Goal: Task Accomplishment & Management: Use online tool/utility

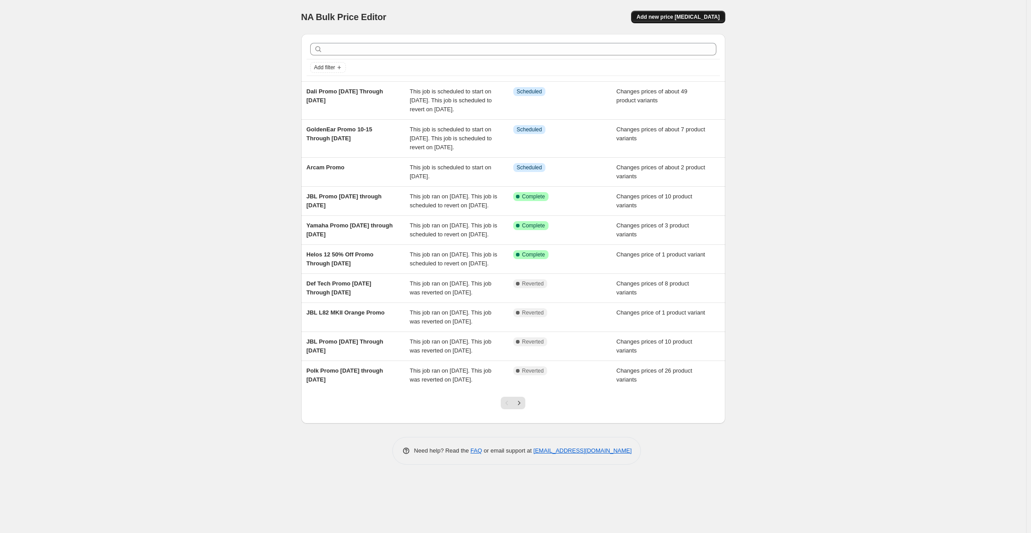
click at [666, 16] on span "Add new price [MEDICAL_DATA]" at bounding box center [678, 16] width 83 height 7
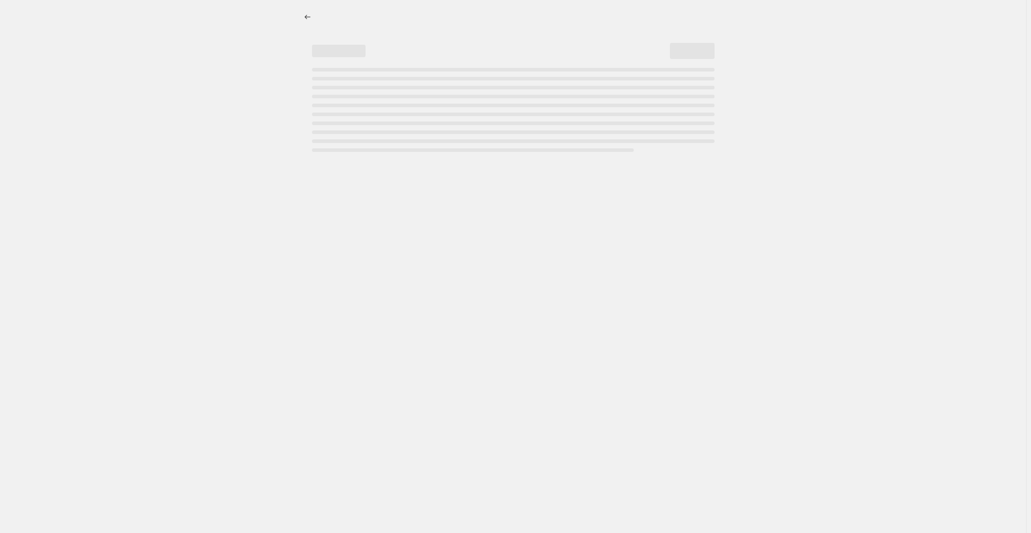
select select "percentage"
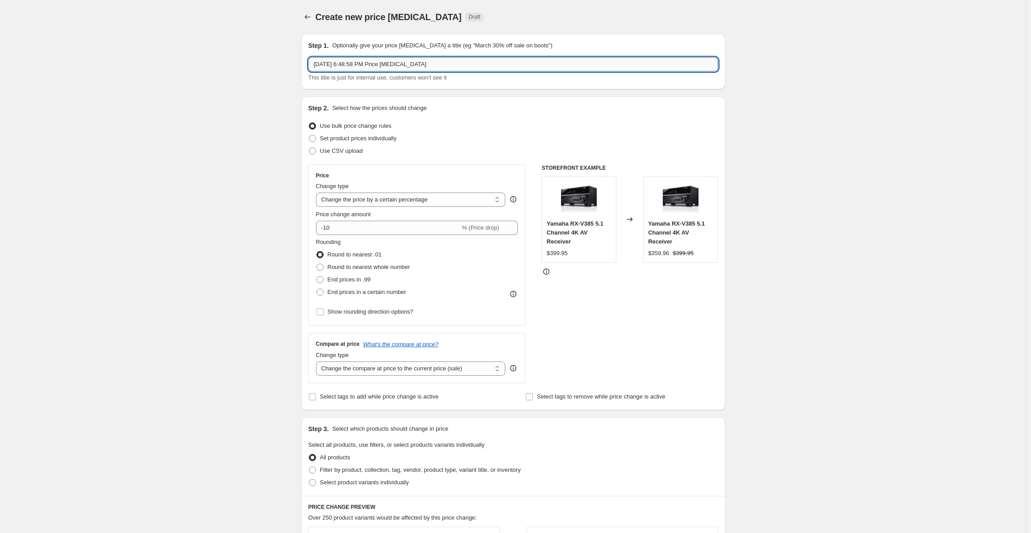
click at [365, 60] on input "Oct 5, 2025, 6:48:58 PM Price change job" at bounding box center [513, 64] width 410 height 14
drag, startPoint x: 432, startPoint y: 63, endPoint x: 118, endPoint y: 60, distance: 313.9
click at [118, 60] on div "Create new price change job. This page is ready Create new price change job Dra…" at bounding box center [513, 452] width 1026 height 904
type input "B&W Promo [DATE] through [DATE]"
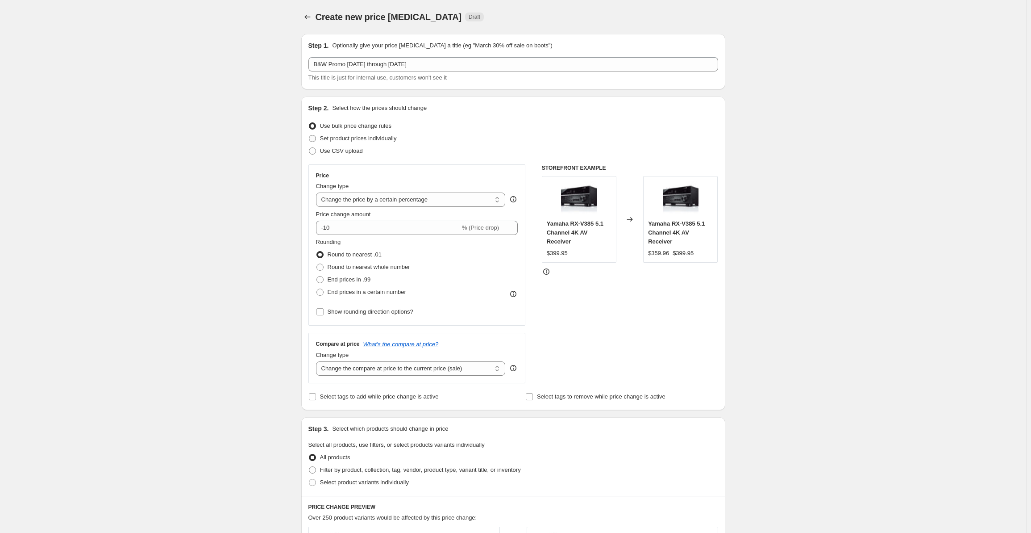
click at [360, 138] on span "Set product prices individually" at bounding box center [358, 138] width 77 height 7
click at [309, 135] on input "Set product prices individually" at bounding box center [309, 135] width 0 height 0
radio input "true"
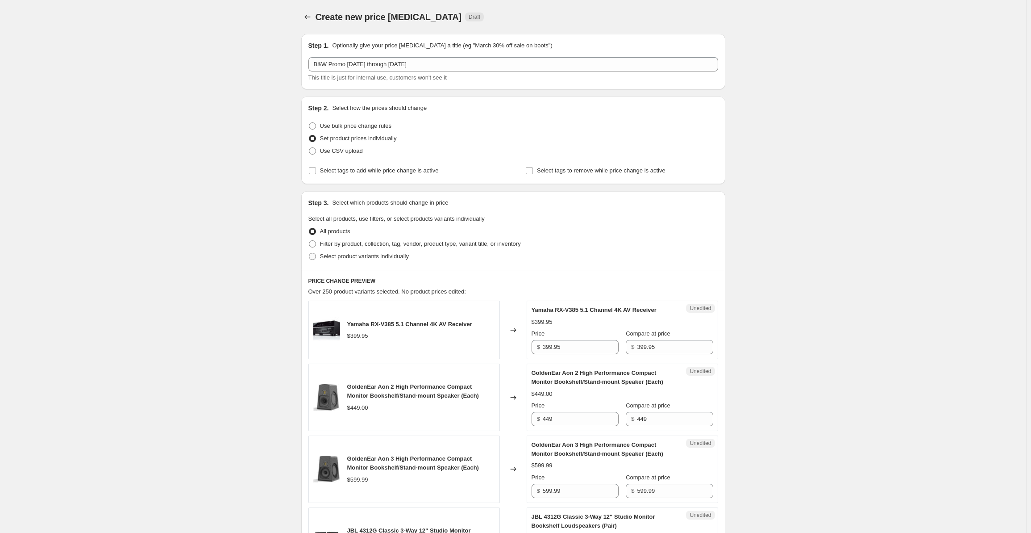
click at [363, 255] on span "Select product variants individually" at bounding box center [364, 256] width 89 height 7
click at [309, 253] on input "Select product variants individually" at bounding box center [309, 253] width 0 height 0
radio input "true"
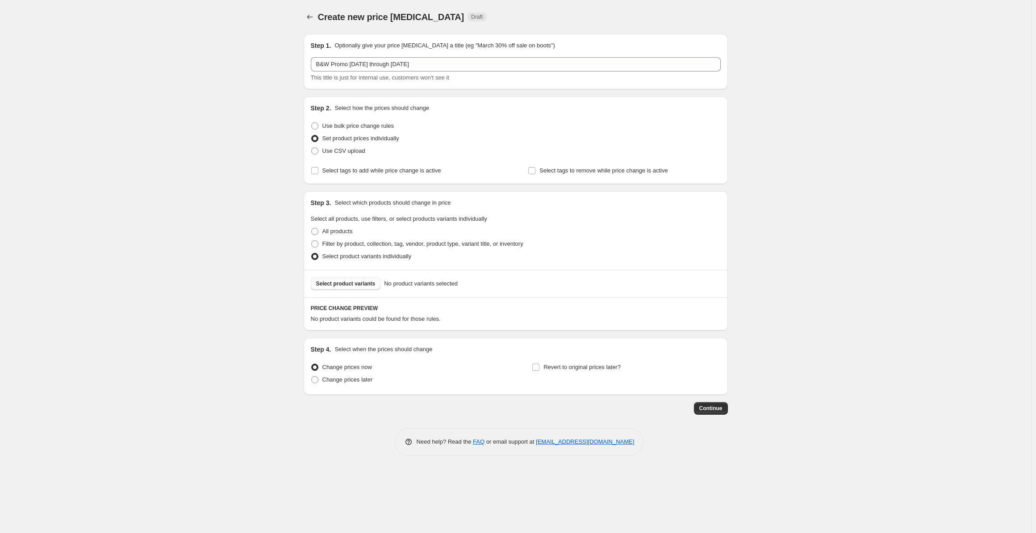
click at [344, 280] on button "Select product variants" at bounding box center [346, 283] width 70 height 13
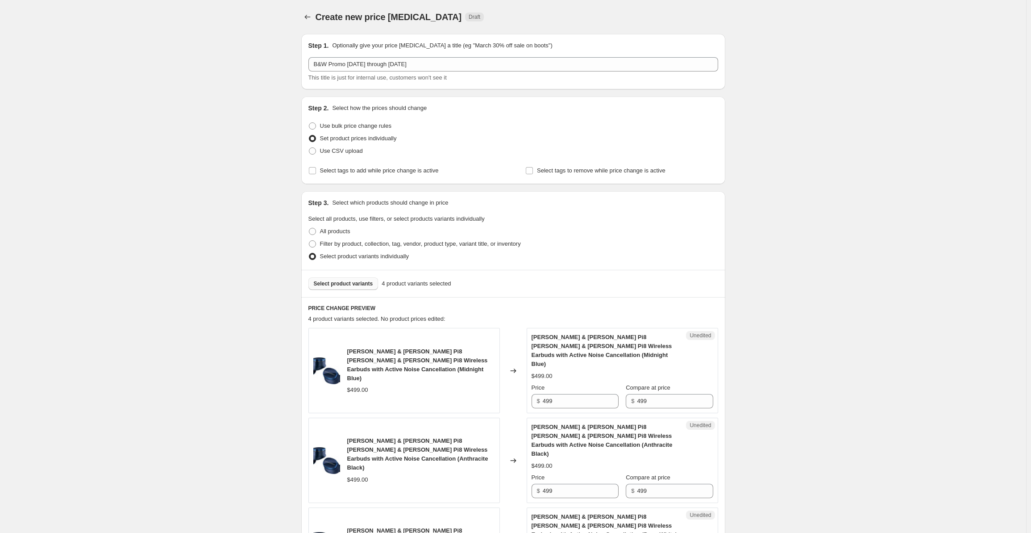
scroll to position [259, 0]
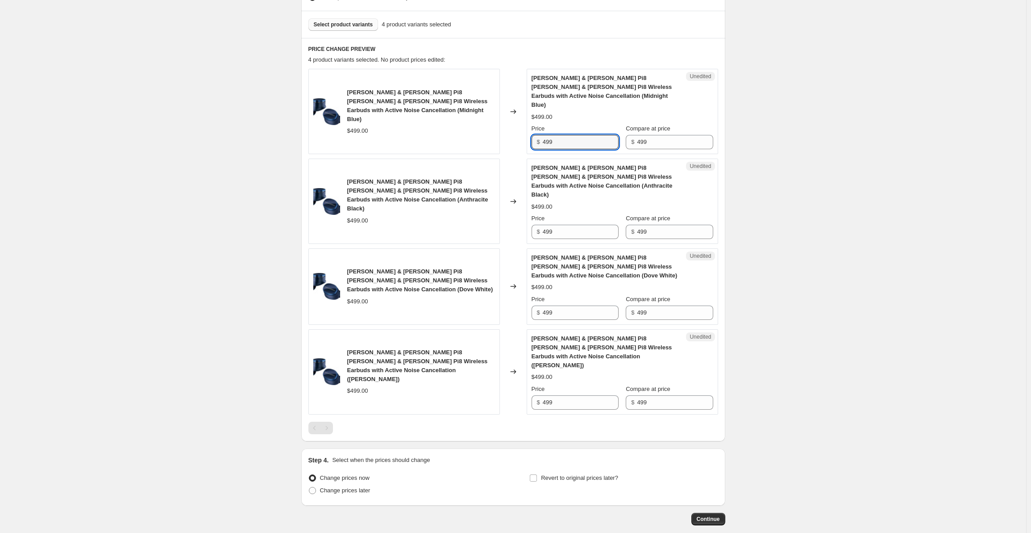
drag, startPoint x: 568, startPoint y: 135, endPoint x: 539, endPoint y: 129, distance: 29.7
click at [539, 135] on div "$ 499" at bounding box center [575, 142] width 87 height 14
type input "399"
drag, startPoint x: 571, startPoint y: 214, endPoint x: 522, endPoint y: 215, distance: 48.7
click at [522, 214] on div "Bowers & Wilkins Pi8 Bowers & Wilkins Pi8 Wireless Earbuds with Active Noise Ca…" at bounding box center [513, 200] width 410 height 85
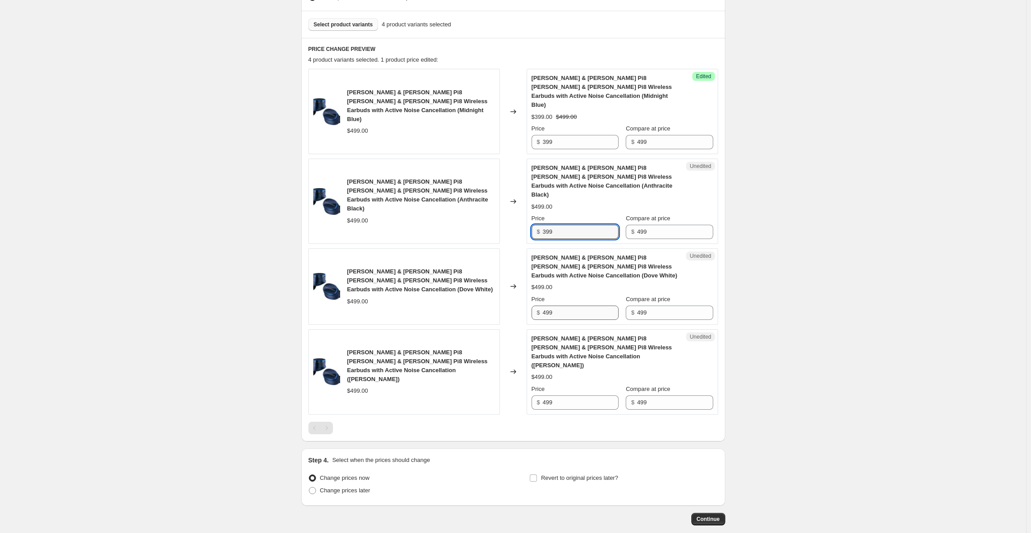
type input "399"
click at [563, 305] on input "499" at bounding box center [581, 312] width 76 height 14
drag, startPoint x: 566, startPoint y: 288, endPoint x: 539, endPoint y: 288, distance: 26.8
click at [540, 305] on div "$ 499" at bounding box center [575, 312] width 87 height 14
type input "399"
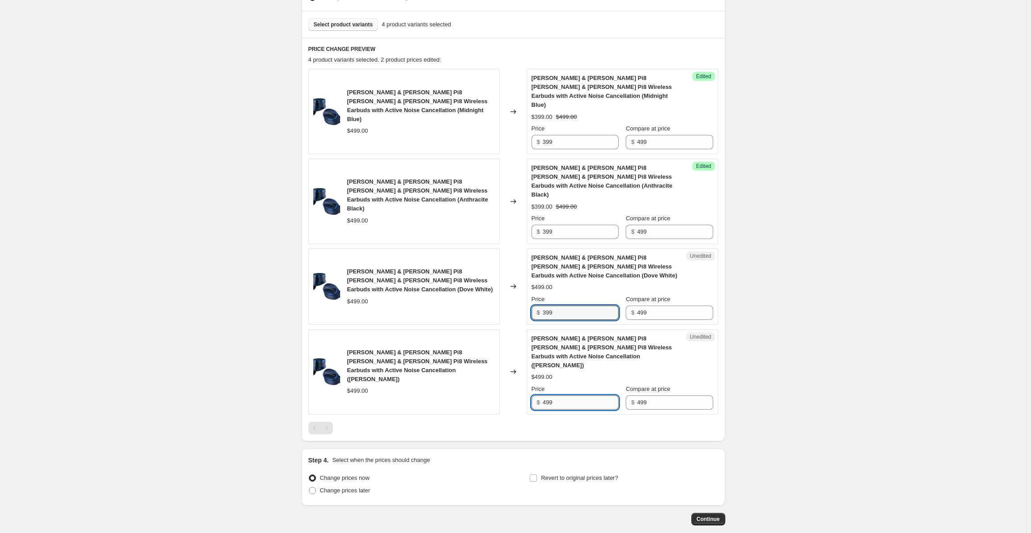
click at [569, 395] on input "499" at bounding box center [581, 402] width 76 height 14
drag, startPoint x: 517, startPoint y: 363, endPoint x: 512, endPoint y: 365, distance: 5.1
click at [512, 365] on div "Bowers & Wilkins Pi8 Bowers & Wilkins Pi8 Wireless Earbuds with Active Noise Ca…" at bounding box center [513, 371] width 410 height 85
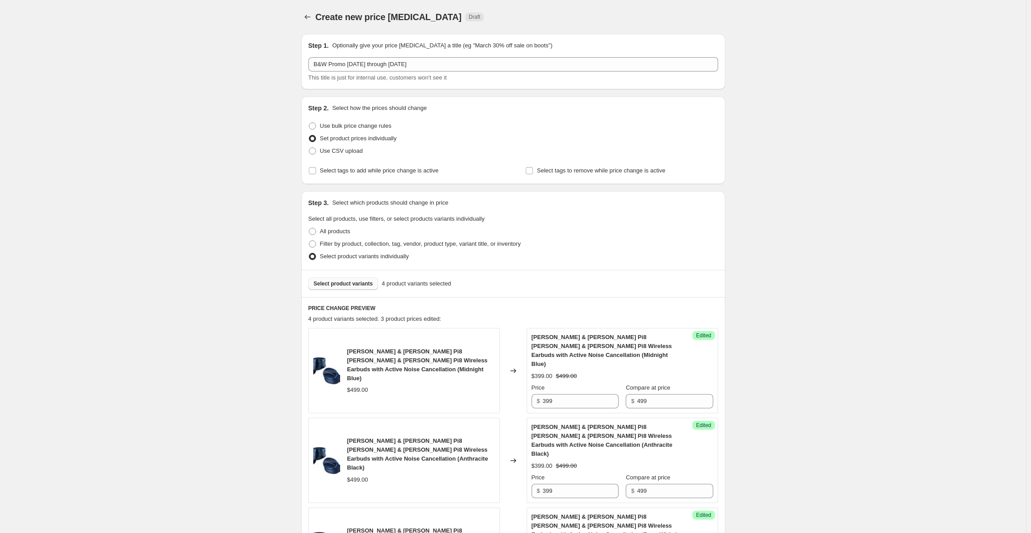
type input "399"
click at [355, 283] on span "Select product variants" at bounding box center [343, 283] width 59 height 7
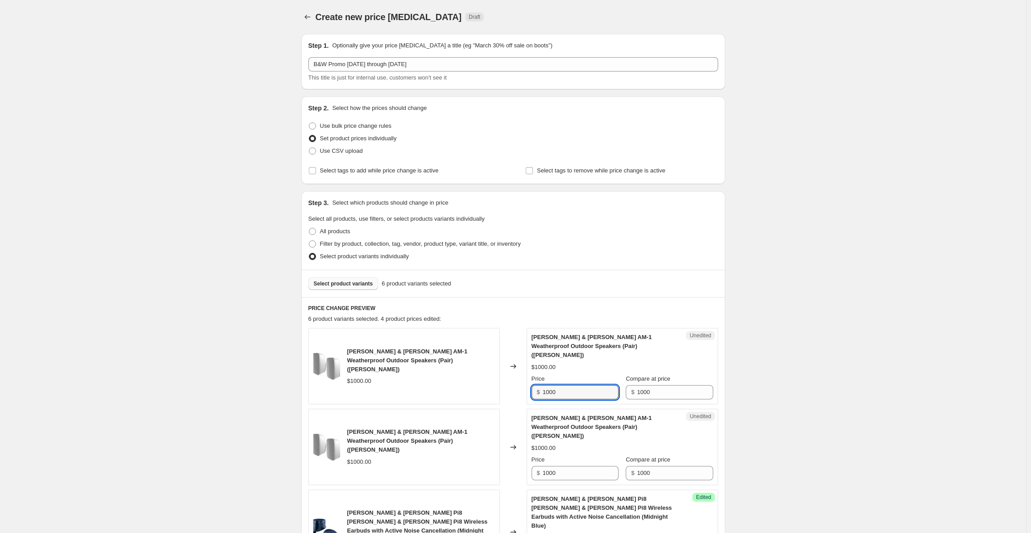
drag, startPoint x: 568, startPoint y: 380, endPoint x: 519, endPoint y: 388, distance: 49.2
click at [519, 388] on div "Bowers & Wilkins AM-1 Weatherproof Outdoor Speakers (Pair) (Matte Black) $1000.…" at bounding box center [513, 366] width 410 height 76
type input "800"
click at [571, 466] on input "1000" at bounding box center [581, 473] width 76 height 14
drag, startPoint x: 575, startPoint y: 458, endPoint x: 533, endPoint y: 457, distance: 41.5
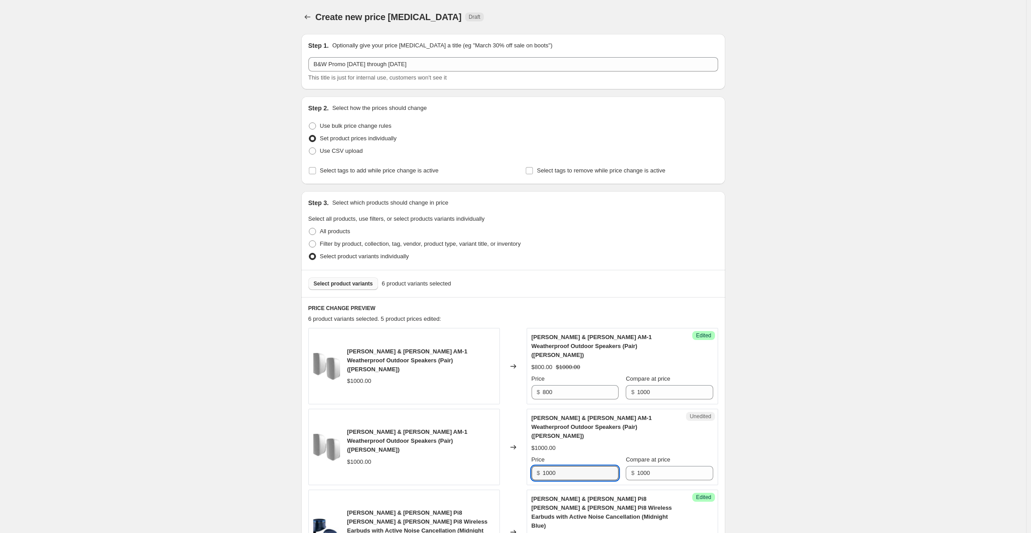
click at [533, 457] on div "Unedited Bowers & Wilkins AM-1 Weatherproof Outdoor Speakers (Pair) (Matte Whit…" at bounding box center [623, 446] width 192 height 76
type input "800"
click at [830, 247] on div "Create new price change job. This page is ready Create new price change job Dra…" at bounding box center [513, 500] width 1026 height 1000
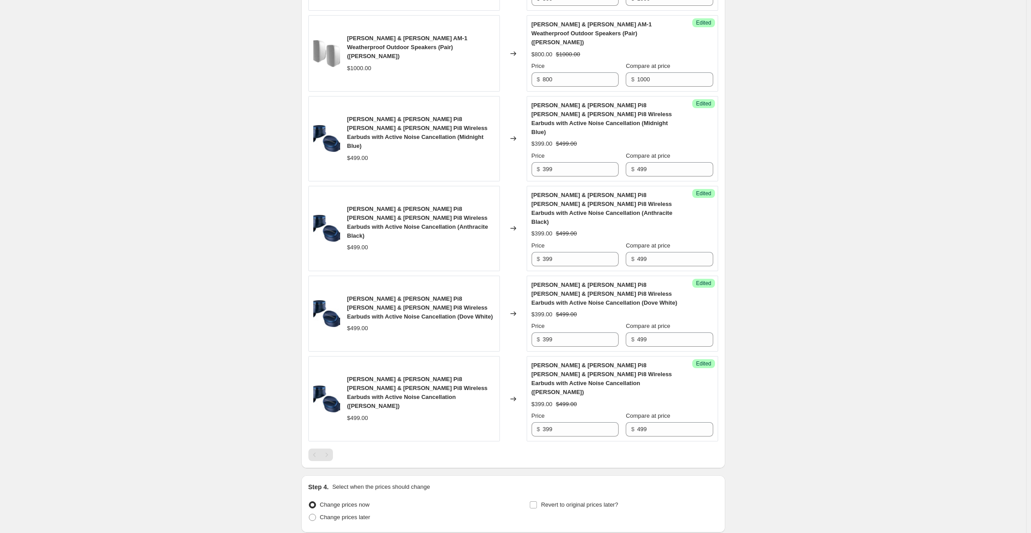
scroll to position [402, 0]
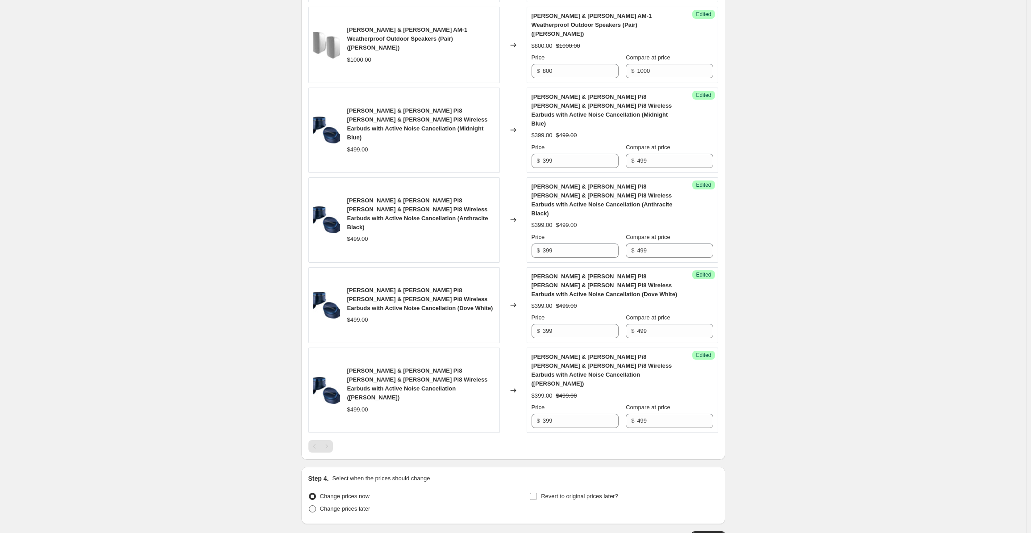
click at [341, 505] on span "Change prices later" at bounding box center [345, 508] width 50 height 7
click at [309, 505] on input "Change prices later" at bounding box center [309, 505] width 0 height 0
radio input "true"
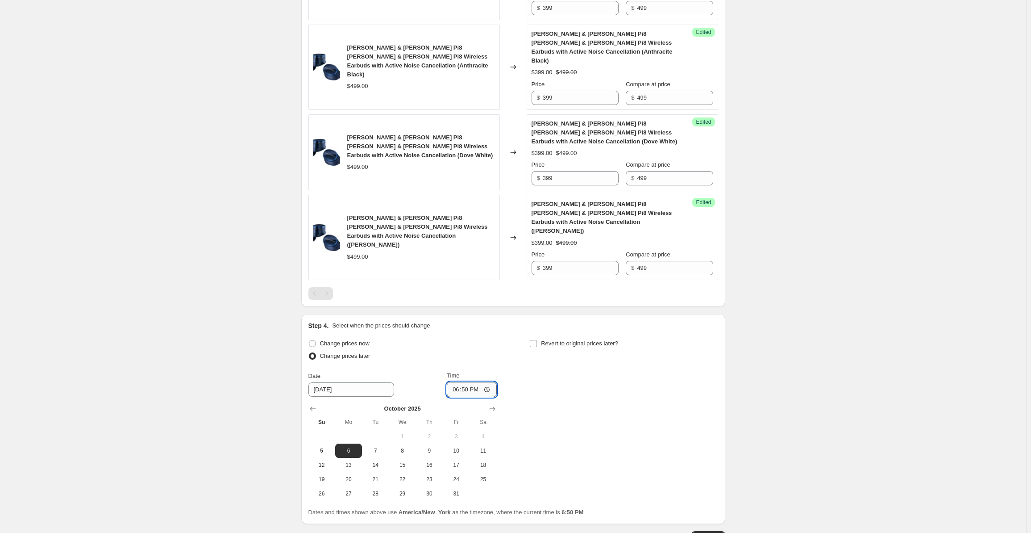
click at [457, 382] on input "18:50" at bounding box center [472, 389] width 50 height 15
type input "00:00"
click at [537, 340] on input "Revert to original prices later?" at bounding box center [533, 343] width 7 height 7
checkbox input "true"
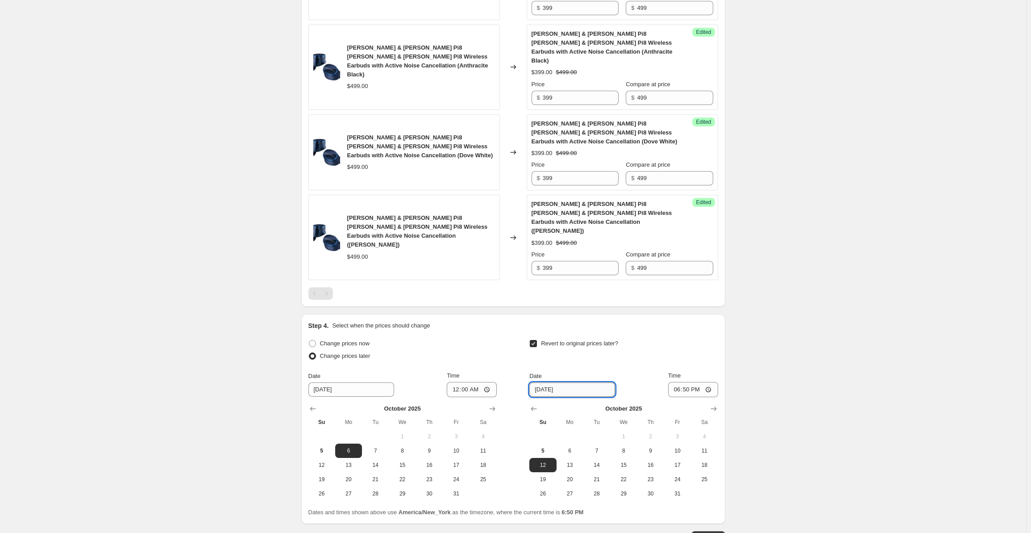
click at [580, 382] on input "10/12/2025" at bounding box center [572, 389] width 86 height 14
click at [565, 475] on span "20" at bounding box center [570, 478] width 20 height 7
type input "10/20/2025"
click at [677, 382] on input "18:50" at bounding box center [693, 389] width 50 height 15
type input "00:00"
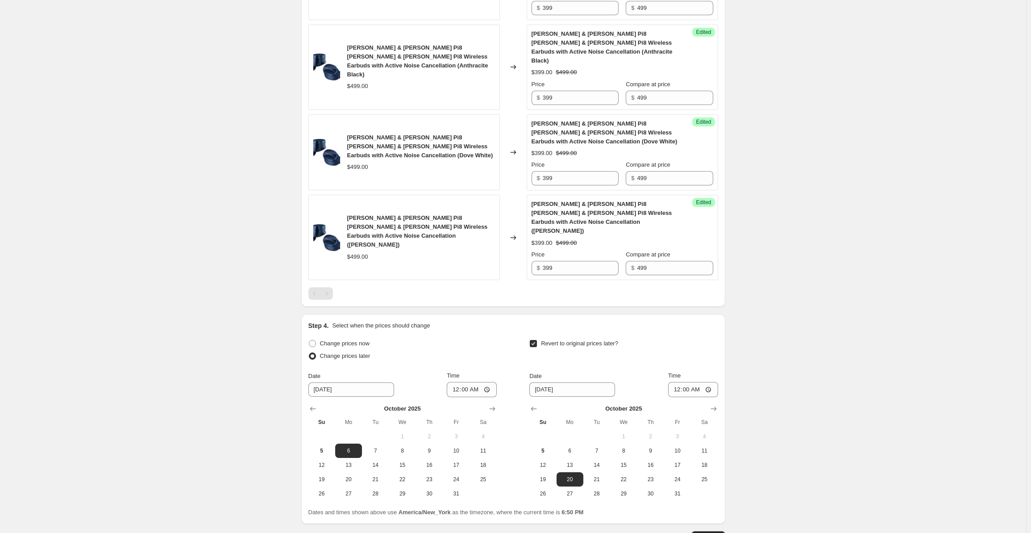
click at [713, 532] on span "Continue" at bounding box center [708, 536] width 23 height 7
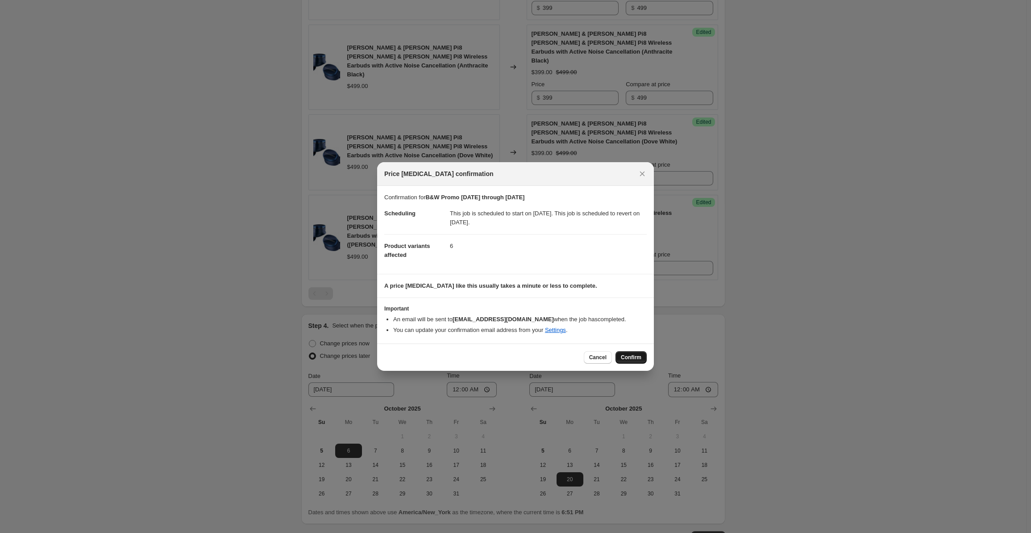
click at [638, 351] on button "Confirm" at bounding box center [631, 357] width 31 height 13
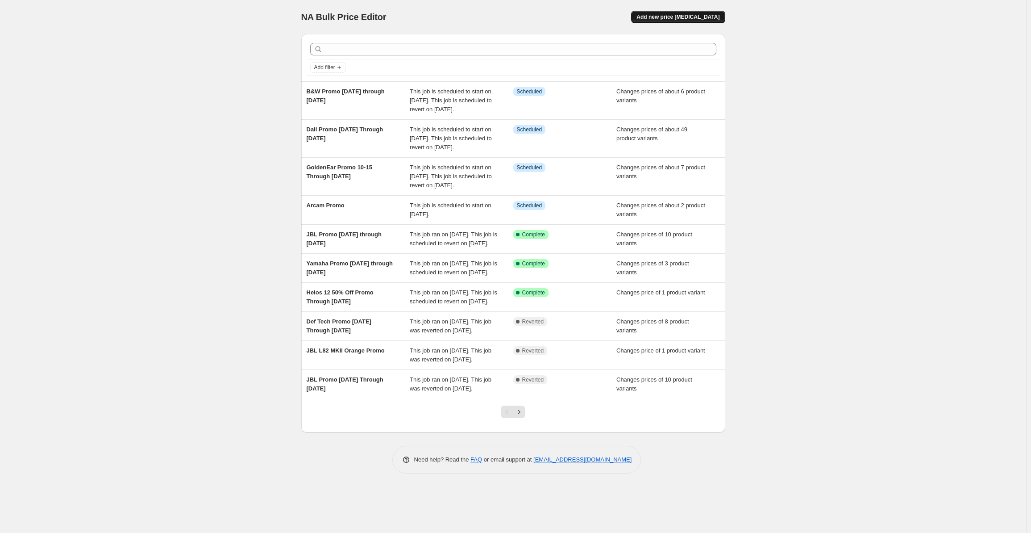
click at [679, 15] on span "Add new price [MEDICAL_DATA]" at bounding box center [678, 16] width 83 height 7
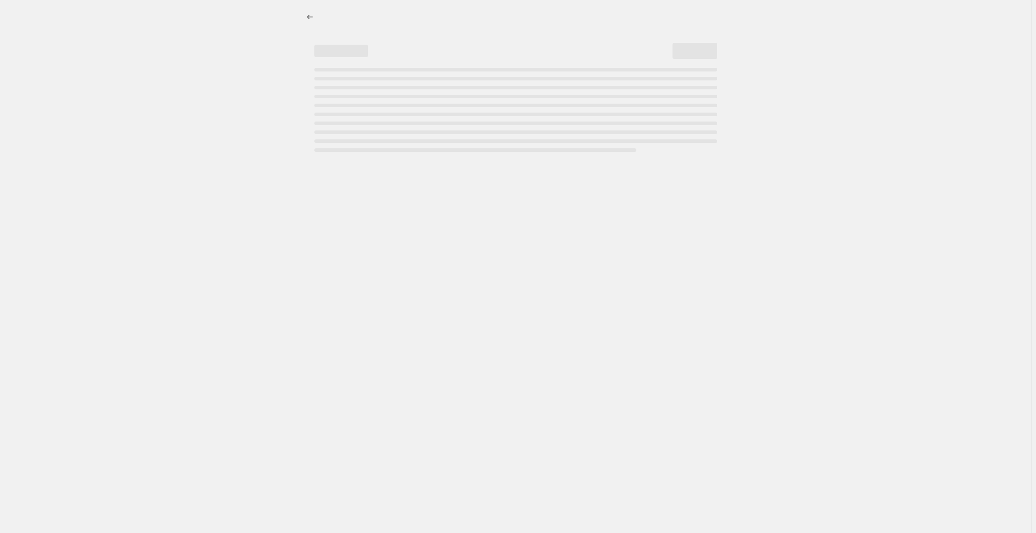
select select "percentage"
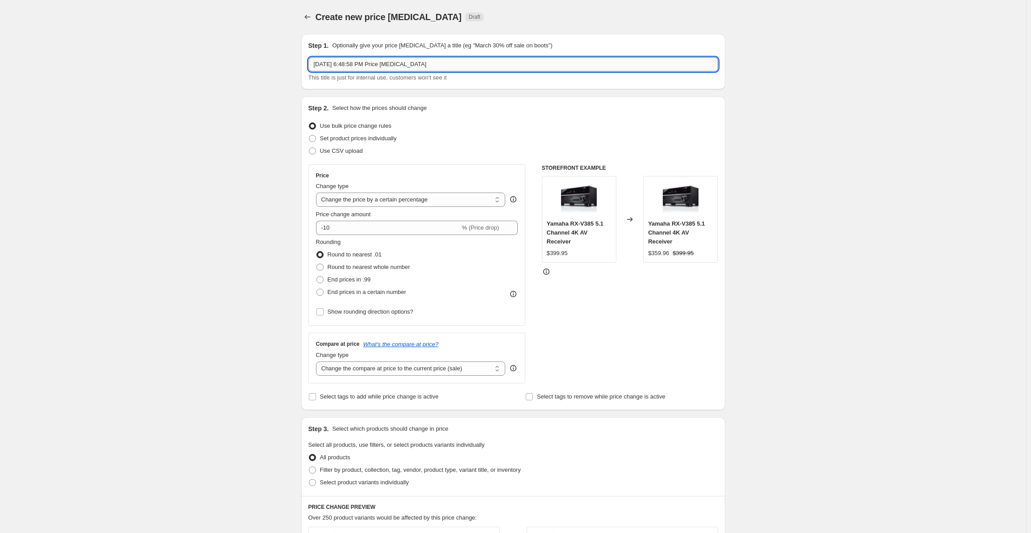
click at [354, 67] on input "Oct 5, 2025, 6:48:58 PM Price change job" at bounding box center [513, 64] width 410 height 14
drag, startPoint x: 460, startPoint y: 65, endPoint x: 259, endPoint y: 70, distance: 200.9
click at [259, 70] on div "Create new price change job. This page is ready Create new price change job Dra…" at bounding box center [513, 452] width 1026 height 904
type input "Def Tech Promo [DATE] through [DATE]"
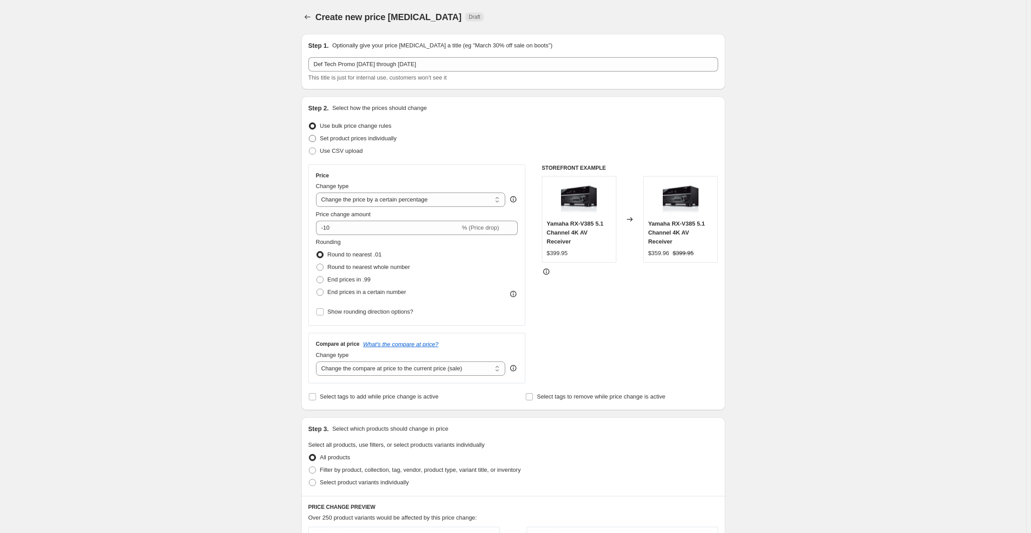
click at [368, 135] on span "Set product prices individually" at bounding box center [358, 138] width 77 height 7
click at [309, 135] on input "Set product prices individually" at bounding box center [309, 135] width 0 height 0
radio input "true"
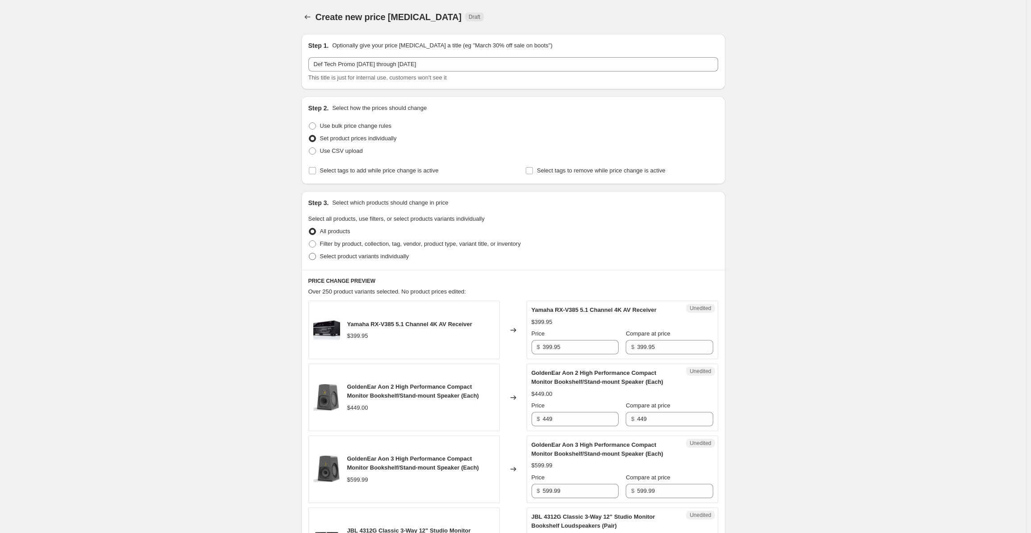
click at [370, 254] on span "Select product variants individually" at bounding box center [364, 256] width 89 height 7
click at [309, 253] on input "Select product variants individually" at bounding box center [309, 253] width 0 height 0
radio input "true"
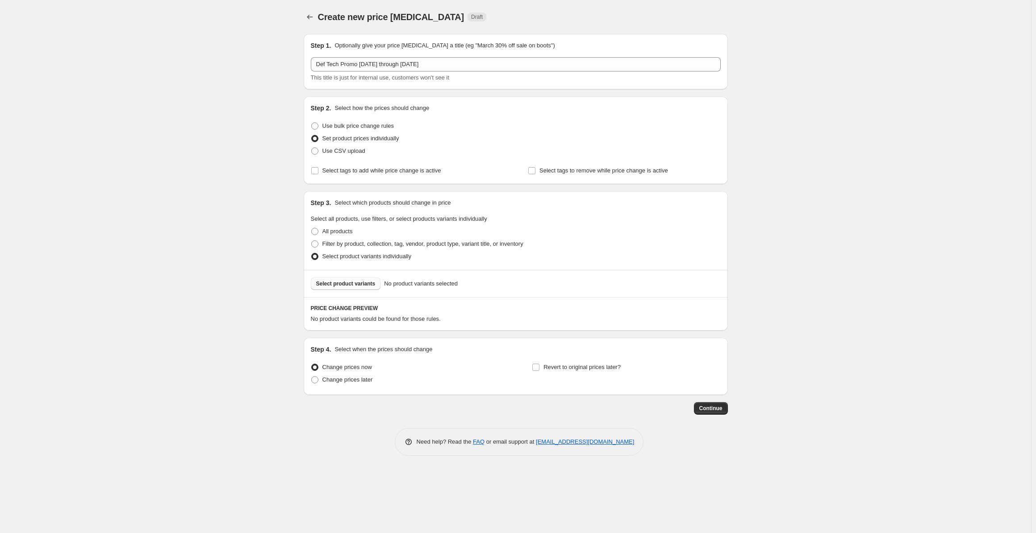
click at [346, 287] on button "Select product variants" at bounding box center [346, 283] width 70 height 13
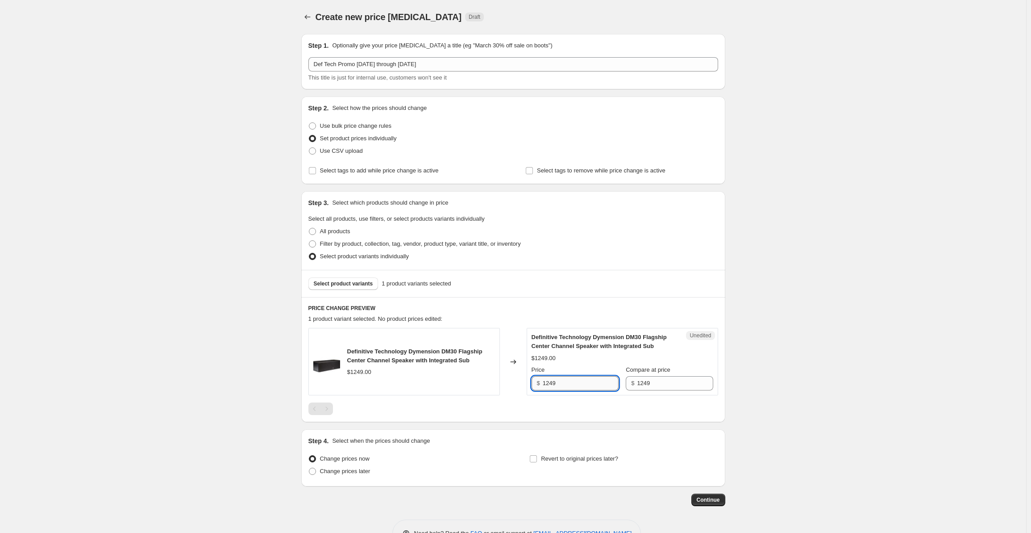
click at [566, 386] on input "1249" at bounding box center [581, 383] width 76 height 14
drag, startPoint x: 561, startPoint y: 383, endPoint x: 510, endPoint y: 379, distance: 51.0
click at [510, 379] on div "Definitive Technology Dymension DM30 Flagship Center Channel Speaker with Integ…" at bounding box center [513, 361] width 410 height 67
type input "1009"
drag, startPoint x: 833, startPoint y: 178, endPoint x: 770, endPoint y: 188, distance: 64.2
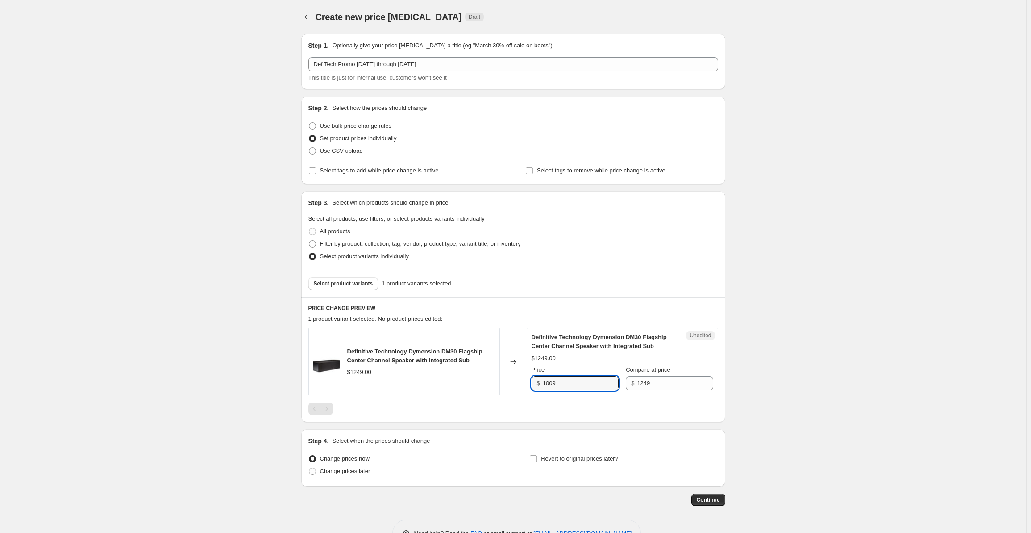
click at [833, 177] on div "Create new price change job. This page is ready Create new price change job Dra…" at bounding box center [513, 280] width 1026 height 560
click at [333, 287] on button "Select product variants" at bounding box center [343, 283] width 70 height 13
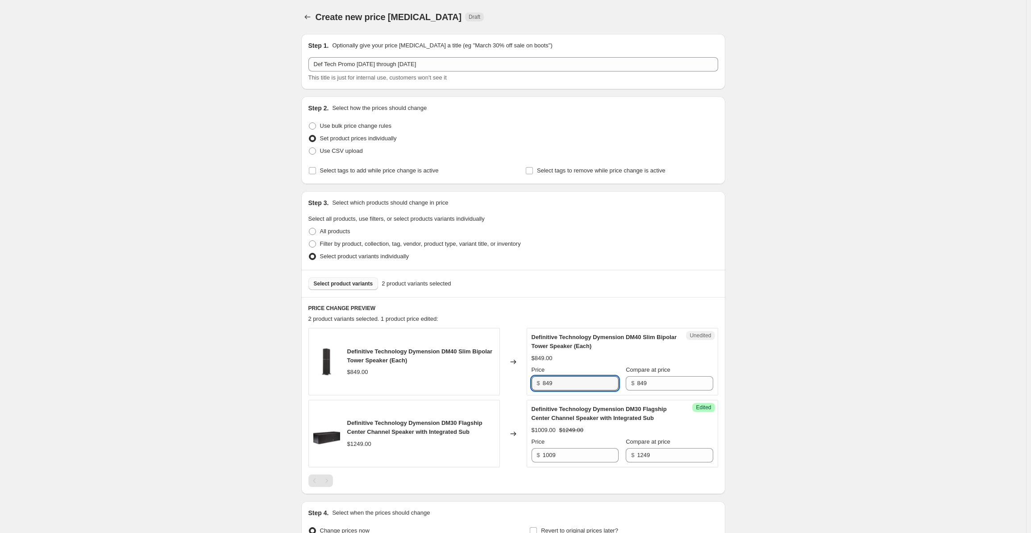
drag, startPoint x: 566, startPoint y: 381, endPoint x: 513, endPoint y: 382, distance: 53.6
click at [513, 382] on div "Definitive Technology Dymension DM40 Slim Bipolar Tower Speaker (Each) $849.00 …" at bounding box center [513, 361] width 410 height 67
type input "689"
click at [208, 350] on div "Create new price change job. This page is ready Create new price change job Dra…" at bounding box center [513, 316] width 1026 height 632
click at [350, 284] on span "Select product variants" at bounding box center [343, 283] width 59 height 7
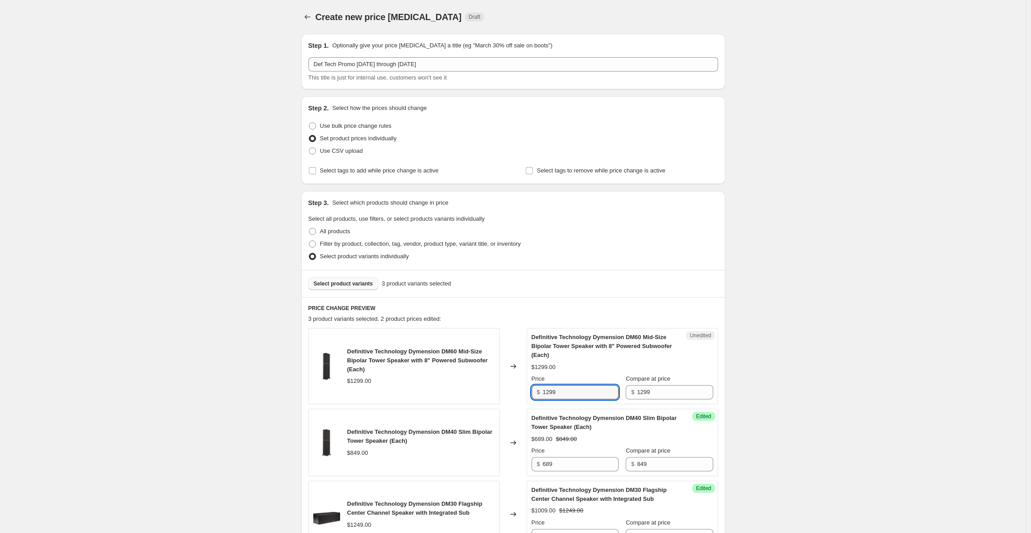
drag, startPoint x: 564, startPoint y: 392, endPoint x: 523, endPoint y: 391, distance: 41.1
click at [523, 391] on div "Definitive Technology Dymension DM60 Mid-Size Bipolar Tower Speaker with 8" Pow…" at bounding box center [513, 366] width 410 height 76
type input "1059"
click at [158, 321] on div "Create new price change job. This page is ready Create new price change job Dra…" at bounding box center [513, 356] width 1026 height 713
click at [331, 283] on span "Select product variants" at bounding box center [343, 283] width 59 height 7
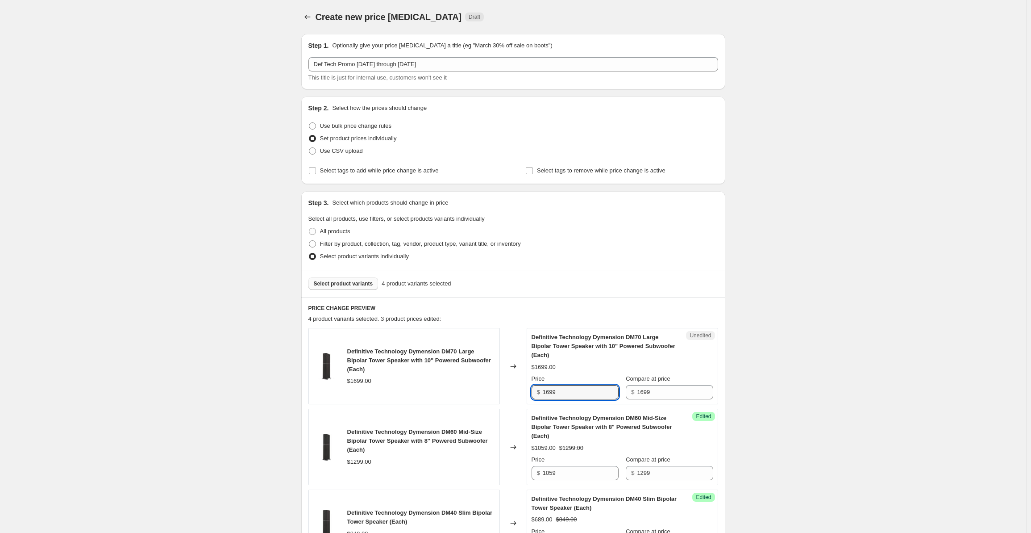
drag, startPoint x: 541, startPoint y: 395, endPoint x: 518, endPoint y: 395, distance: 22.8
click at [518, 395] on div "Definitive Technology Dymension DM70 Large Bipolar Tower Speaker with 10" Power…" at bounding box center [513, 366] width 410 height 76
type input "1379"
click at [191, 385] on div "Create new price change job. This page is ready Create new price change job Dra…" at bounding box center [513, 397] width 1026 height 794
click at [346, 282] on span "Select product variants" at bounding box center [343, 283] width 59 height 7
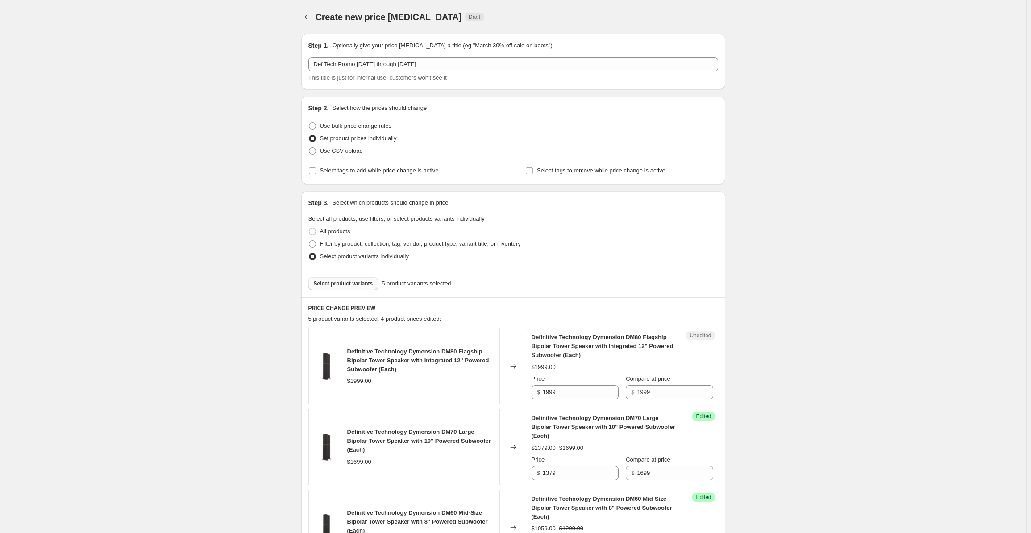
click at [347, 287] on button "Select product variants" at bounding box center [343, 283] width 70 height 13
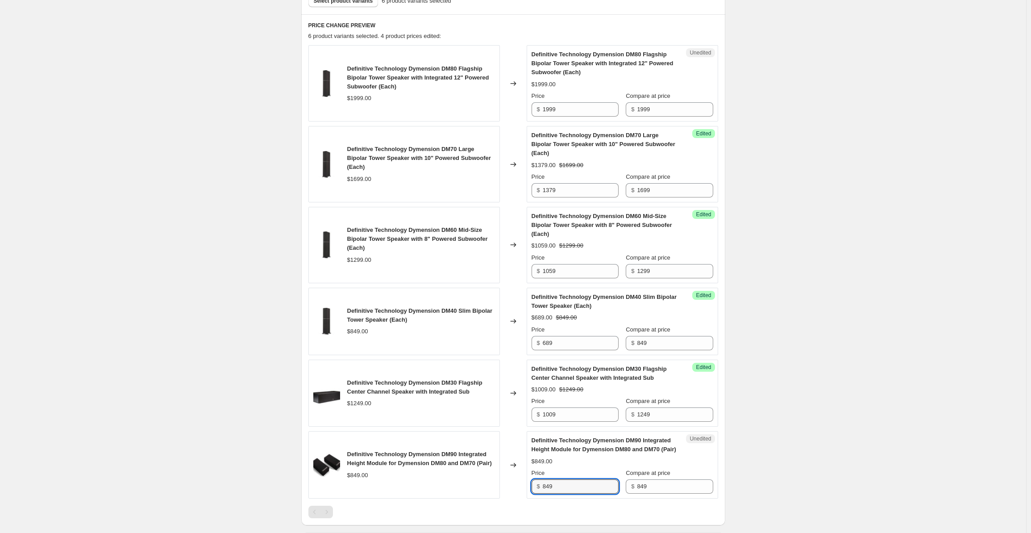
drag, startPoint x: 564, startPoint y: 488, endPoint x: 529, endPoint y: 488, distance: 34.8
click at [529, 488] on div "Unedited Definitive Technology Dymension DM90 Integrated Height Module for Dyme…" at bounding box center [623, 464] width 192 height 67
type input "689"
click at [211, 277] on div "Create new price change job. This page is ready Create new price change job Dra…" at bounding box center [513, 190] width 1026 height 946
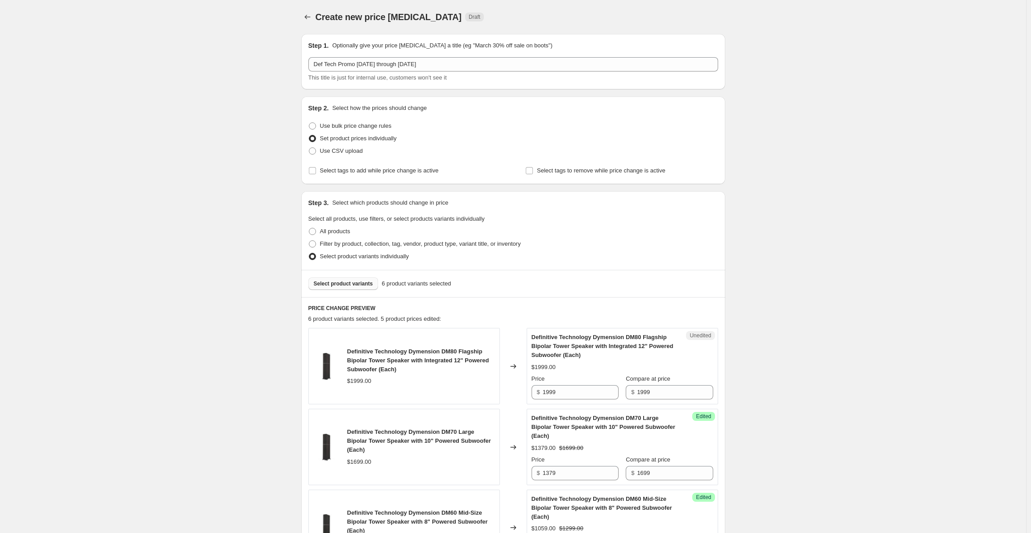
click at [326, 289] on button "Select product variants" at bounding box center [343, 283] width 70 height 13
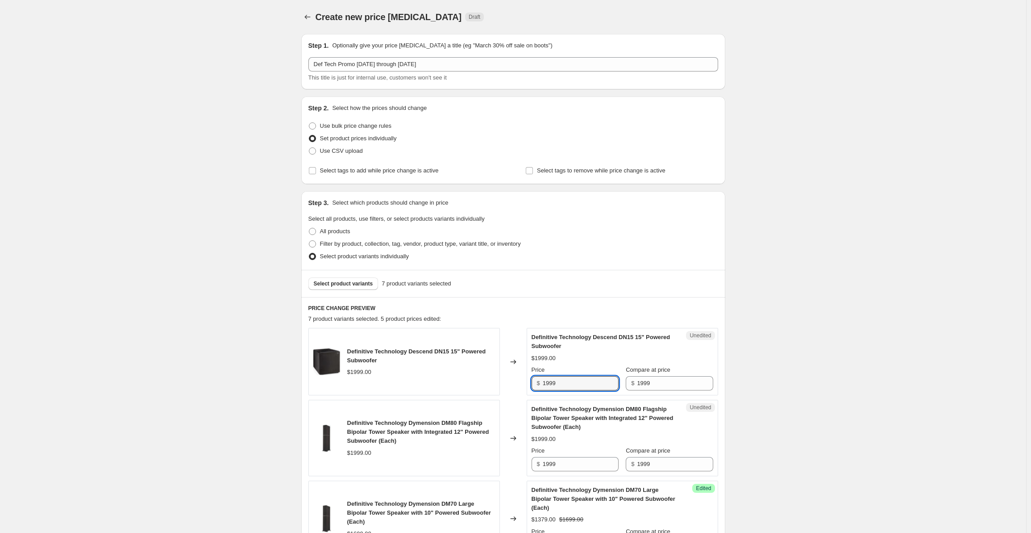
drag, startPoint x: 569, startPoint y: 386, endPoint x: 514, endPoint y: 387, distance: 54.9
click at [514, 387] on div "Definitive Technology Descend DN15 15" Powered Subwoofer $1999.00 Changed to Un…" at bounding box center [513, 361] width 410 height 67
type input "1639"
click at [164, 291] on div "Create new price change job. This page is ready Create new price change job Dra…" at bounding box center [513, 509] width 1026 height 1018
click at [348, 282] on span "Select product variants" at bounding box center [343, 283] width 59 height 7
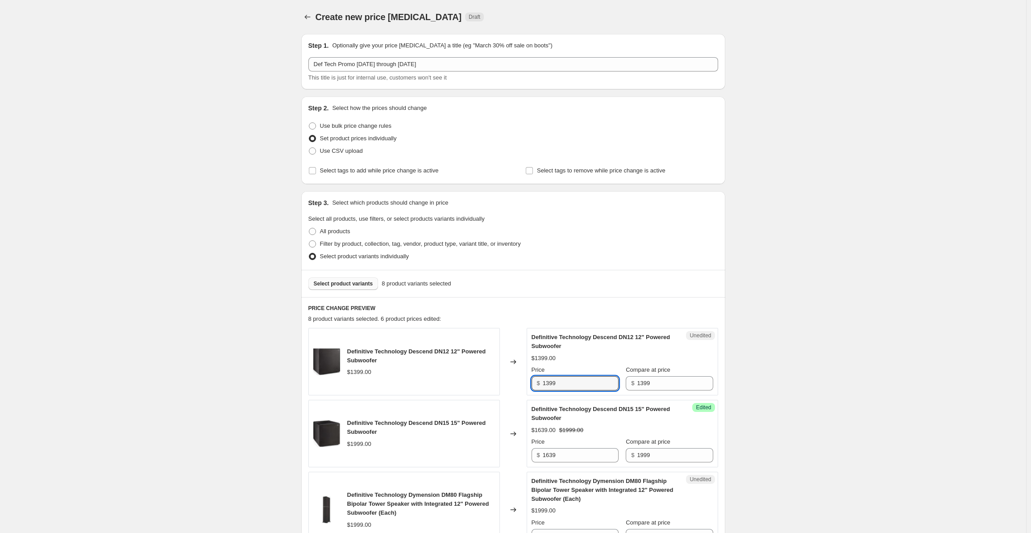
drag, startPoint x: 574, startPoint y: 384, endPoint x: 528, endPoint y: 382, distance: 46.5
click at [528, 382] on div "Definitive Technology Descend DN12 12" Powered Subwoofer $1399.00 Changed to Un…" at bounding box center [513, 361] width 410 height 67
drag, startPoint x: 581, startPoint y: 383, endPoint x: 513, endPoint y: 380, distance: 68.0
click at [513, 380] on div "Definitive Technology Descend DN12 12" Powered Subwoofer $1399.00 Changed to Un…" at bounding box center [513, 361] width 410 height 67
type input "1159"
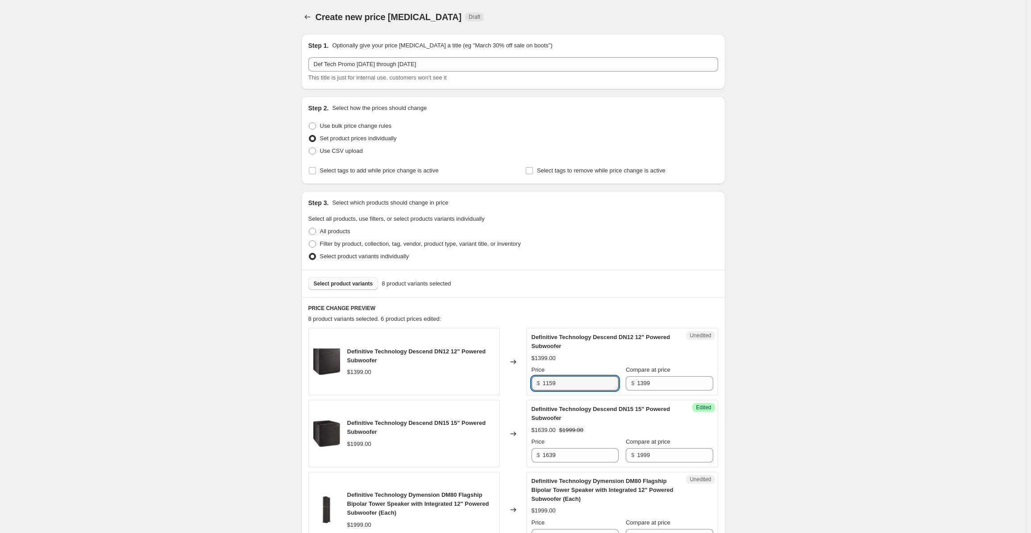
click at [336, 280] on span "Select product variants" at bounding box center [343, 283] width 59 height 7
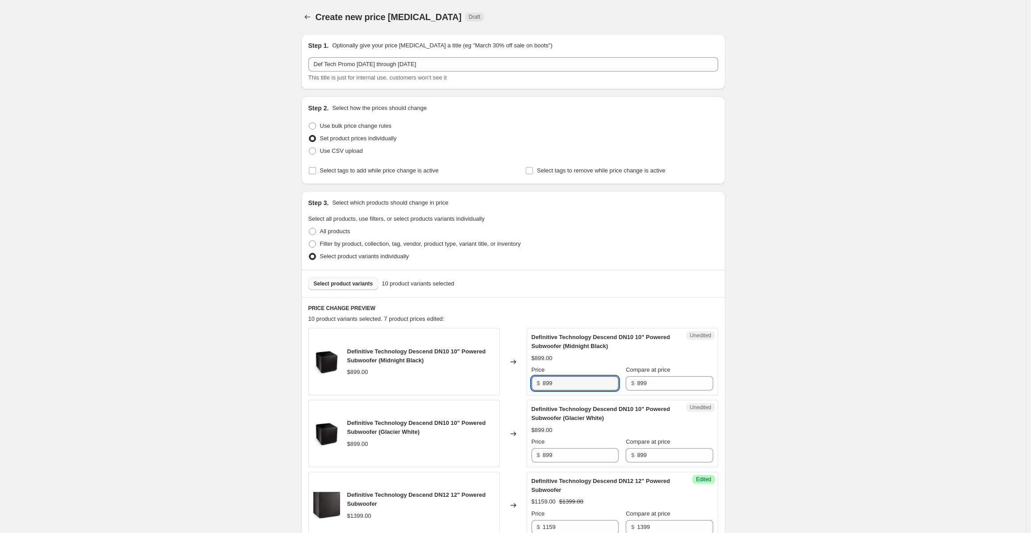
drag, startPoint x: 570, startPoint y: 387, endPoint x: 523, endPoint y: 386, distance: 46.9
click at [523, 386] on div "Definitive Technology Descend DN10 10" Powered Subwoofer (Midnight Black) $899.…" at bounding box center [513, 361] width 410 height 67
type input "739"
click at [561, 455] on input "899" at bounding box center [581, 455] width 76 height 14
drag, startPoint x: 545, startPoint y: 455, endPoint x: 529, endPoint y: 455, distance: 16.1
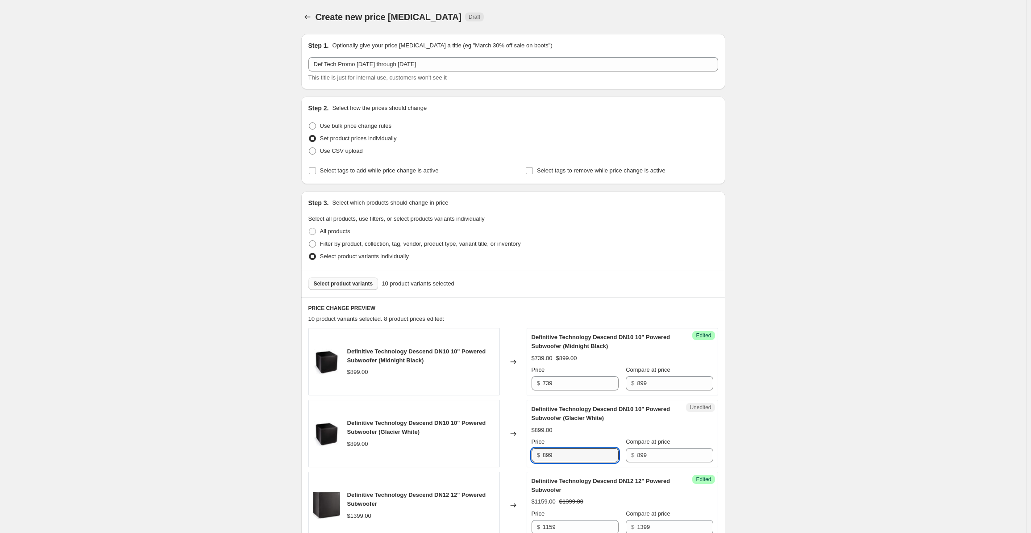
click at [529, 455] on div "Unedited Definitive Technology Descend DN10 10" Powered Subwoofer (Glacier Whit…" at bounding box center [623, 433] width 192 height 67
type input "739"
click at [336, 277] on button "Select product variants" at bounding box center [343, 283] width 70 height 13
click at [343, 283] on span "Select product variants" at bounding box center [343, 283] width 59 height 7
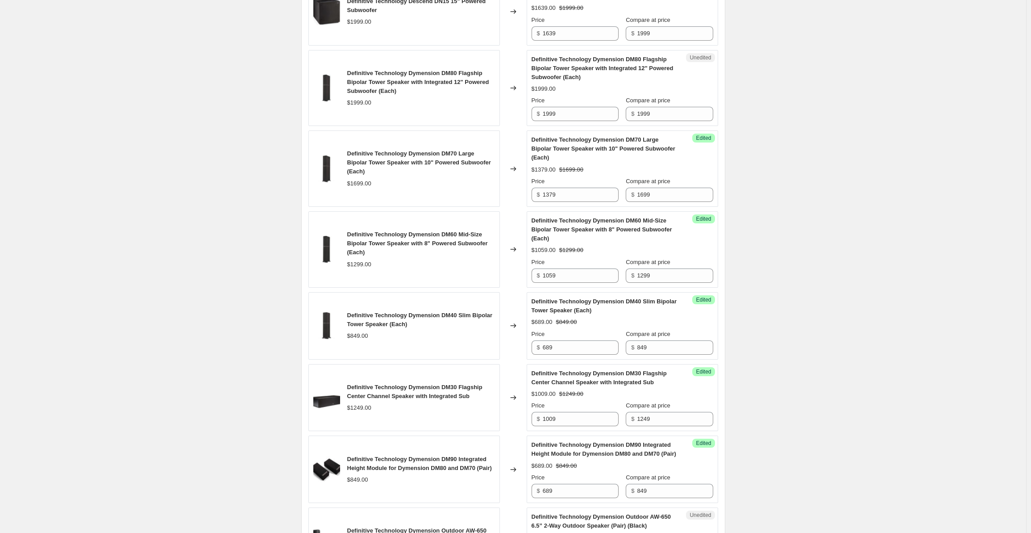
scroll to position [849, 0]
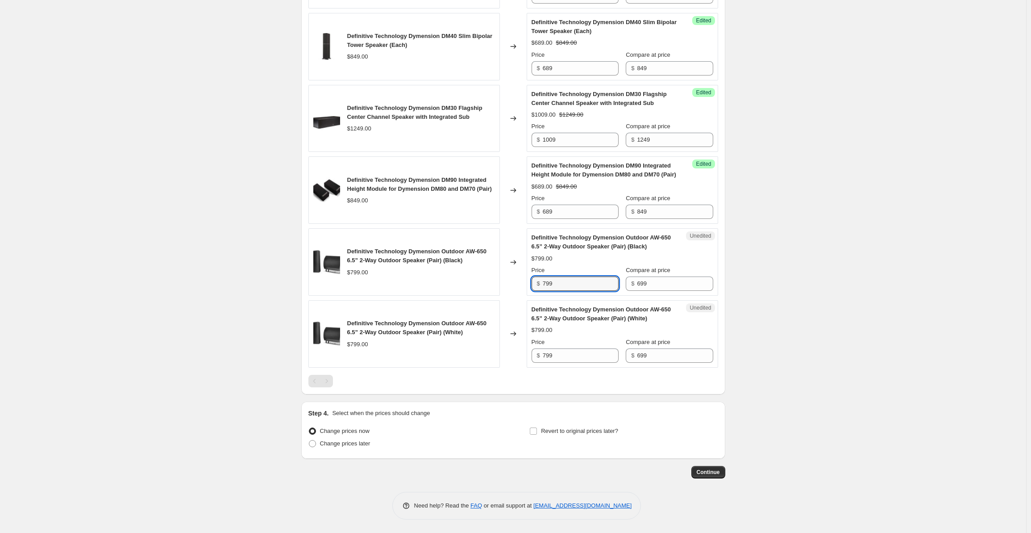
drag, startPoint x: 559, startPoint y: 288, endPoint x: 533, endPoint y: 287, distance: 25.9
click at [533, 287] on div "Unedited Definitive Technology Dymension Outdoor AW-650 6.5” 2-Way Outdoor Spea…" at bounding box center [623, 261] width 192 height 67
type input "659"
drag, startPoint x: 575, startPoint y: 347, endPoint x: 567, endPoint y: 354, distance: 11.4
click at [575, 348] on div "Price $ 799" at bounding box center [575, 350] width 87 height 25
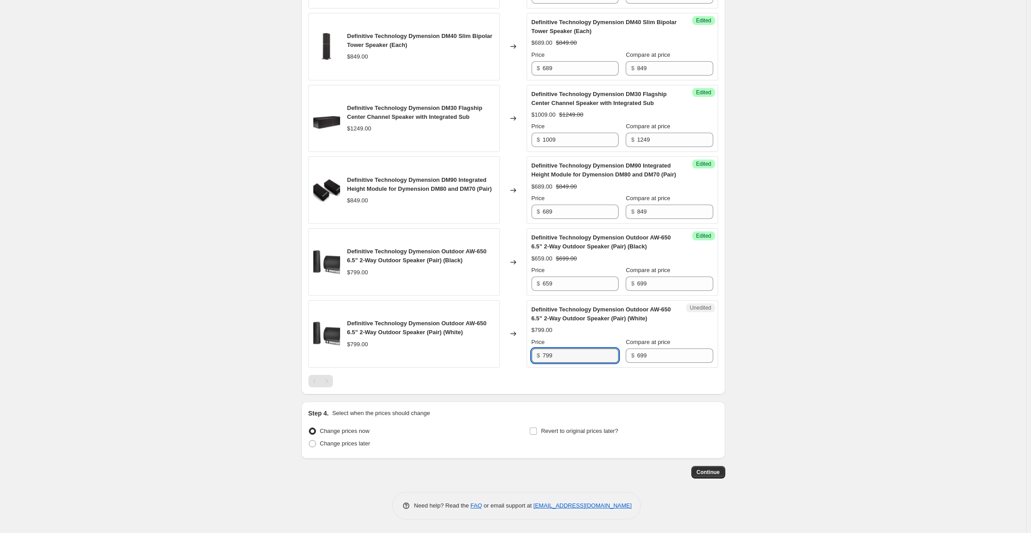
drag, startPoint x: 566, startPoint y: 354, endPoint x: 537, endPoint y: 358, distance: 29.8
click at [537, 358] on div "$ 799" at bounding box center [575, 355] width 87 height 14
type input "659"
click at [344, 446] on span "Change prices later" at bounding box center [345, 443] width 50 height 7
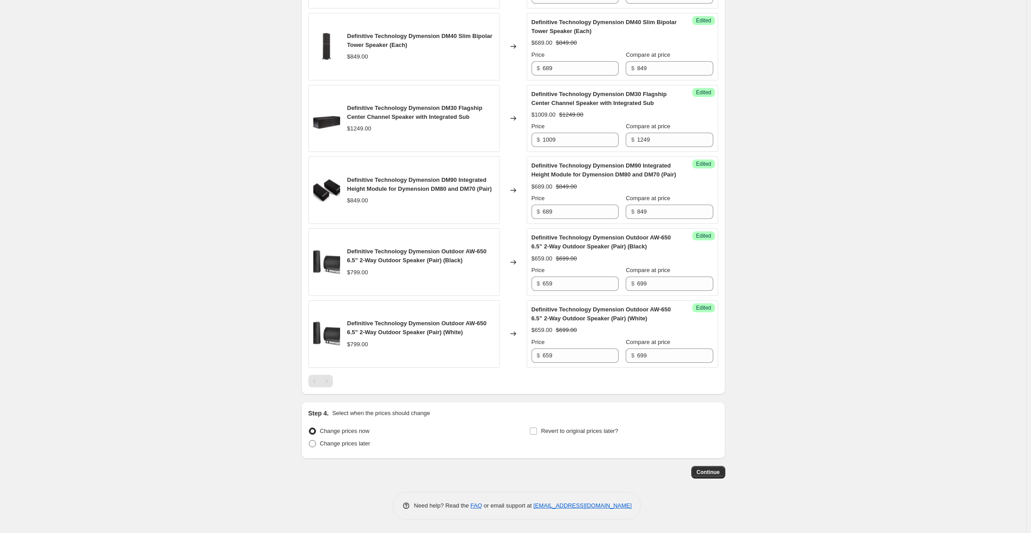
click at [309, 440] on input "Change prices later" at bounding box center [309, 440] width 0 height 0
radio input "true"
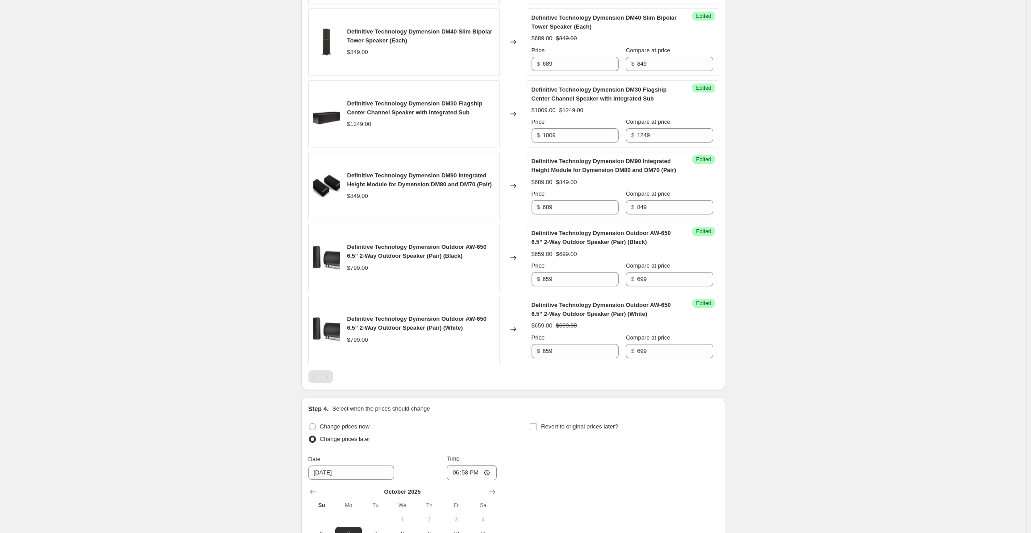
scroll to position [1001, 0]
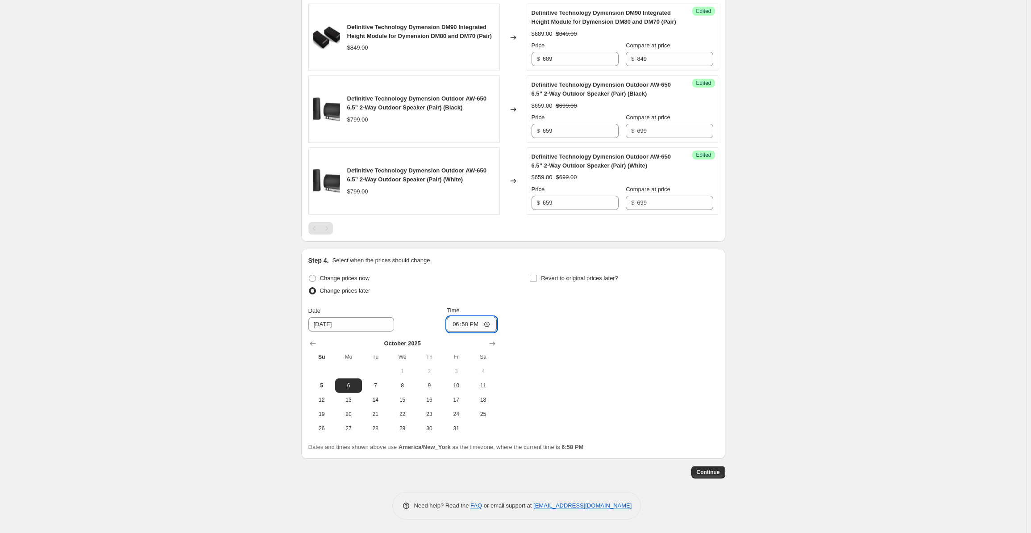
click at [456, 323] on input "18:58" at bounding box center [472, 324] width 50 height 15
type input "00:00"
click at [546, 277] on span "Revert to original prices later?" at bounding box center [579, 278] width 77 height 7
click at [537, 277] on input "Revert to original prices later?" at bounding box center [533, 278] width 7 height 7
checkbox input "true"
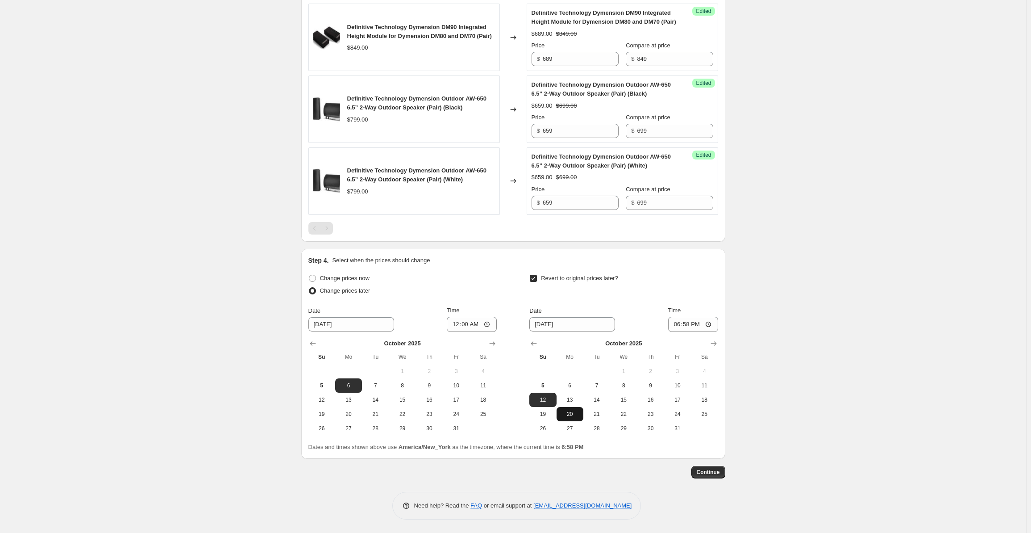
click at [568, 417] on span "20" at bounding box center [570, 413] width 20 height 7
type input "10/20/2025"
click at [683, 319] on input "18:58" at bounding box center [693, 324] width 50 height 15
type input "00:00"
click at [710, 471] on span "Continue" at bounding box center [708, 471] width 23 height 7
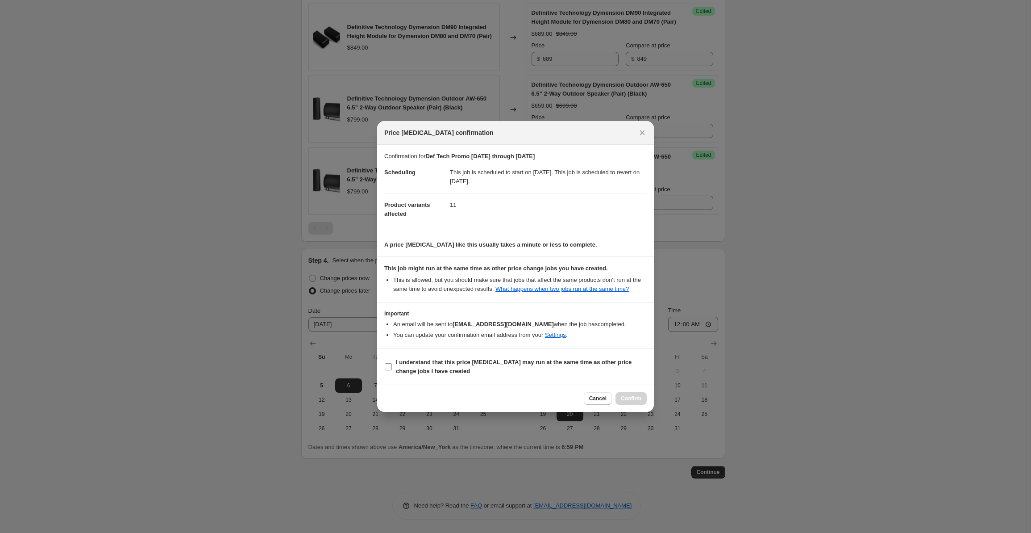
click at [390, 367] on input "I understand that this price change job may run at the same time as other price…" at bounding box center [388, 366] width 7 height 7
checkbox input "true"
click at [631, 395] on span "Confirm" at bounding box center [631, 398] width 21 height 7
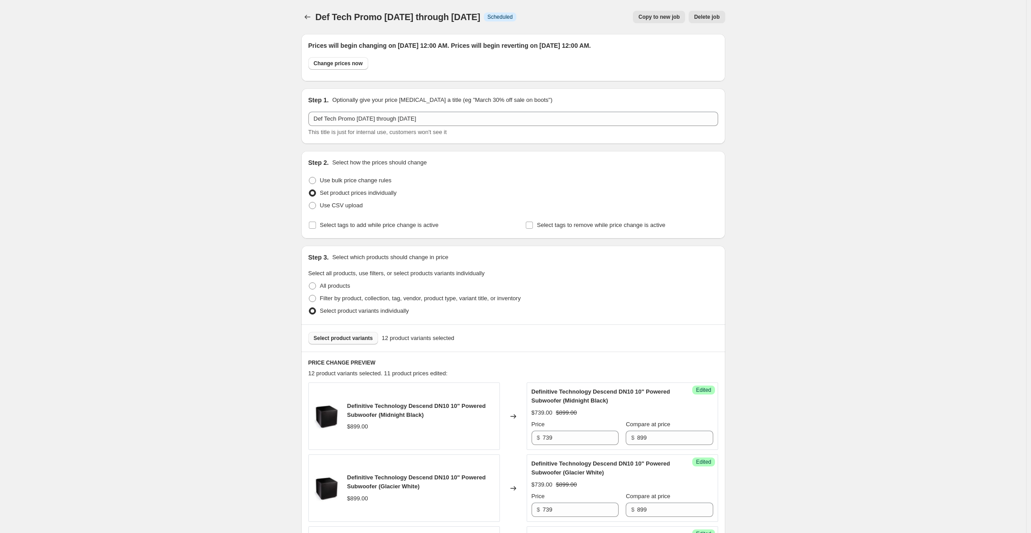
click at [308, 19] on icon "Price change jobs" at bounding box center [307, 17] width 9 height 9
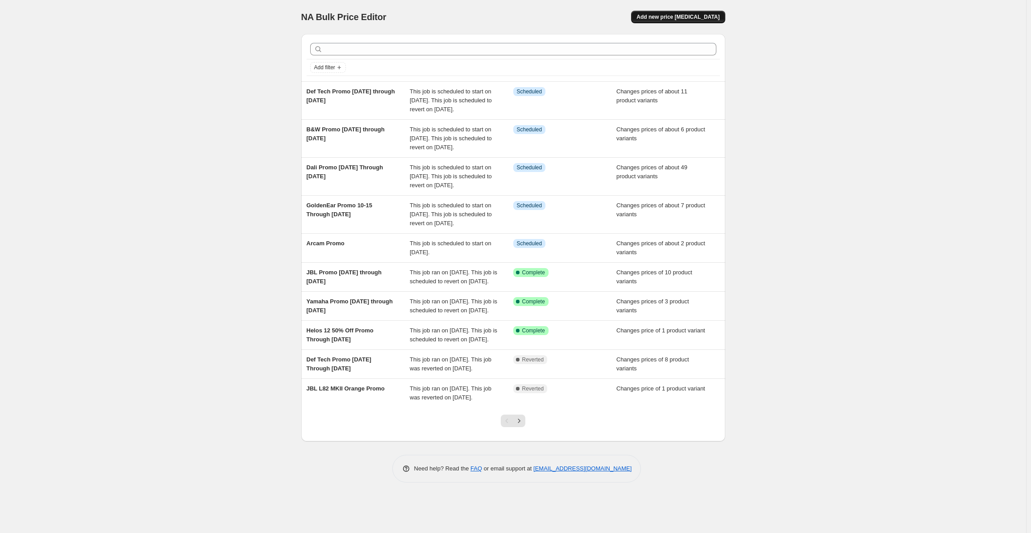
click at [663, 15] on span "Add new price [MEDICAL_DATA]" at bounding box center [678, 16] width 83 height 7
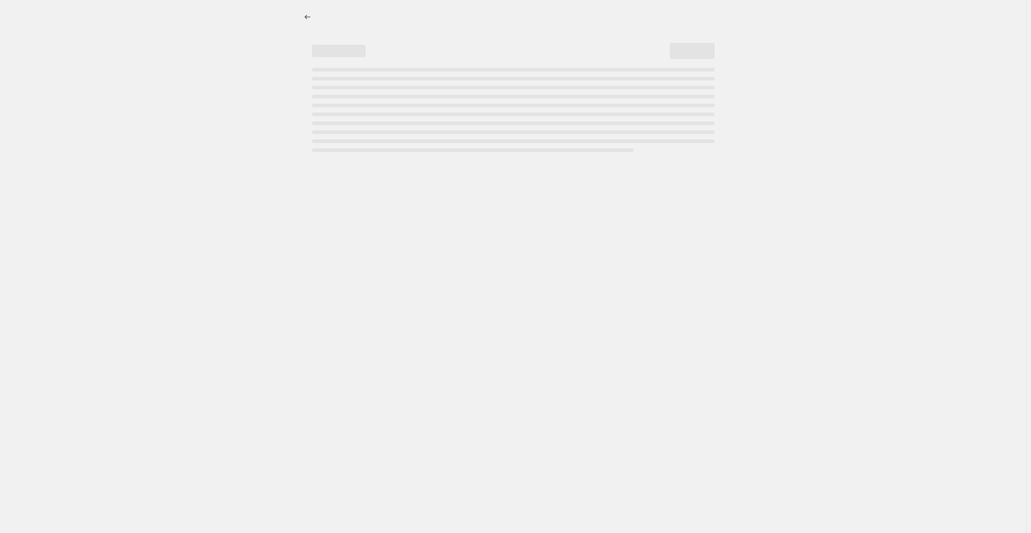
select select "percentage"
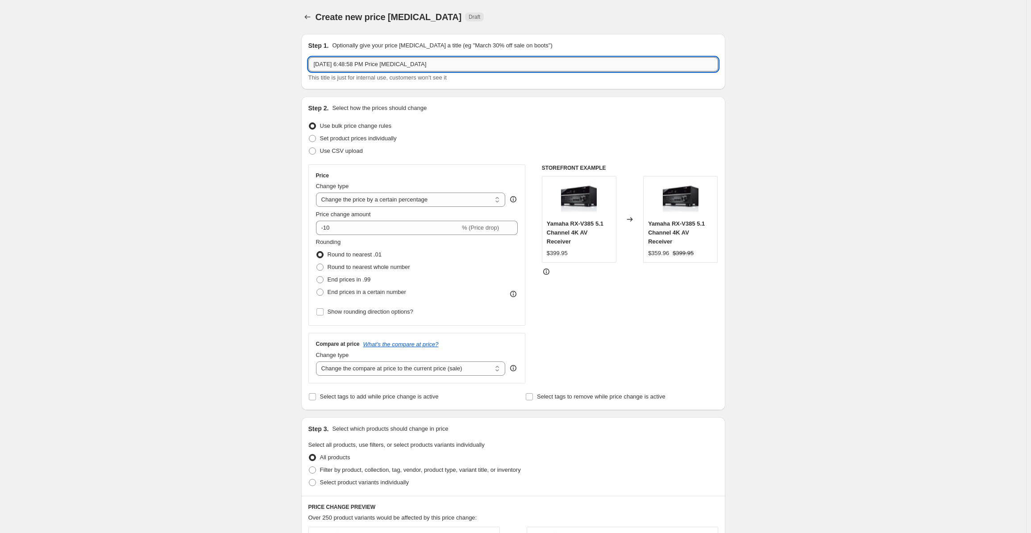
click at [427, 71] on input "Oct 5, 2025, 6:48:58 PM Price change job" at bounding box center [513, 64] width 410 height 14
drag, startPoint x: 451, startPoint y: 63, endPoint x: 232, endPoint y: 68, distance: 218.8
click at [232, 68] on div "Create new price change job. This page is ready Create new price change job Dra…" at bounding box center [513, 452] width 1026 height 904
type input "Polk Promo 10-6-25 throguh 10-19-25"
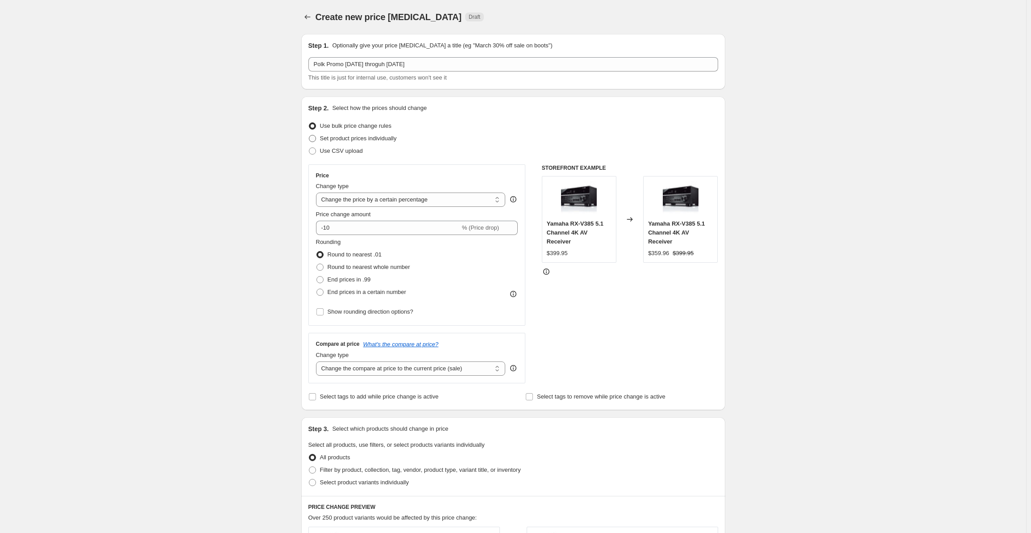
click at [342, 135] on span "Set product prices individually" at bounding box center [358, 138] width 77 height 7
click at [309, 135] on input "Set product prices individually" at bounding box center [309, 135] width 0 height 0
radio input "true"
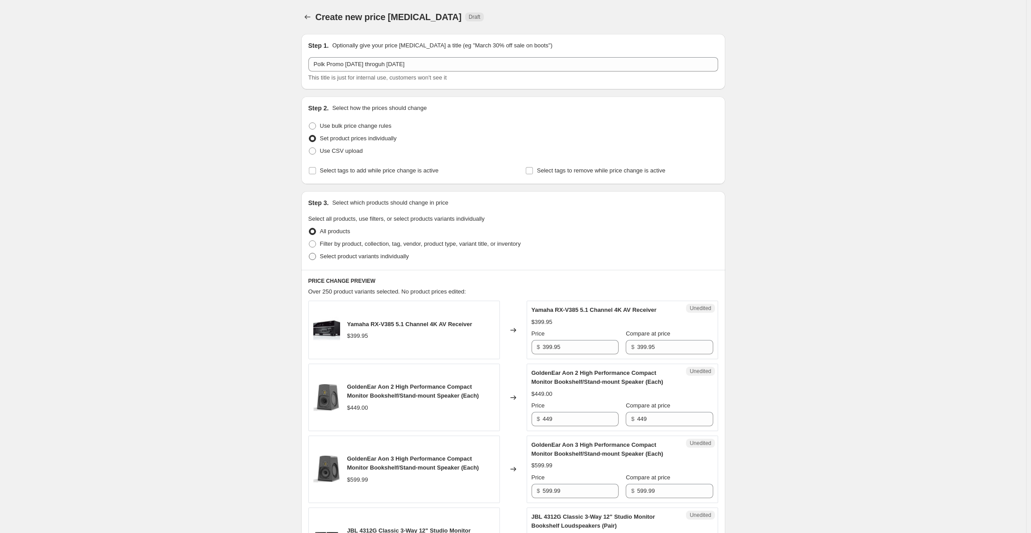
click at [344, 257] on span "Select product variants individually" at bounding box center [364, 256] width 89 height 7
click at [309, 253] on input "Select product variants individually" at bounding box center [309, 253] width 0 height 0
radio input "true"
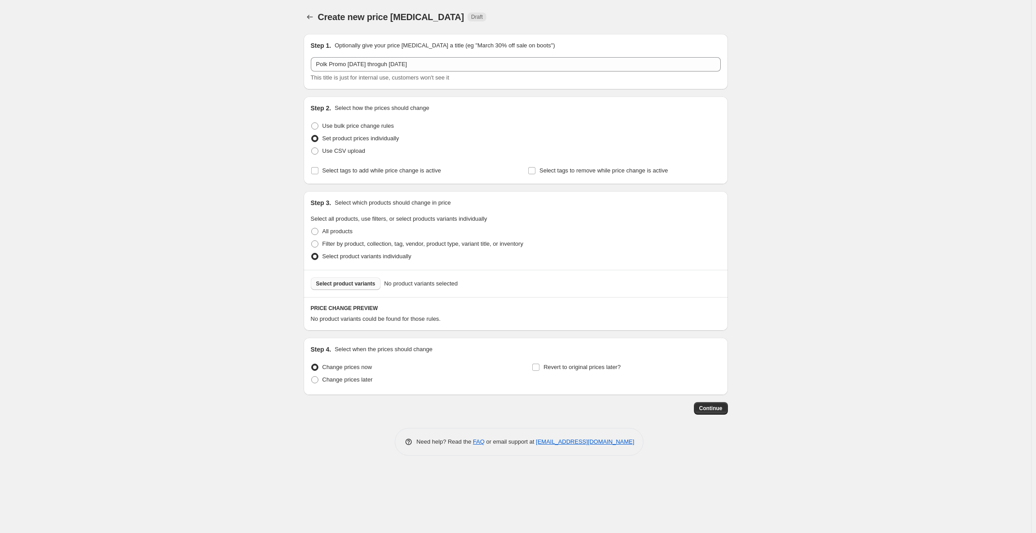
click at [337, 287] on button "Select product variants" at bounding box center [346, 283] width 70 height 13
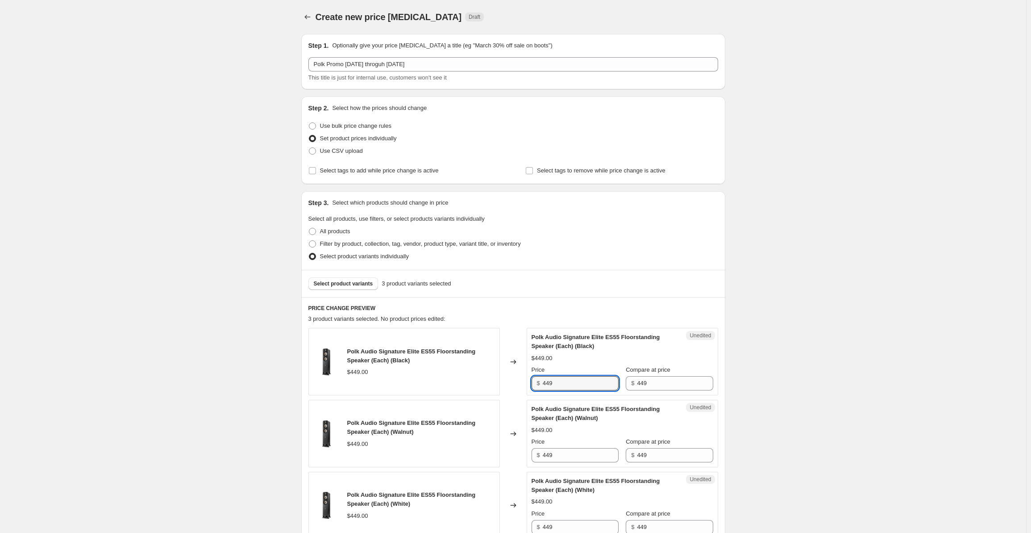
drag, startPoint x: 556, startPoint y: 380, endPoint x: 539, endPoint y: 380, distance: 17.4
click at [539, 380] on div "$ 449" at bounding box center [575, 383] width 87 height 14
drag, startPoint x: 557, startPoint y: 382, endPoint x: 533, endPoint y: 381, distance: 23.7
click at [533, 381] on div "Unedited Polk Audio Signature Elite ES55 Floorstanding Speaker (Each) (Black) $…" at bounding box center [623, 361] width 192 height 67
type input "359"
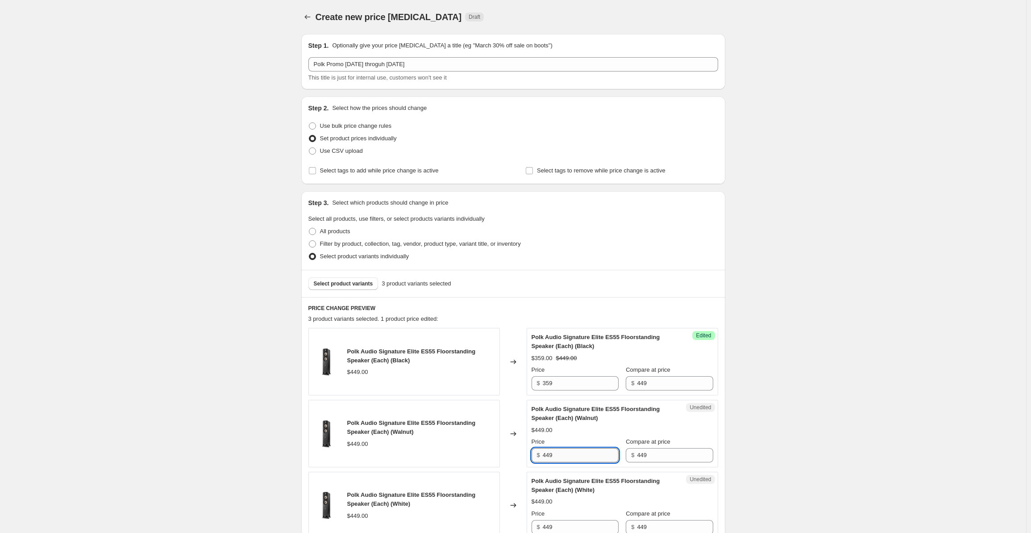
click at [559, 454] on input "449" at bounding box center [581, 455] width 76 height 14
drag, startPoint x: 534, startPoint y: 452, endPoint x: 518, endPoint y: 452, distance: 16.5
click at [518, 452] on div "Polk Audio Signature Elite ES55 Floorstanding Speaker (Each) (Walnut) $449.00 C…" at bounding box center [513, 433] width 410 height 67
paste input "35"
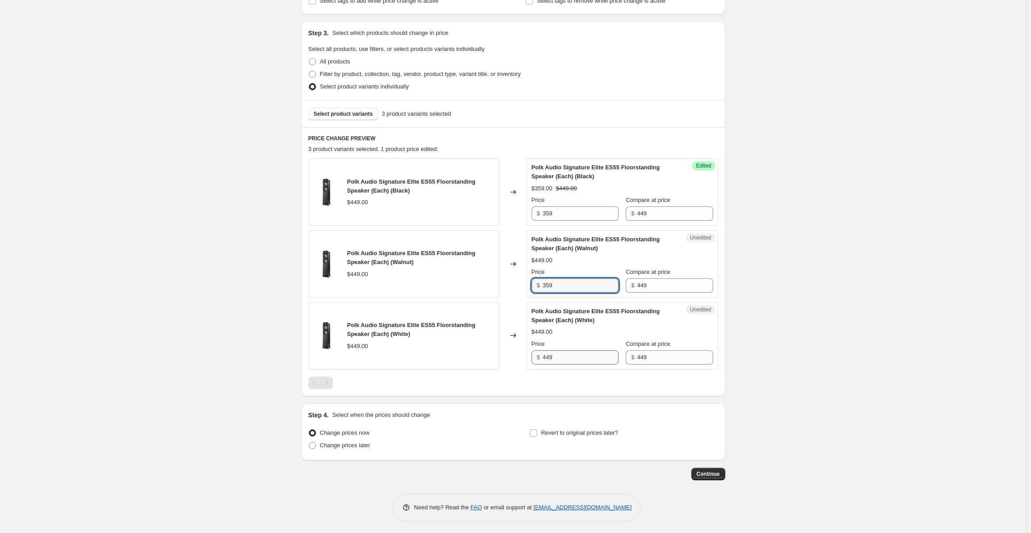
type input "359"
click at [567, 350] on input "449" at bounding box center [581, 357] width 76 height 14
drag, startPoint x: 571, startPoint y: 352, endPoint x: 530, endPoint y: 359, distance: 42.1
click at [530, 359] on div "Unedited Polk Audio Signature Elite ES55 Floorstanding Speaker (Each) (White) $…" at bounding box center [623, 335] width 192 height 67
paste input "35"
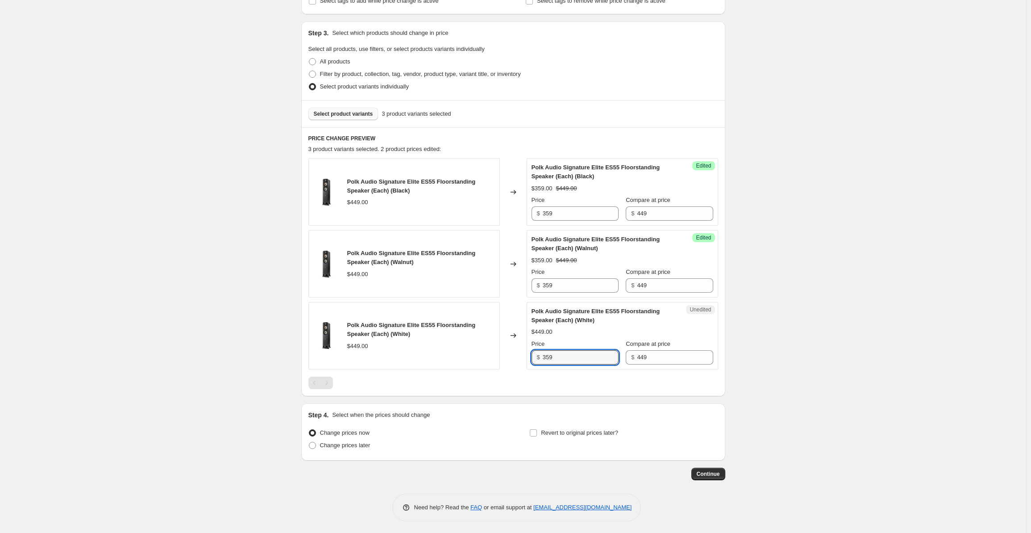
type input "359"
click at [345, 117] on span "Select product variants" at bounding box center [343, 113] width 59 height 7
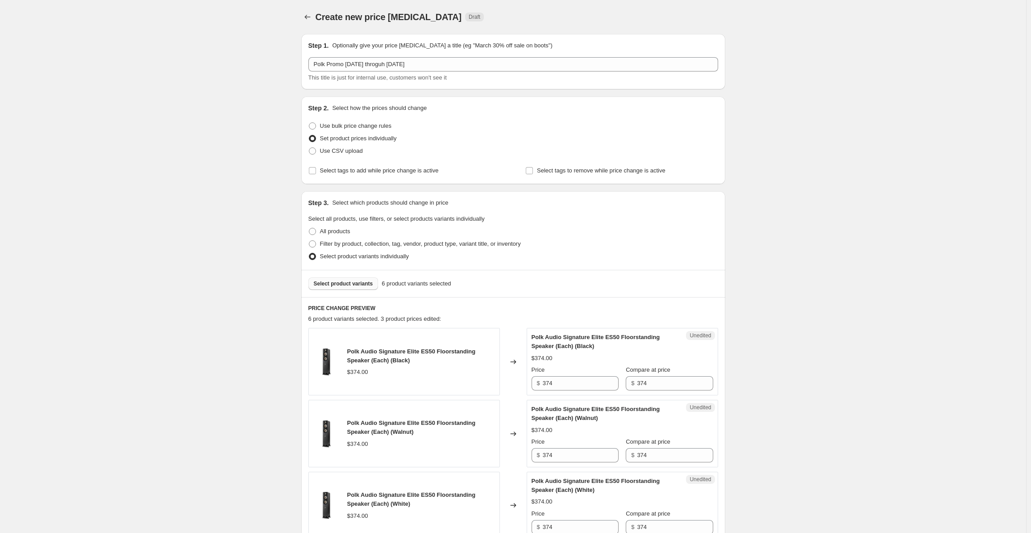
scroll to position [283, 0]
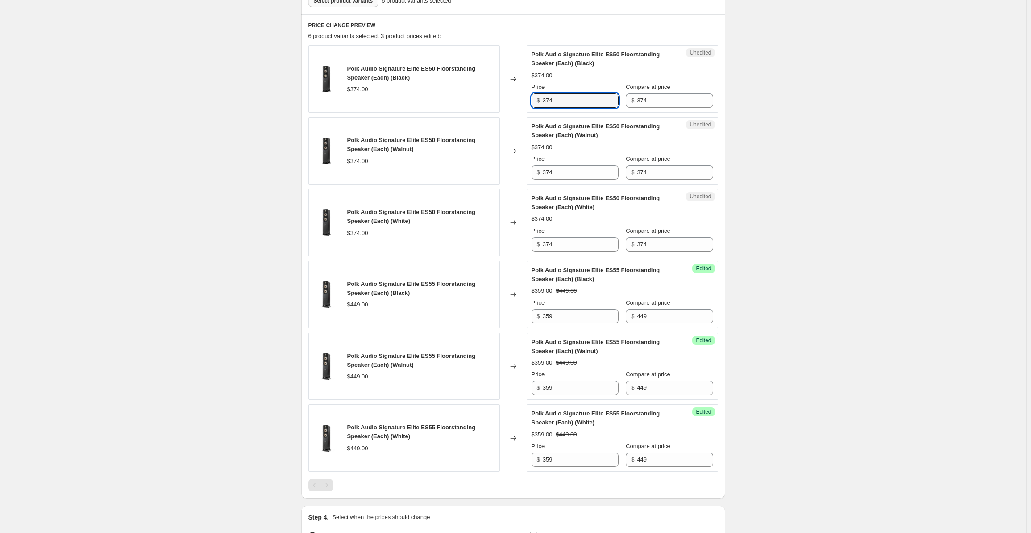
drag, startPoint x: 571, startPoint y: 96, endPoint x: 538, endPoint y: 99, distance: 32.3
click at [538, 99] on div "$ 374" at bounding box center [575, 100] width 87 height 14
drag, startPoint x: 571, startPoint y: 105, endPoint x: 529, endPoint y: 104, distance: 42.9
click at [529, 104] on div "Polk Audio Signature Elite ES50 Floorstanding Speaker (Each) (Black) $374.00 Ch…" at bounding box center [513, 78] width 410 height 67
type input "299"
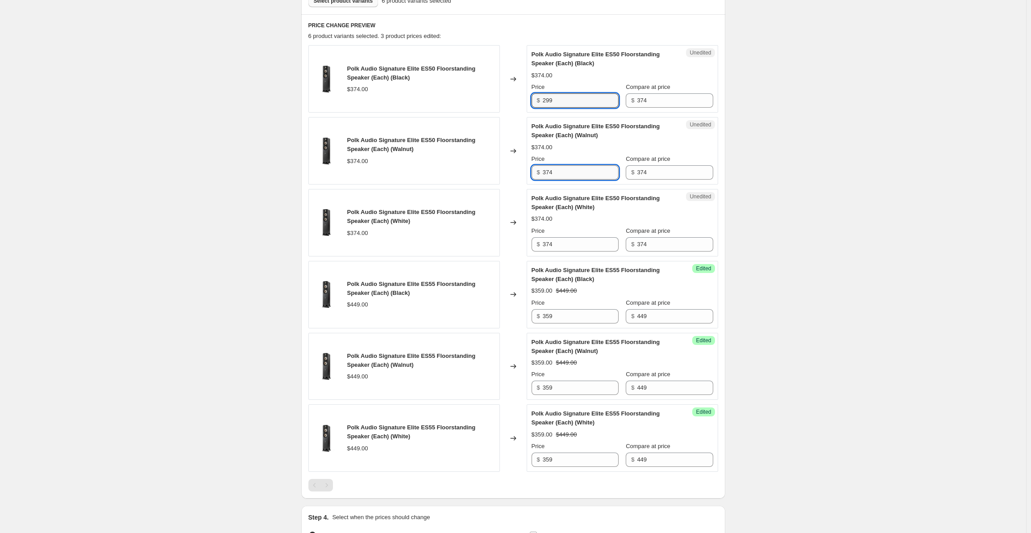
click at [558, 175] on input "374" at bounding box center [581, 172] width 76 height 14
drag, startPoint x: 567, startPoint y: 174, endPoint x: 529, endPoint y: 167, distance: 38.0
click at [529, 167] on div "Unedited Polk Audio Signature Elite ES50 Floorstanding Speaker (Each) (Walnut) …" at bounding box center [623, 150] width 192 height 67
paste input "299"
type input "299"
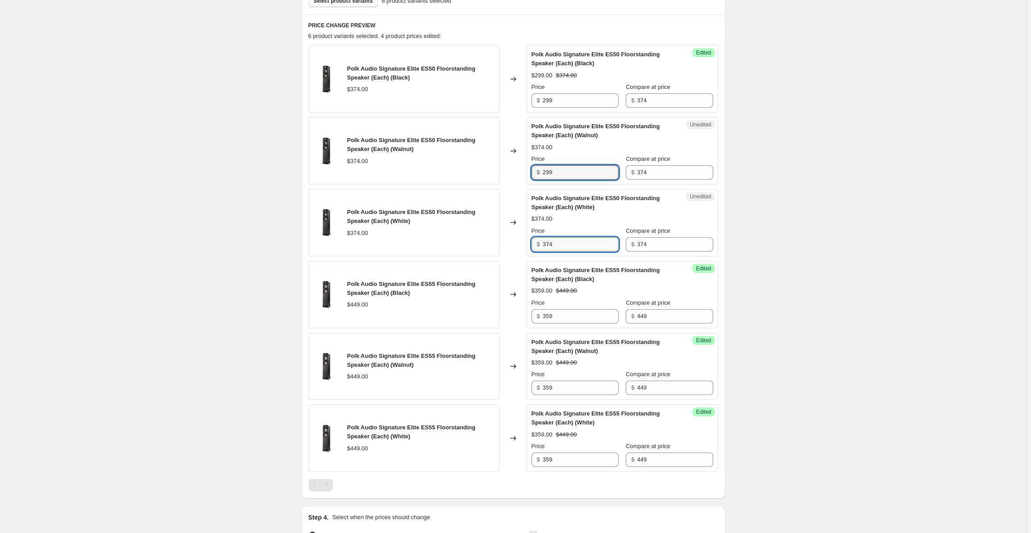
click at [562, 242] on input "374" at bounding box center [581, 244] width 76 height 14
drag, startPoint x: 569, startPoint y: 243, endPoint x: 516, endPoint y: 242, distance: 52.7
click at [516, 242] on div "Polk Audio Signature Elite ES50 Floorstanding Speaker (Each) (White) $374.00 Ch…" at bounding box center [513, 222] width 410 height 67
paste input "299"
type input "299"
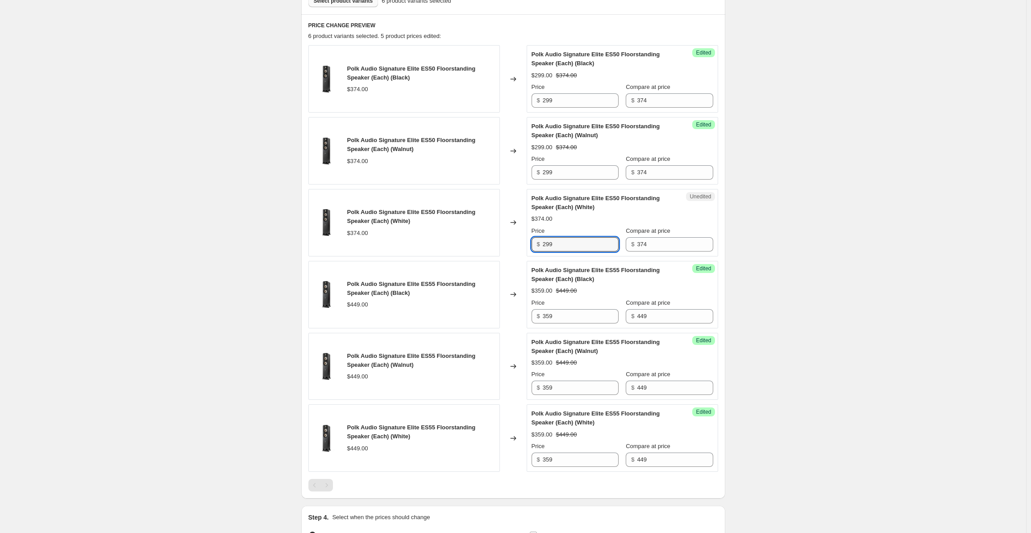
click at [774, 201] on div "Create new price change job. This page is ready Create new price change job Dra…" at bounding box center [513, 176] width 1026 height 919
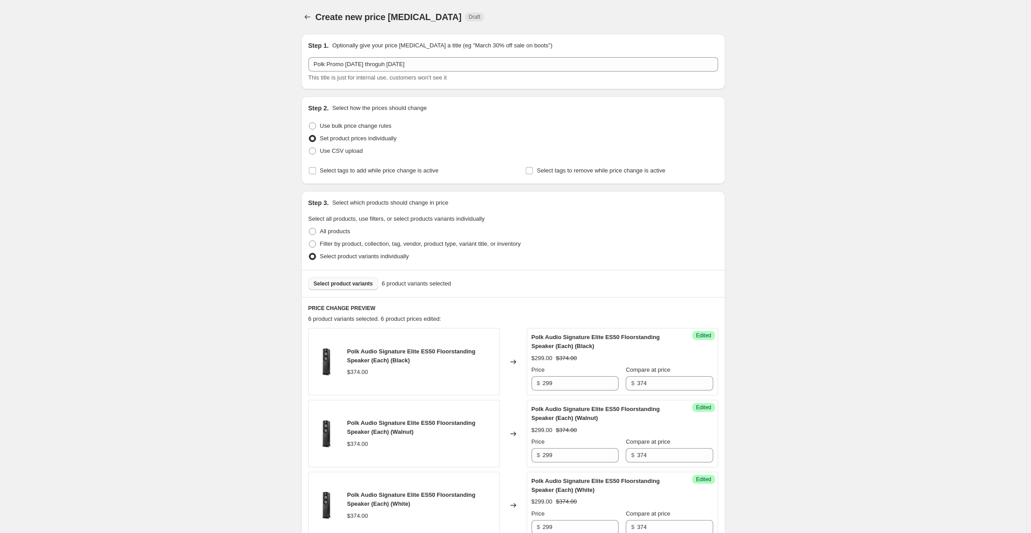
click at [348, 288] on button "Select product variants" at bounding box center [343, 283] width 70 height 13
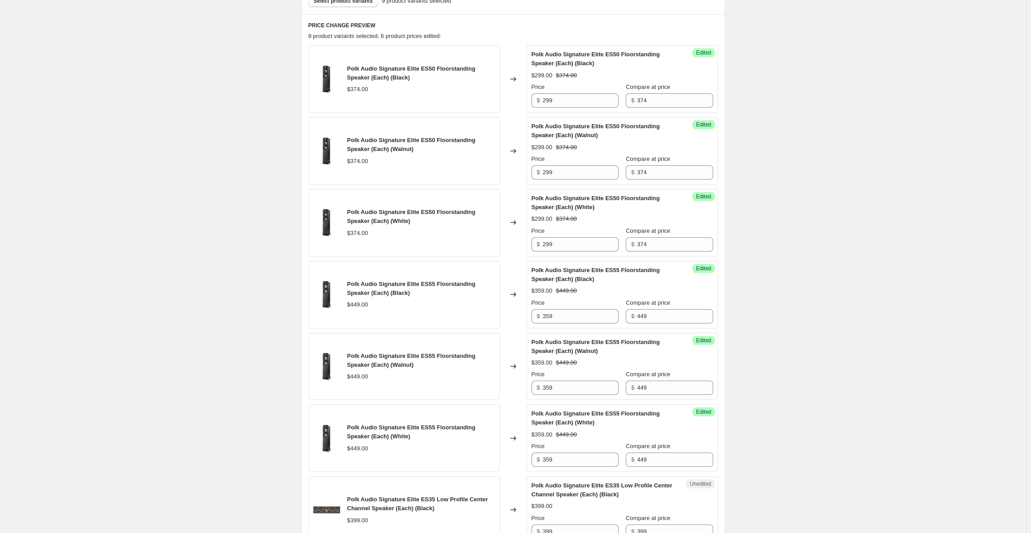
scroll to position [565, 0]
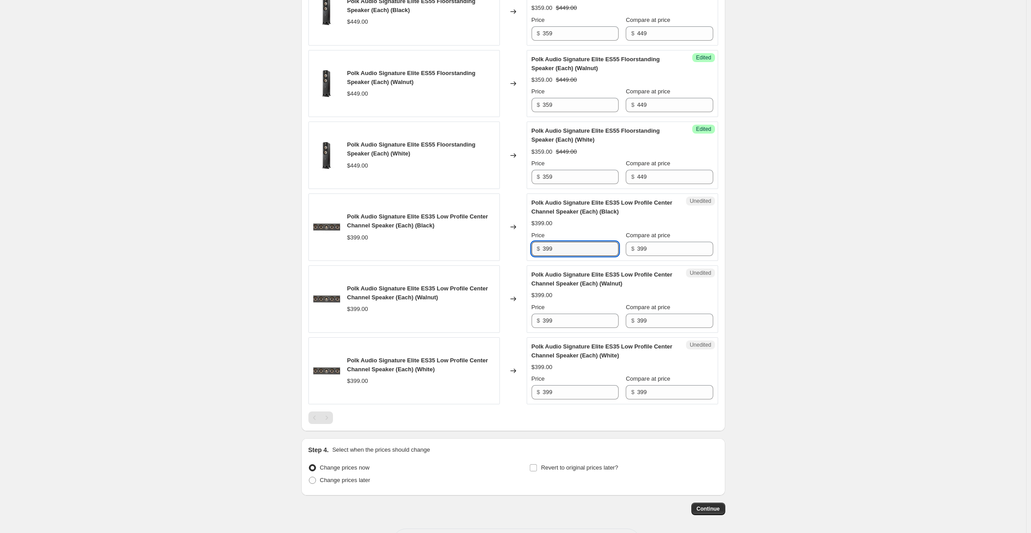
drag, startPoint x: 565, startPoint y: 243, endPoint x: 526, endPoint y: 247, distance: 39.0
click at [526, 247] on div "Polk Audio Signature Elite ES35 Low Profile Center Channel Speaker (Each) (Blac…" at bounding box center [513, 226] width 410 height 67
type input "319"
click at [565, 313] on input "399" at bounding box center [581, 320] width 76 height 14
drag, startPoint x: 564, startPoint y: 317, endPoint x: 505, endPoint y: 324, distance: 59.4
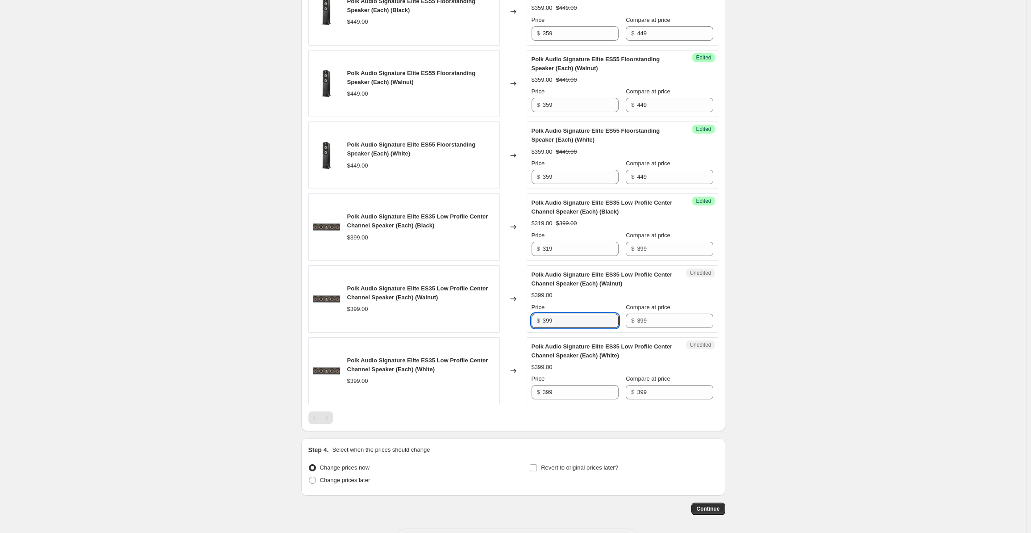
click at [505, 324] on div "Polk Audio Signature Elite ES35 Low Profile Center Channel Speaker (Each) (Waln…" at bounding box center [513, 298] width 410 height 67
type input "319"
click at [566, 395] on input "399" at bounding box center [581, 392] width 76 height 14
drag, startPoint x: 578, startPoint y: 393, endPoint x: 508, endPoint y: 394, distance: 69.2
click at [508, 394] on div "Polk Audio Signature Elite ES35 Low Profile Center Channel Speaker (Each) (Whit…" at bounding box center [513, 370] width 410 height 67
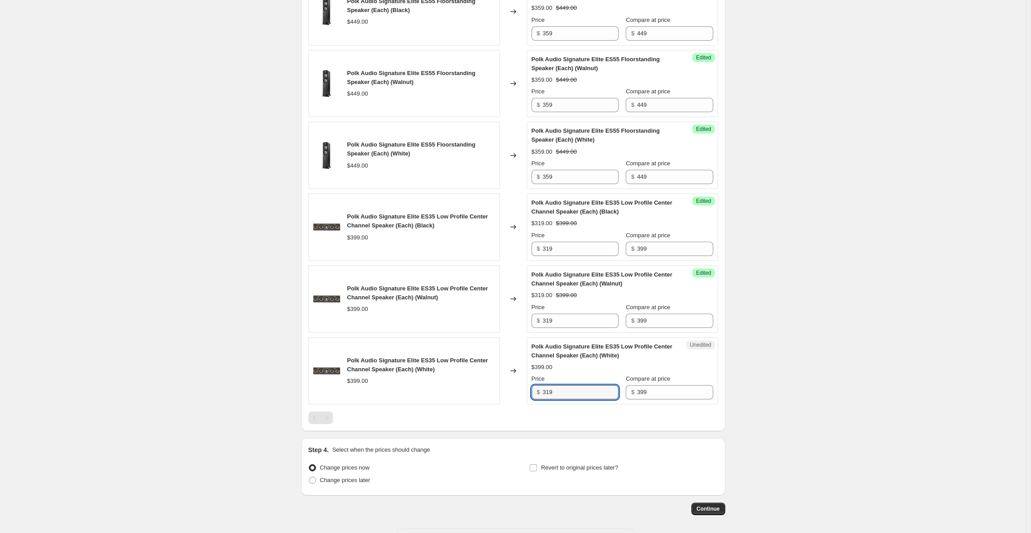
type input "319"
click at [773, 244] on div "Create new price change job. This page is ready Create new price change job Dra…" at bounding box center [513, 2] width 1026 height 1134
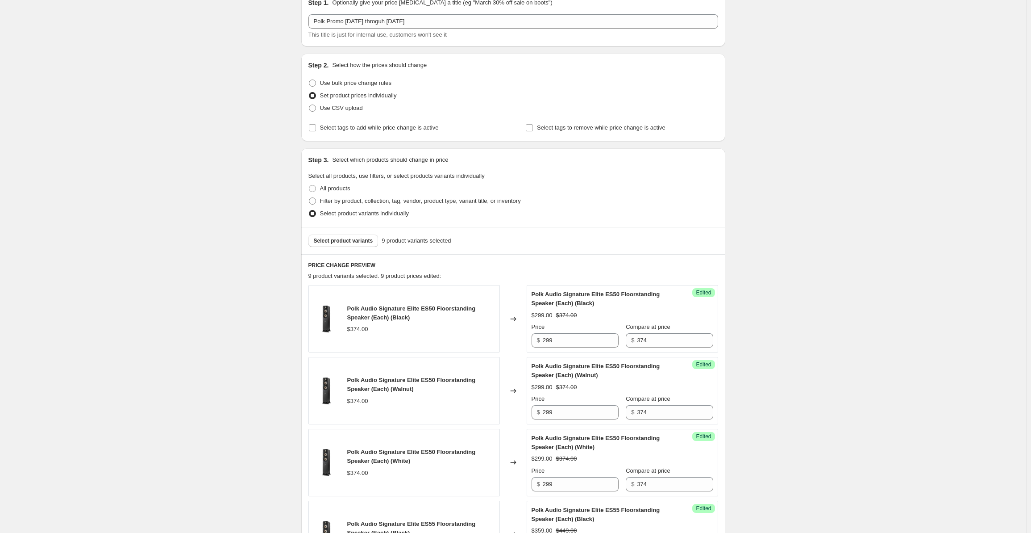
scroll to position [0, 0]
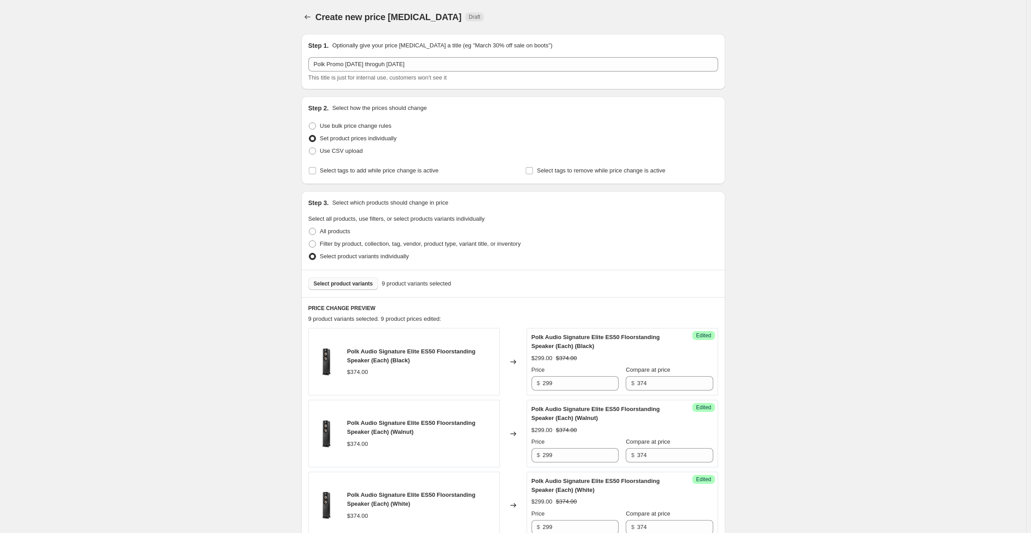
click at [337, 278] on button "Select product variants" at bounding box center [343, 283] width 70 height 13
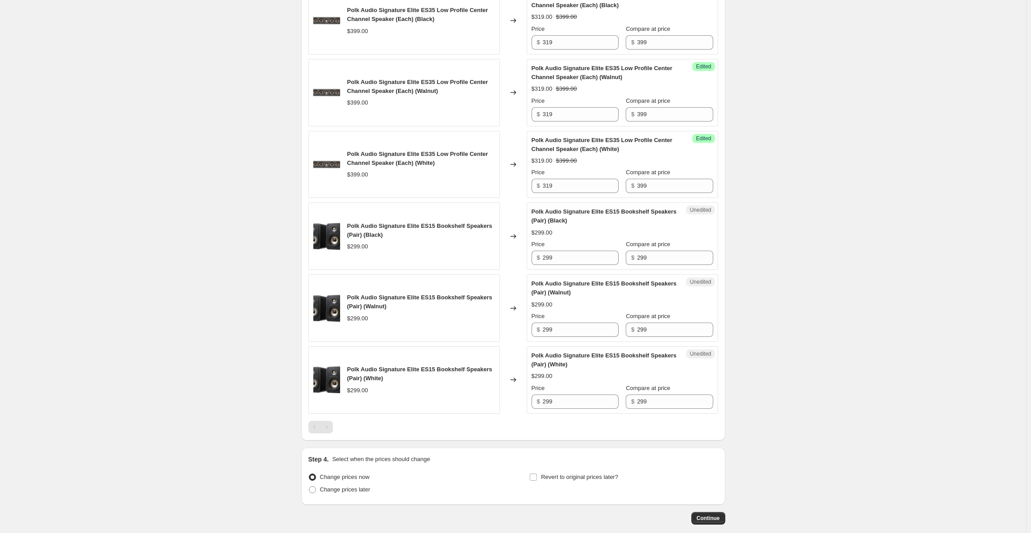
scroll to position [813, 0]
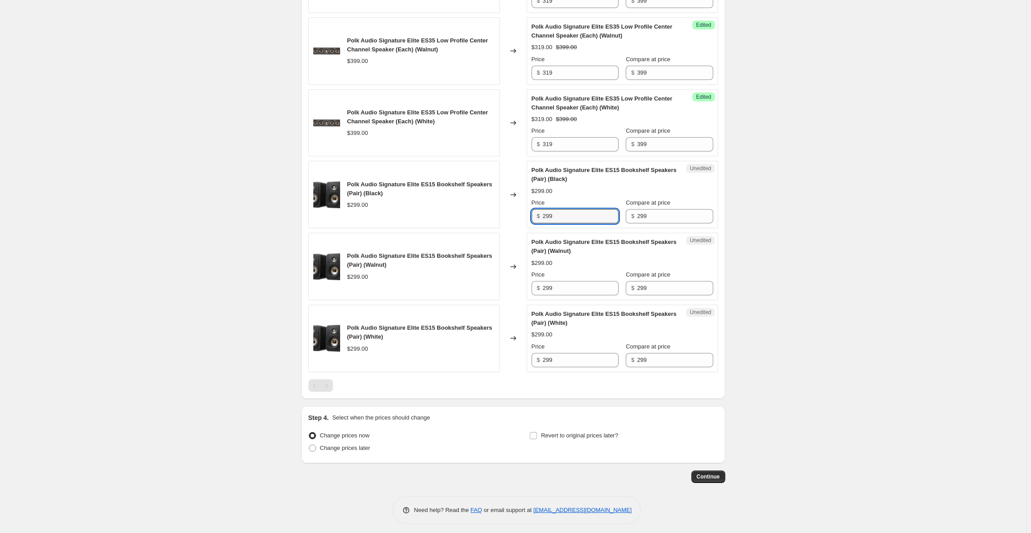
drag, startPoint x: 561, startPoint y: 216, endPoint x: 523, endPoint y: 215, distance: 38.0
click at [523, 215] on div "Polk Audio Signature Elite ES15 Bookshelf Speakers (Pair) (Black) $299.00 Chang…" at bounding box center [513, 194] width 410 height 67
drag, startPoint x: 550, startPoint y: 212, endPoint x: 529, endPoint y: 210, distance: 21.1
click at [529, 210] on div "Unedited Polk Audio Signature Elite ES15 Bookshelf Speakers (Pair) (Black) $299…" at bounding box center [623, 194] width 192 height 67
drag, startPoint x: 561, startPoint y: 214, endPoint x: 520, endPoint y: 212, distance: 41.6
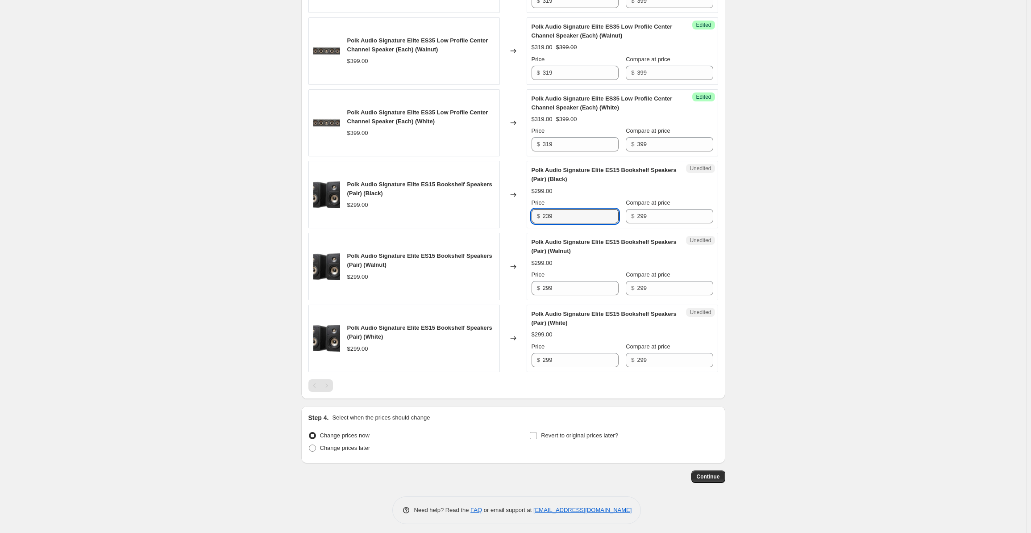
click at [520, 212] on div "Polk Audio Signature Elite ES15 Bookshelf Speakers (Pair) (Black) $299.00 Chang…" at bounding box center [513, 194] width 410 height 67
type input "239"
click at [563, 282] on input "299" at bounding box center [581, 288] width 76 height 14
drag, startPoint x: 565, startPoint y: 283, endPoint x: 527, endPoint y: 285, distance: 38.5
click at [527, 285] on div "Polk Audio Signature Elite ES15 Bookshelf Speakers (Pair) (Walnut) $299.00 Chan…" at bounding box center [513, 266] width 410 height 67
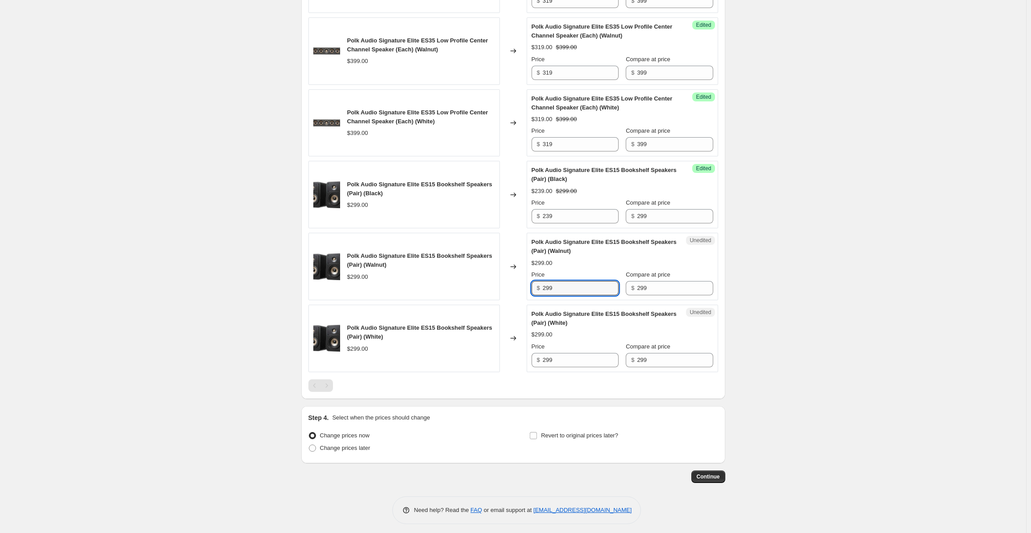
paste input "3"
type input "239"
click at [563, 356] on input "299" at bounding box center [581, 360] width 76 height 14
drag, startPoint x: 544, startPoint y: 355, endPoint x: 494, endPoint y: 360, distance: 50.6
click at [494, 360] on div "Polk Audio Signature Elite ES15 Bookshelf Speakers (Pair) (White) $299.00 Chang…" at bounding box center [513, 337] width 410 height 67
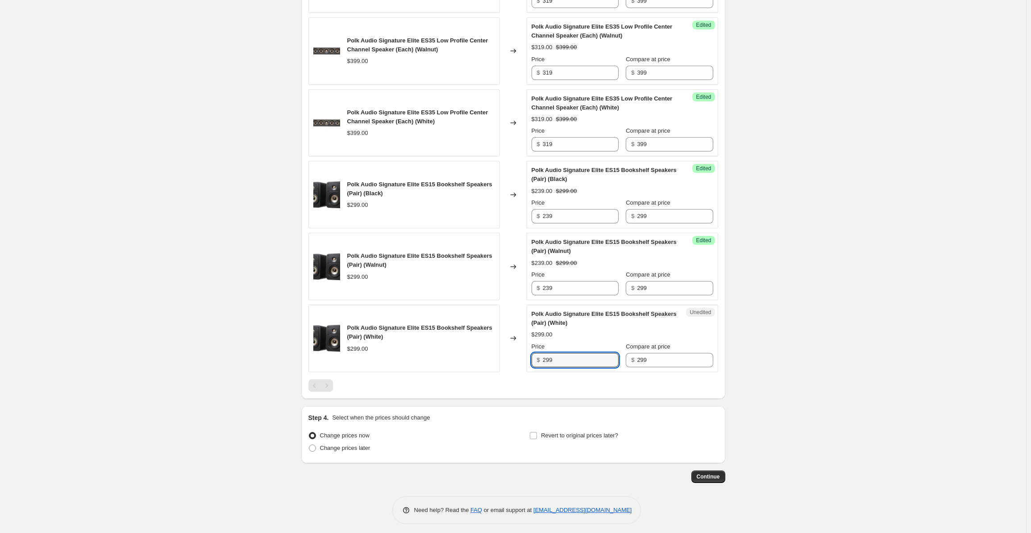
paste input "3"
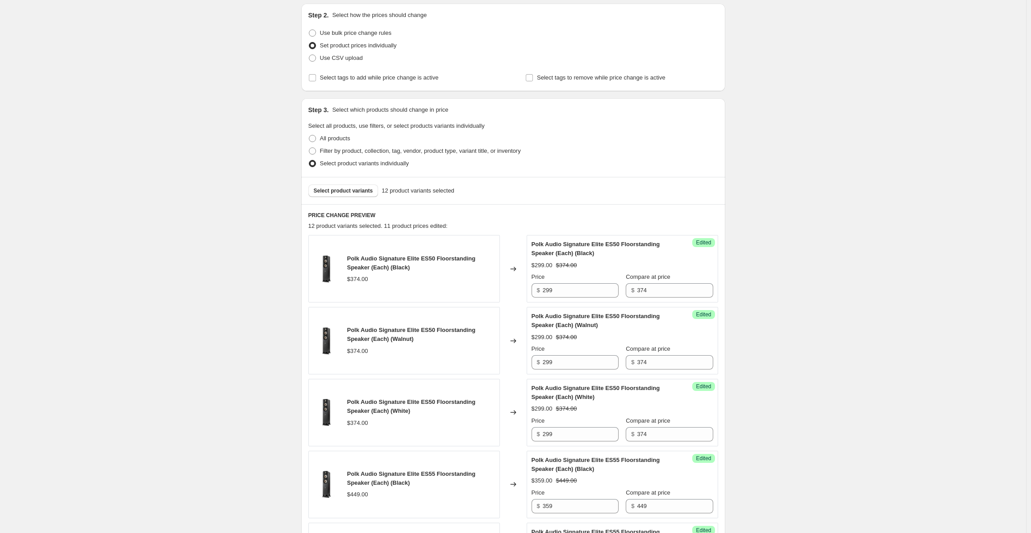
scroll to position [0, 0]
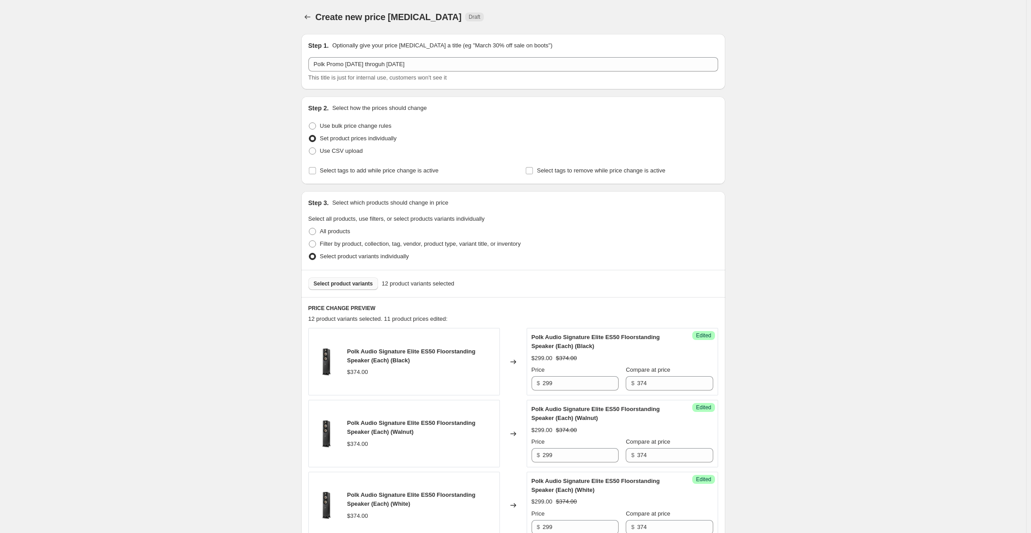
type input "239"
click at [356, 284] on span "Select product variants" at bounding box center [343, 283] width 59 height 7
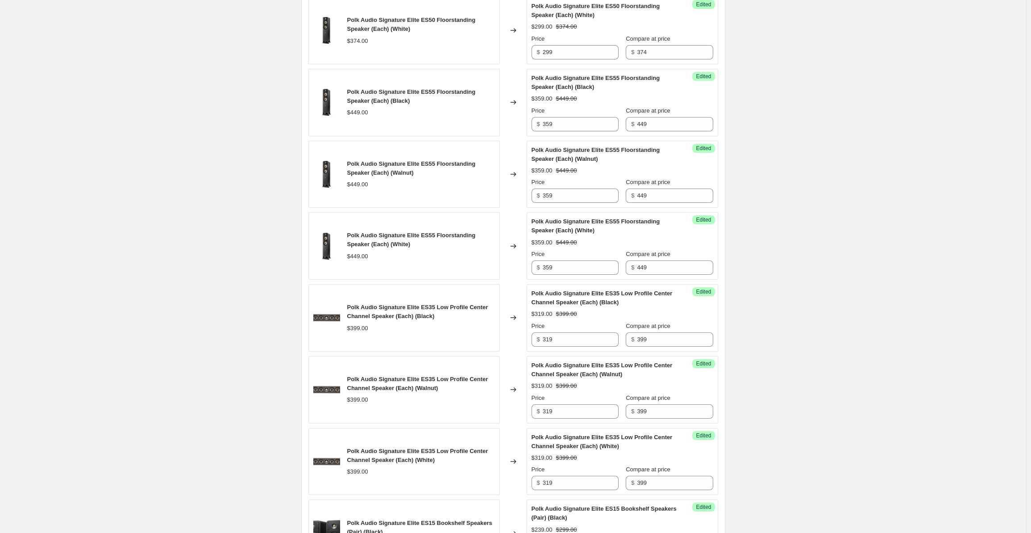
scroll to position [1027, 0]
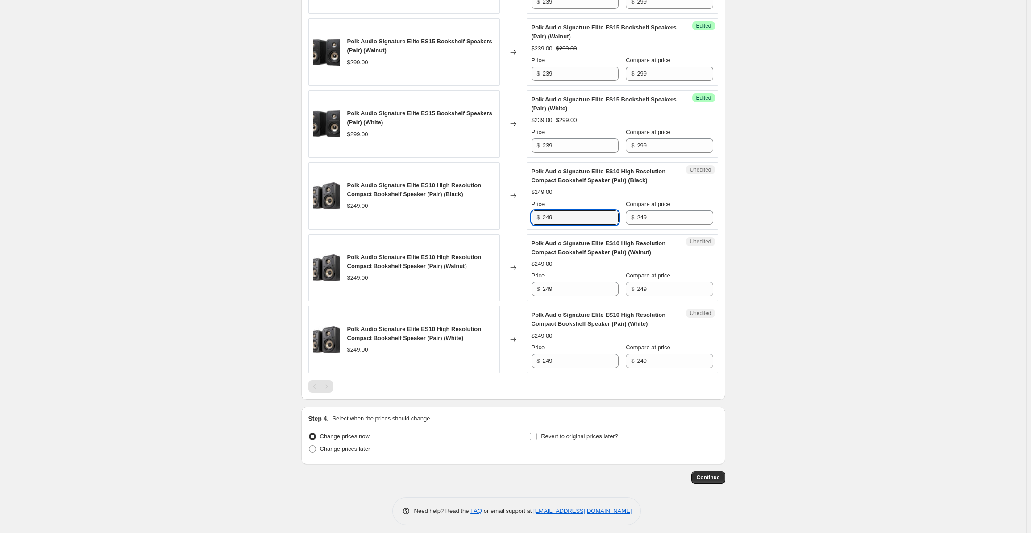
drag, startPoint x: 570, startPoint y: 212, endPoint x: 521, endPoint y: 215, distance: 48.3
click at [521, 215] on div "Polk Audio Signature Elite ES10 High Resolution Compact Bookshelf Speaker (Pair…" at bounding box center [513, 195] width 410 height 67
drag, startPoint x: 562, startPoint y: 219, endPoint x: 538, endPoint y: 213, distance: 24.8
click at [538, 213] on div "$ 199" at bounding box center [575, 217] width 87 height 14
type input "199"
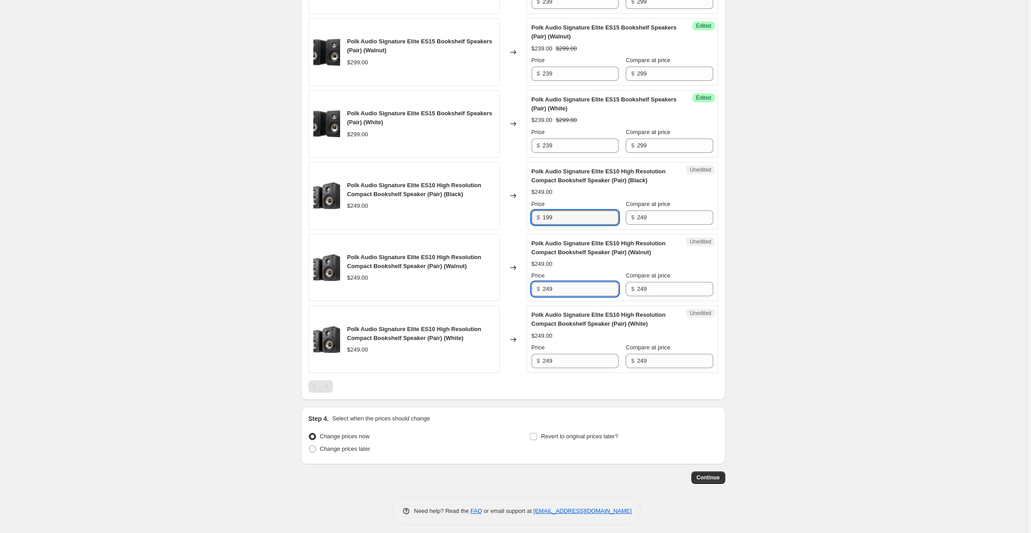
click at [559, 282] on input "249" at bounding box center [581, 289] width 76 height 14
drag, startPoint x: 530, startPoint y: 284, endPoint x: 511, endPoint y: 284, distance: 19.2
click at [511, 284] on div "Polk Audio Signature Elite ES10 High Resolution Compact Bookshelf Speaker (Pair…" at bounding box center [513, 267] width 410 height 67
paste input "19"
type input "199"
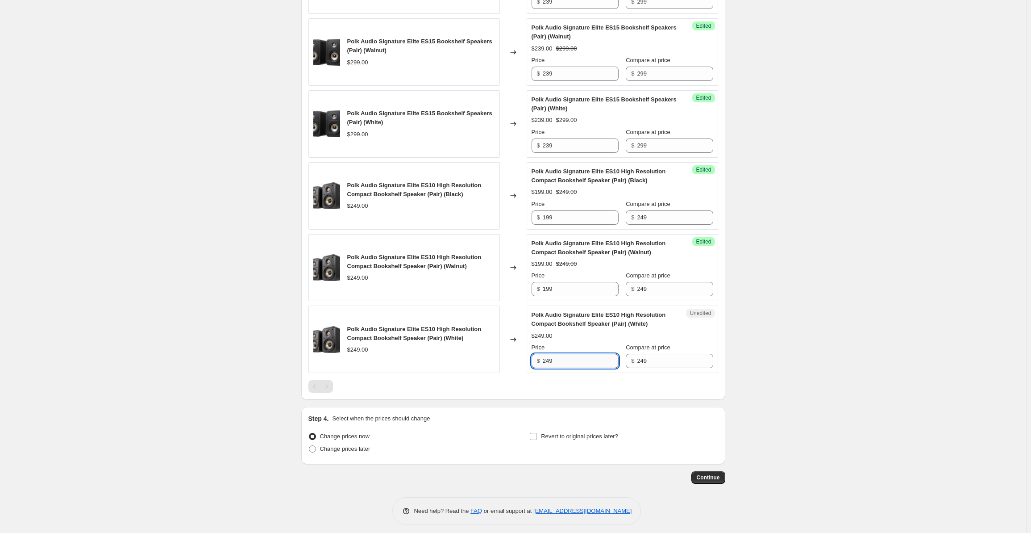
click at [558, 355] on input "249" at bounding box center [581, 361] width 76 height 14
drag, startPoint x: 547, startPoint y: 359, endPoint x: 505, endPoint y: 359, distance: 42.0
click at [508, 359] on div "Polk Audio Signature Elite ES10 High Resolution Compact Bookshelf Speaker (Pair…" at bounding box center [513, 338] width 410 height 67
paste input "19"
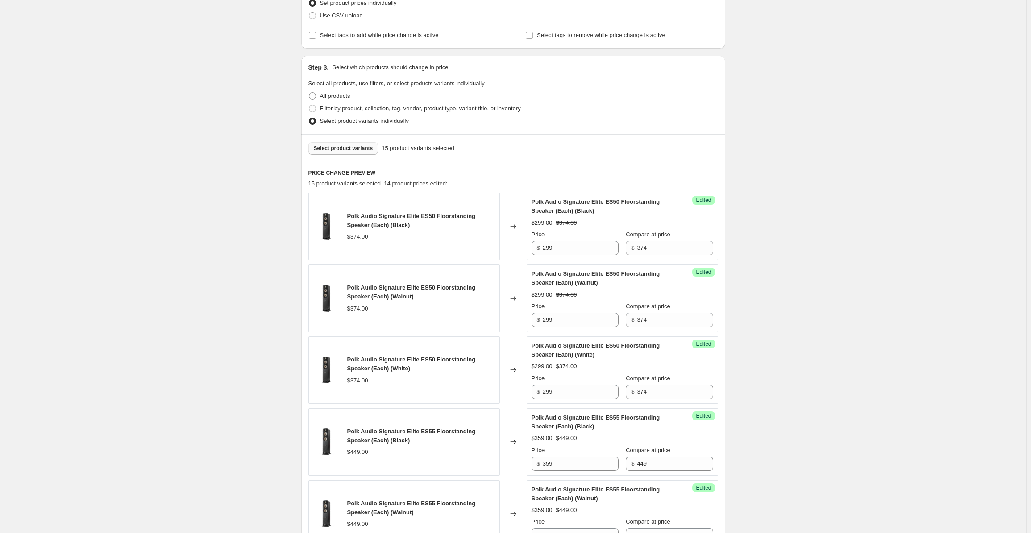
scroll to position [0, 0]
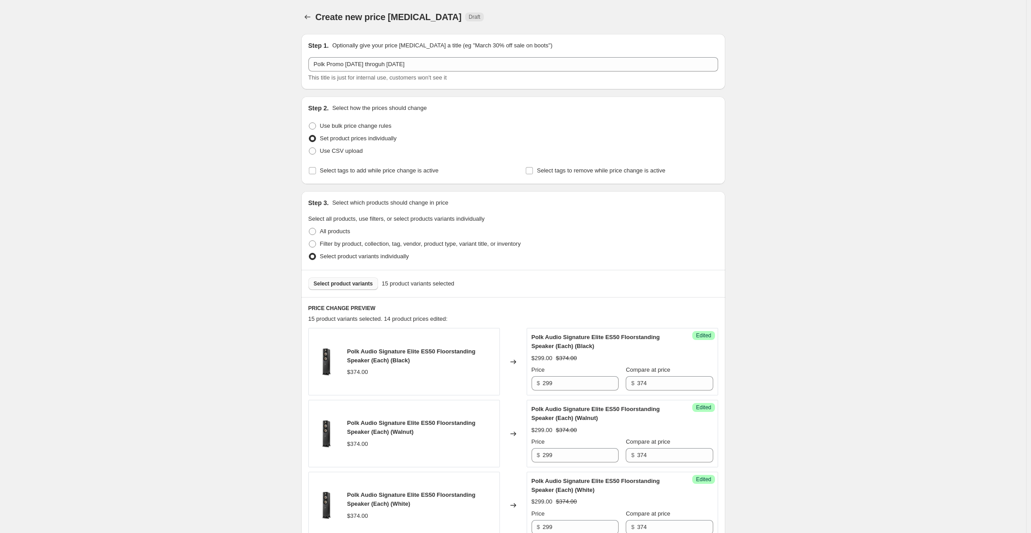
type input "199"
click at [360, 283] on span "Select product variants" at bounding box center [343, 283] width 59 height 7
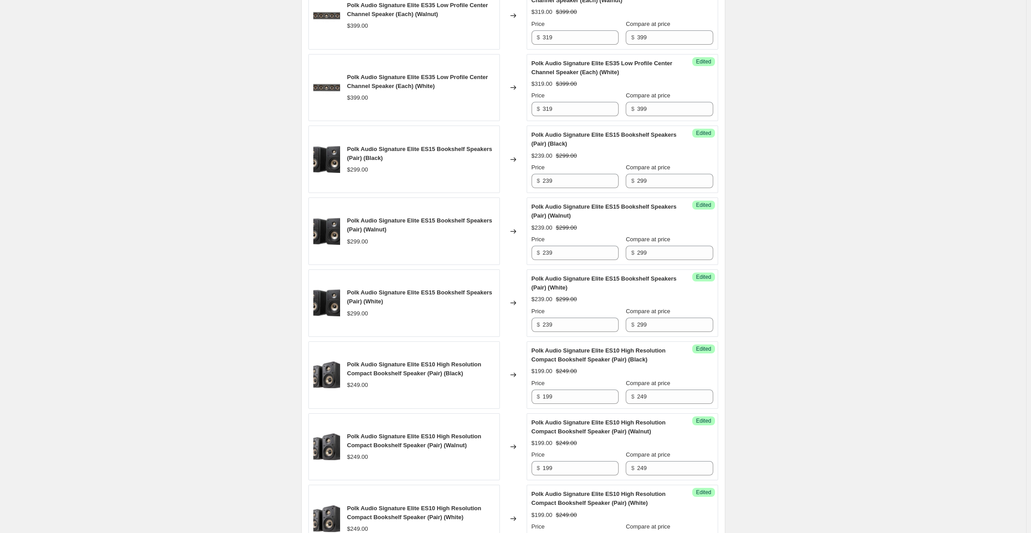
scroll to position [1099, 0]
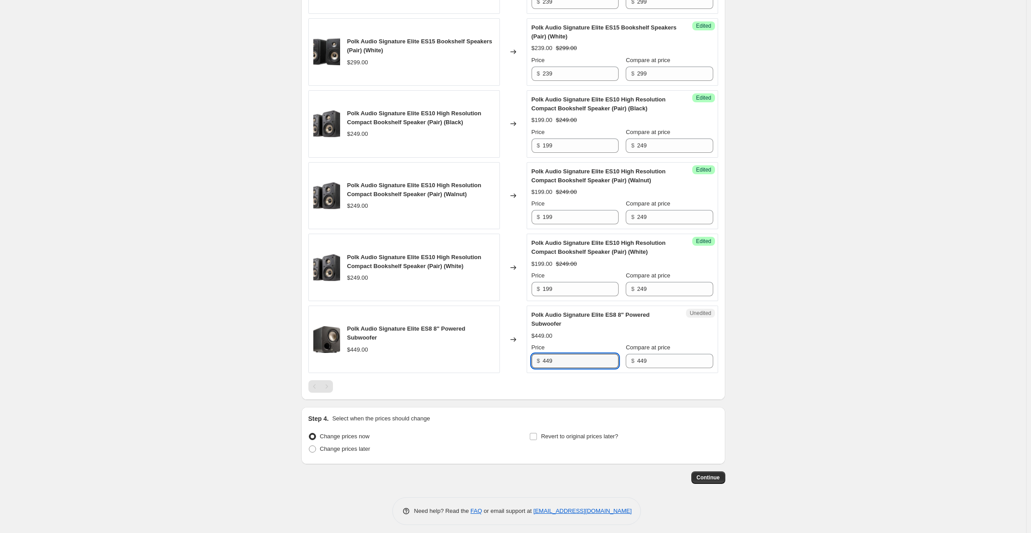
drag, startPoint x: 566, startPoint y: 359, endPoint x: 536, endPoint y: 359, distance: 29.9
click at [536, 359] on div "$ 449" at bounding box center [575, 361] width 87 height 14
type input "359"
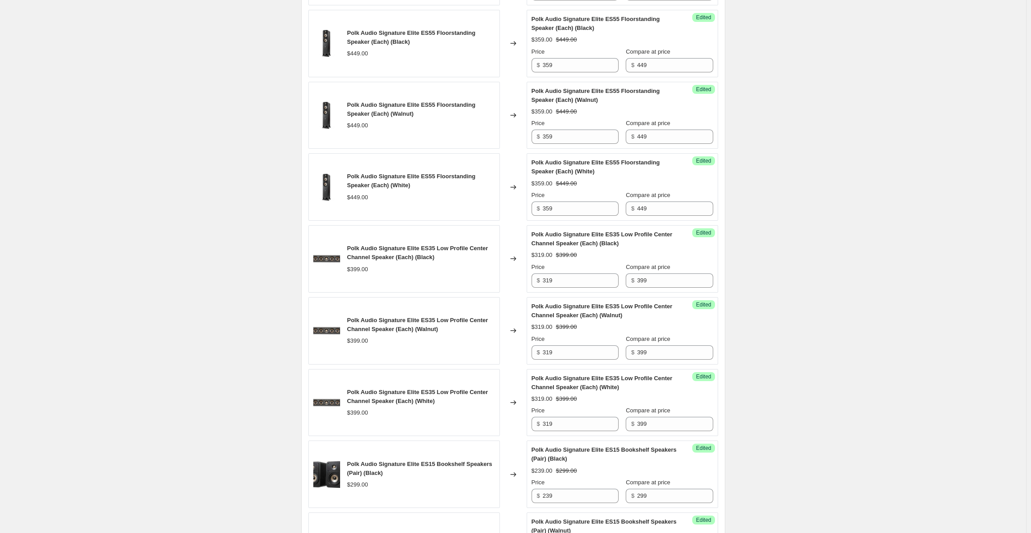
scroll to position [0, 0]
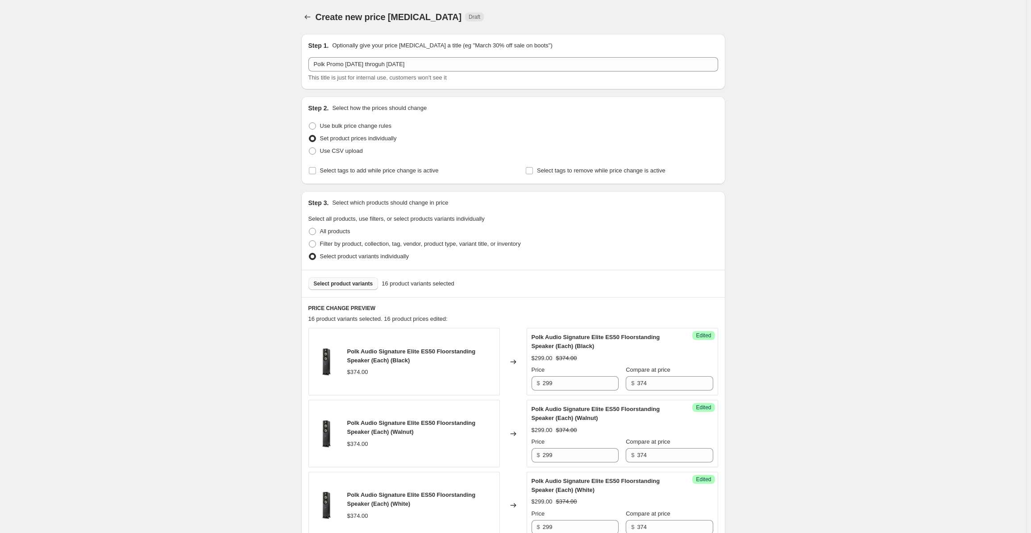
click at [352, 286] on span "Select product variants" at bounding box center [343, 283] width 59 height 7
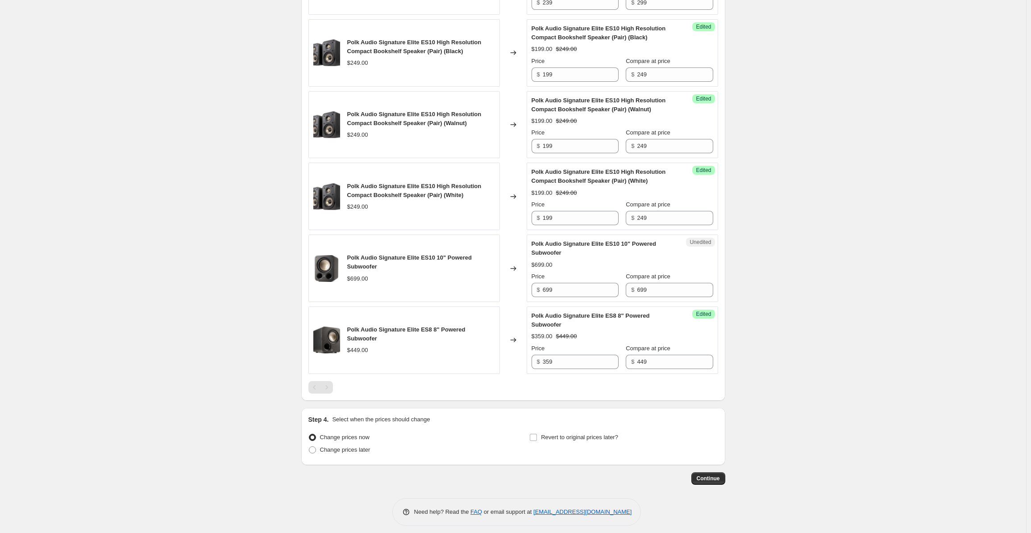
scroll to position [1171, 0]
drag, startPoint x: 544, startPoint y: 283, endPoint x: 535, endPoint y: 283, distance: 8.9
click at [535, 283] on div "$ 699" at bounding box center [575, 289] width 87 height 14
type input "559"
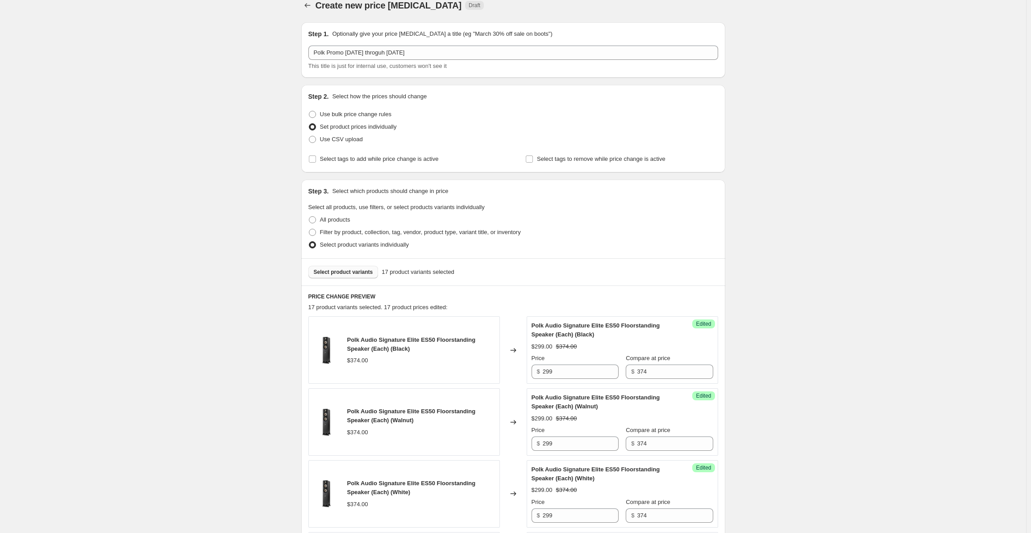
scroll to position [0, 0]
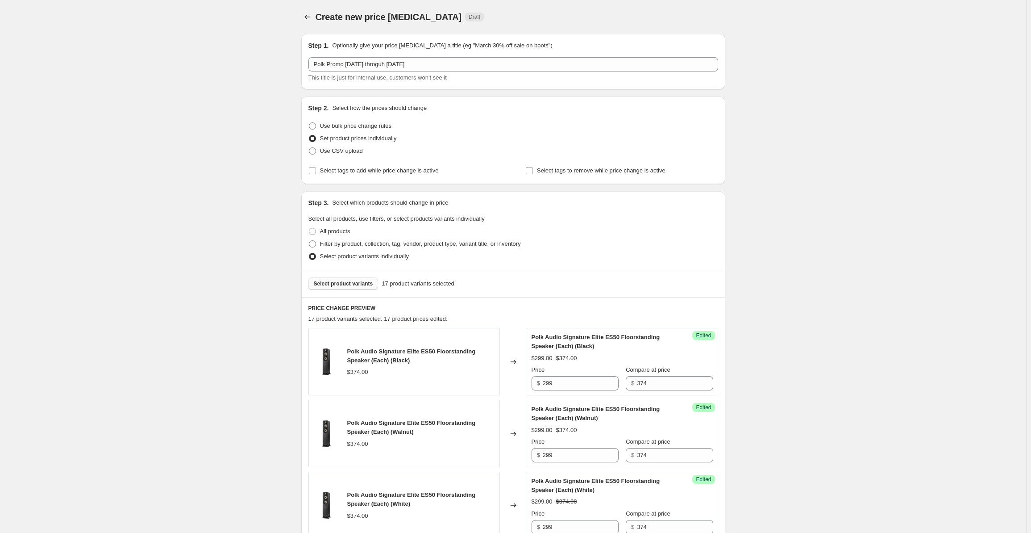
click at [335, 284] on span "Select product variants" at bounding box center [343, 283] width 59 height 7
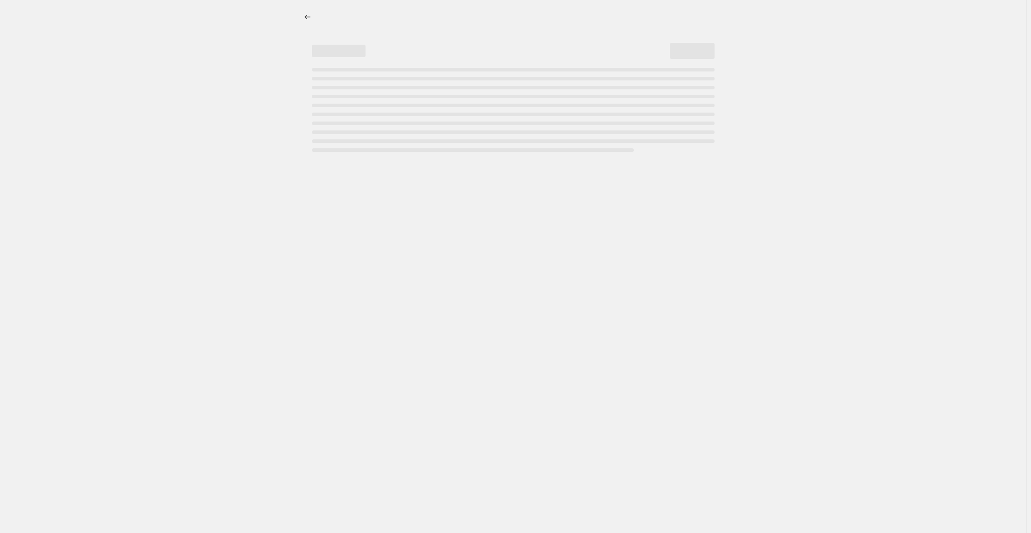
select select "percentage"
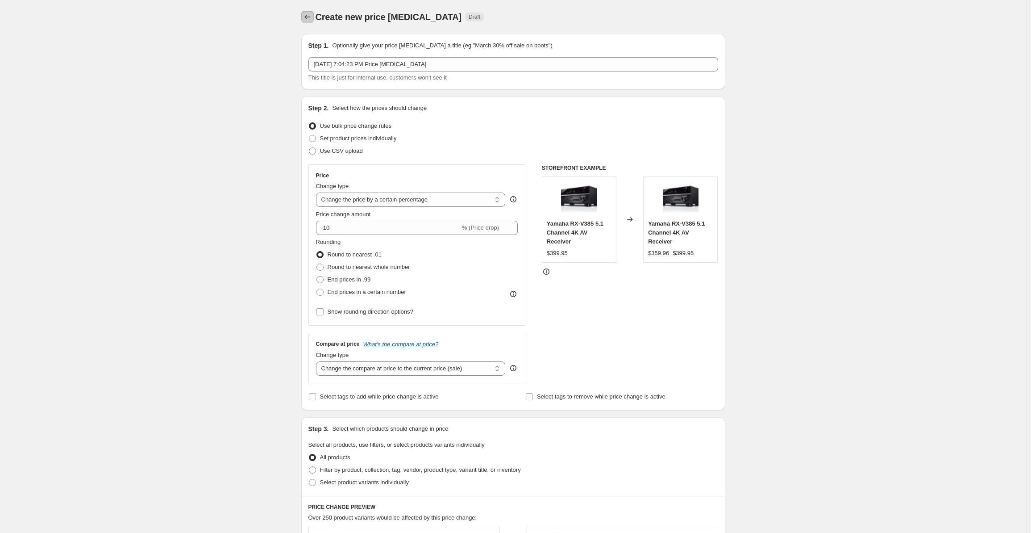
click at [314, 17] on button "Price change jobs" at bounding box center [307, 17] width 13 height 13
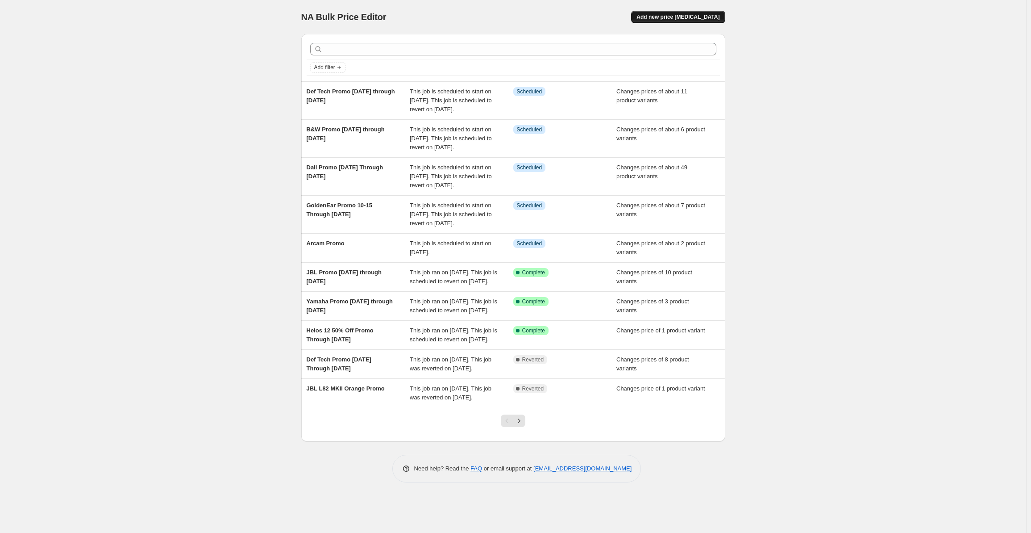
click at [696, 17] on span "Add new price [MEDICAL_DATA]" at bounding box center [678, 16] width 83 height 7
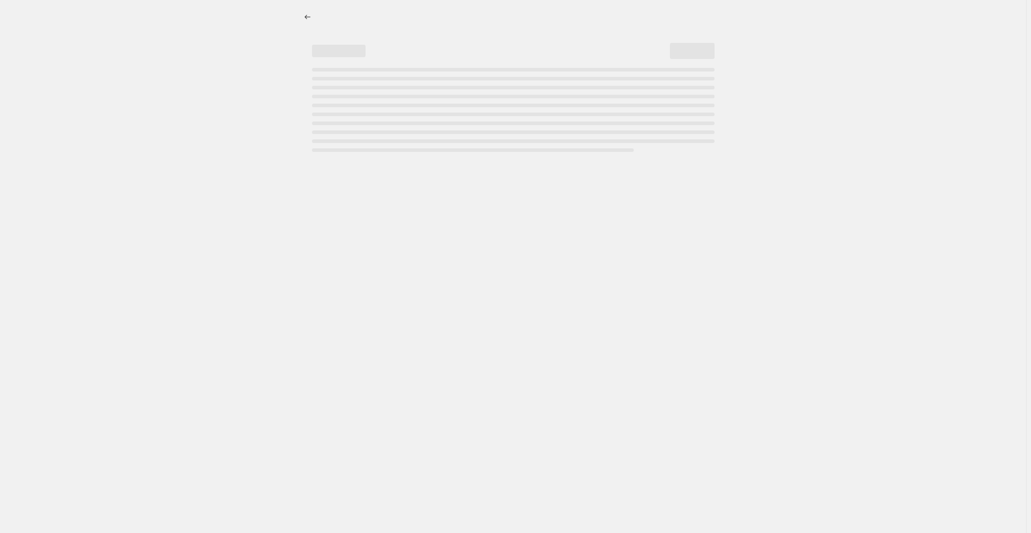
select select "percentage"
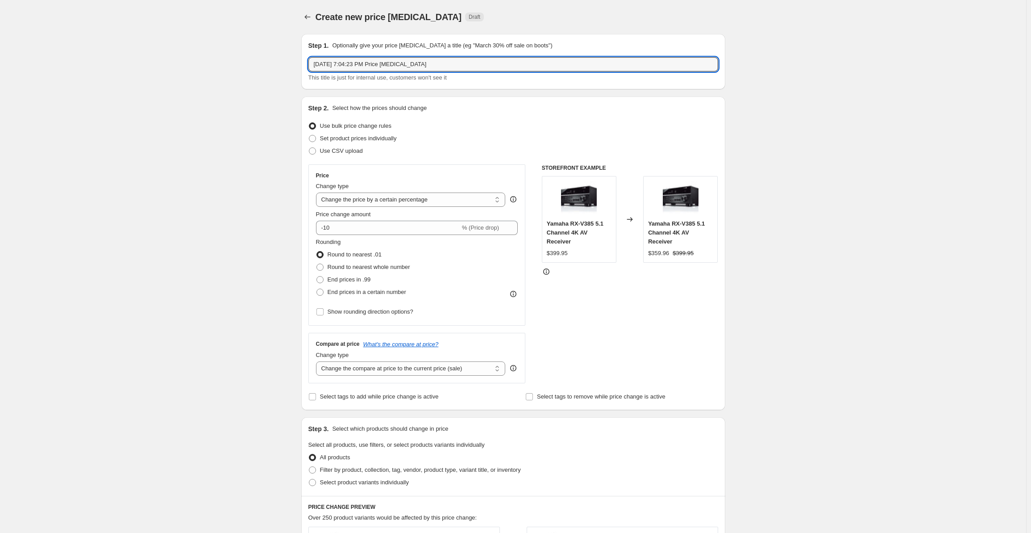
drag, startPoint x: 447, startPoint y: 65, endPoint x: 195, endPoint y: 91, distance: 253.6
click at [195, 91] on div "Create new price change job. This page is ready Create new price change job Dra…" at bounding box center [513, 452] width 1026 height 904
type input "Polk Promo [DATE] through [DATE]"
click at [347, 137] on span "Set product prices individually" at bounding box center [358, 138] width 77 height 7
click at [309, 135] on input "Set product prices individually" at bounding box center [309, 135] width 0 height 0
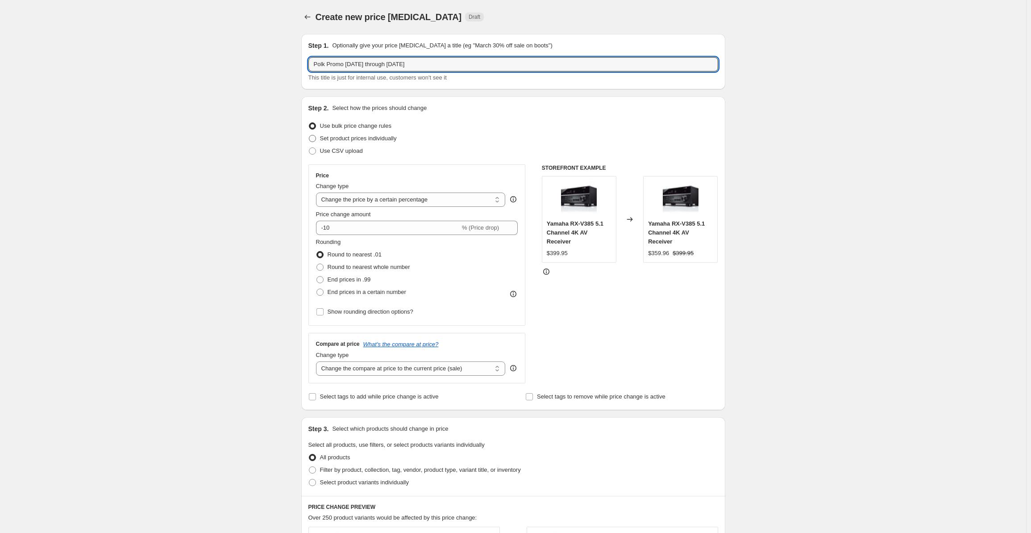
radio input "true"
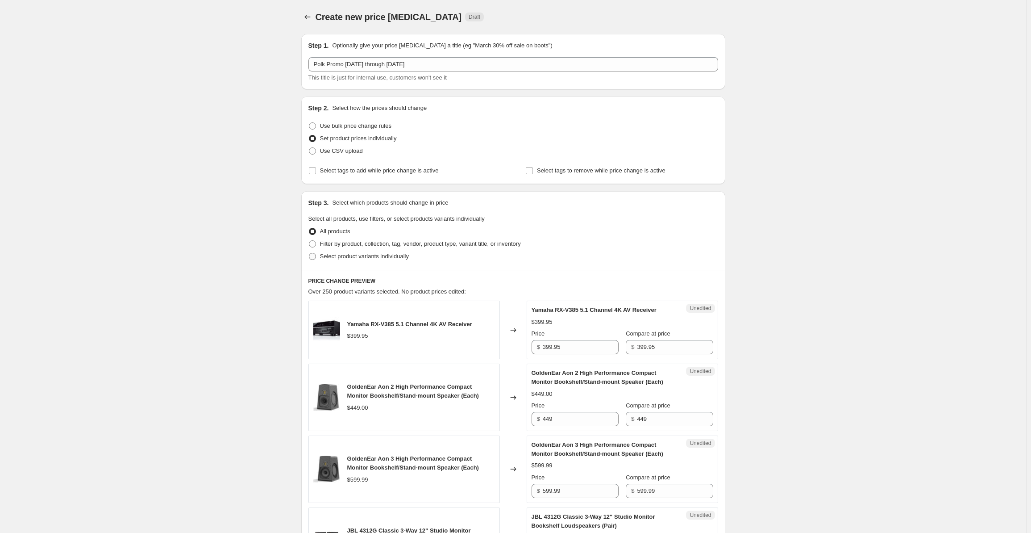
click at [354, 256] on span "Select product variants individually" at bounding box center [364, 256] width 89 height 7
click at [309, 253] on input "Select product variants individually" at bounding box center [309, 253] width 0 height 0
radio input "true"
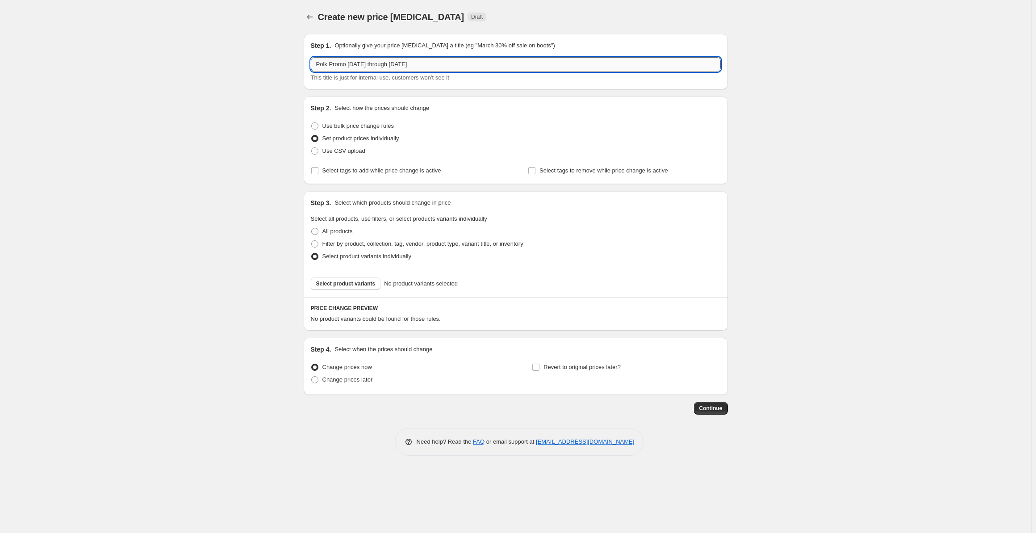
click at [364, 69] on input "Polk Promo [DATE] through [DATE]" at bounding box center [516, 64] width 410 height 14
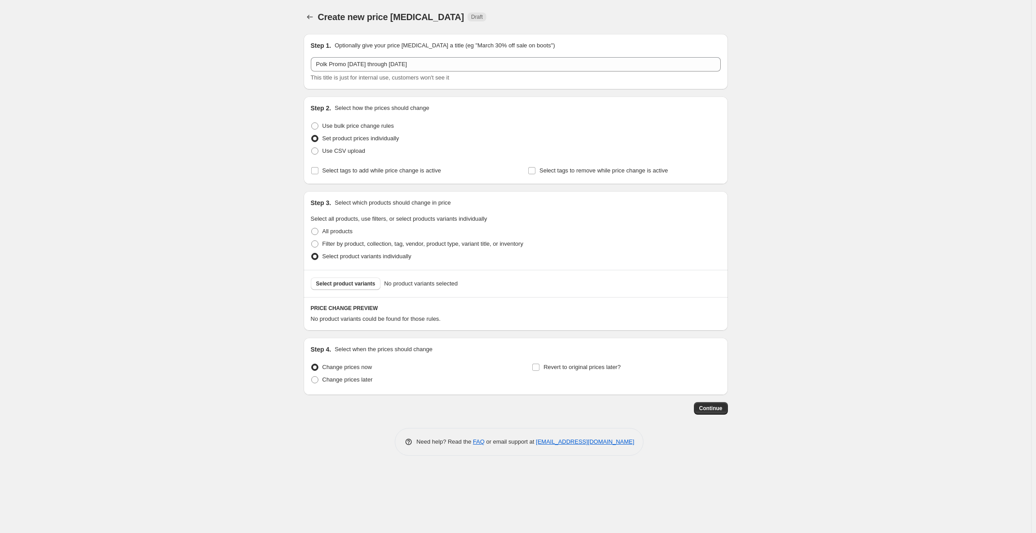
click at [348, 277] on div "Select product variants No product variants selected" at bounding box center [516, 283] width 424 height 27
click at [346, 281] on span "Select product variants" at bounding box center [345, 283] width 59 height 7
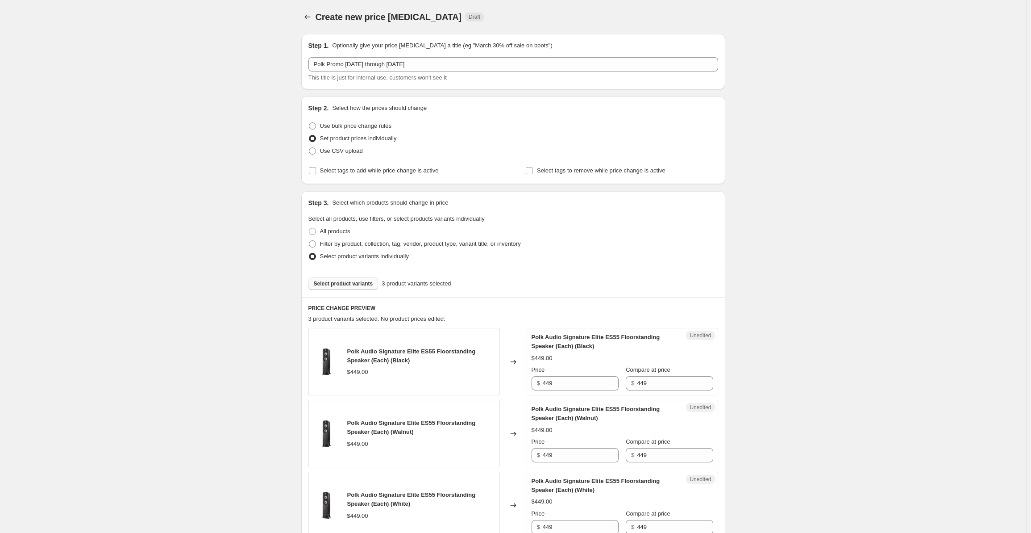
scroll to position [170, 0]
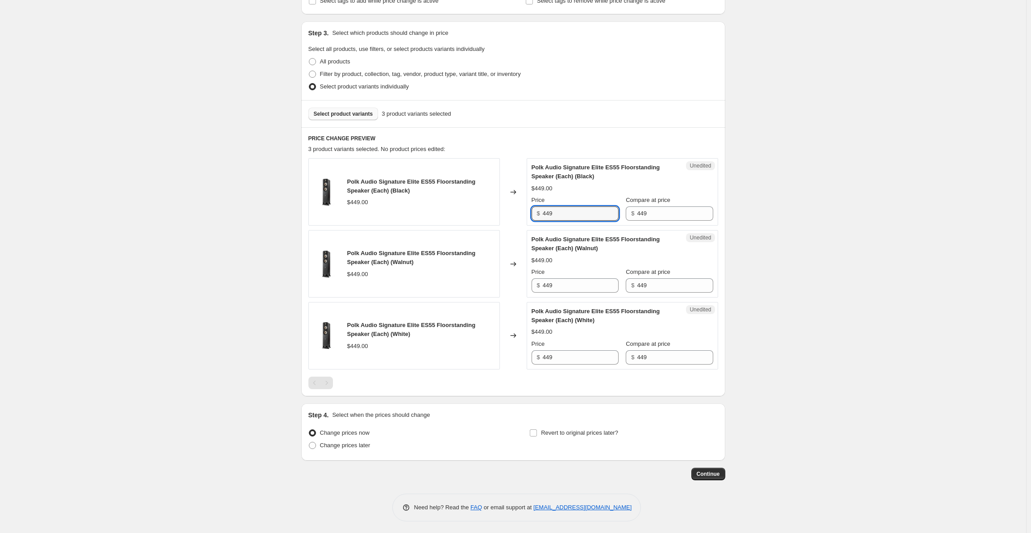
drag, startPoint x: 570, startPoint y: 215, endPoint x: 524, endPoint y: 213, distance: 45.6
click at [524, 213] on div "Polk Audio Signature Elite ES55 Floorstanding Speaker (Each) (Black) $449.00 Ch…" at bounding box center [513, 191] width 410 height 67
drag, startPoint x: 563, startPoint y: 215, endPoint x: 524, endPoint y: 216, distance: 38.9
click at [524, 216] on div "Polk Audio Signature Elite ES55 Floorstanding Speaker (Each) (Black) $449.00 Ch…" at bounding box center [513, 191] width 410 height 67
type input "359"
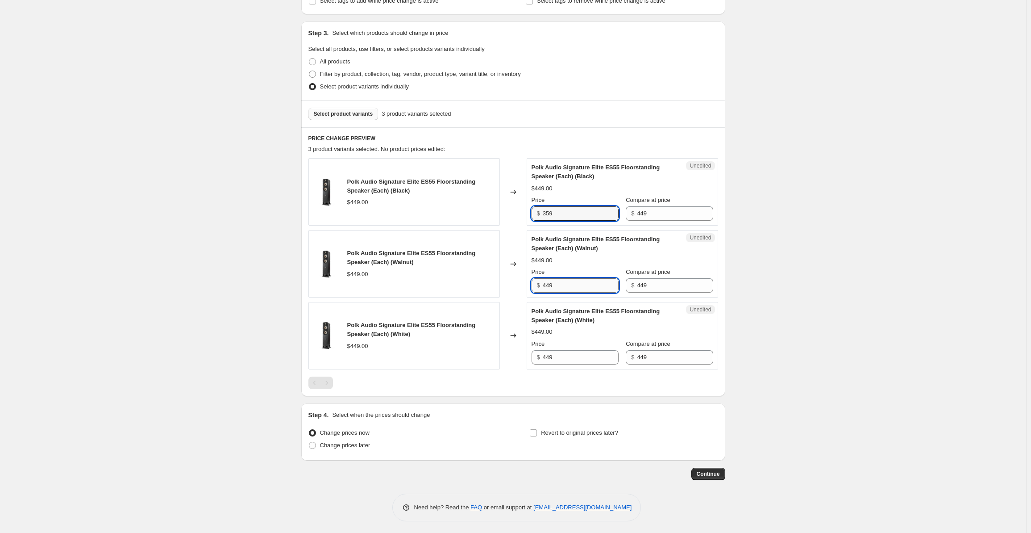
click at [558, 278] on input "449" at bounding box center [581, 285] width 76 height 14
drag, startPoint x: 562, startPoint y: 283, endPoint x: 518, endPoint y: 283, distance: 44.2
click at [518, 283] on div "Polk Audio Signature Elite ES55 Floorstanding Speaker (Each) (Walnut) $449.00 C…" at bounding box center [513, 263] width 410 height 67
paste input "35"
type input "359"
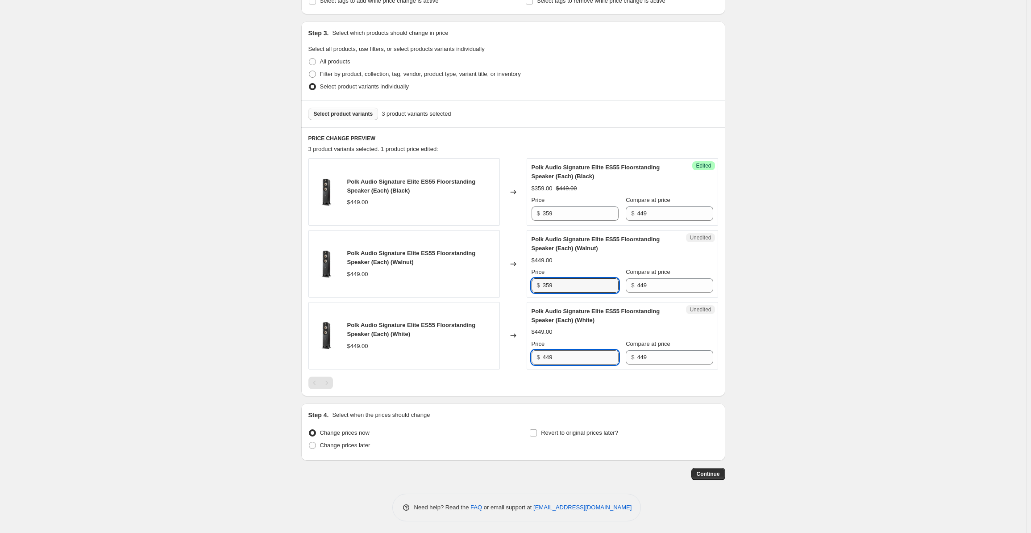
click at [570, 363] on input "449" at bounding box center [581, 357] width 76 height 14
drag, startPoint x: 572, startPoint y: 358, endPoint x: 537, endPoint y: 355, distance: 35.4
click at [537, 355] on div "$ 449" at bounding box center [575, 357] width 87 height 14
paste input "35"
type input "359"
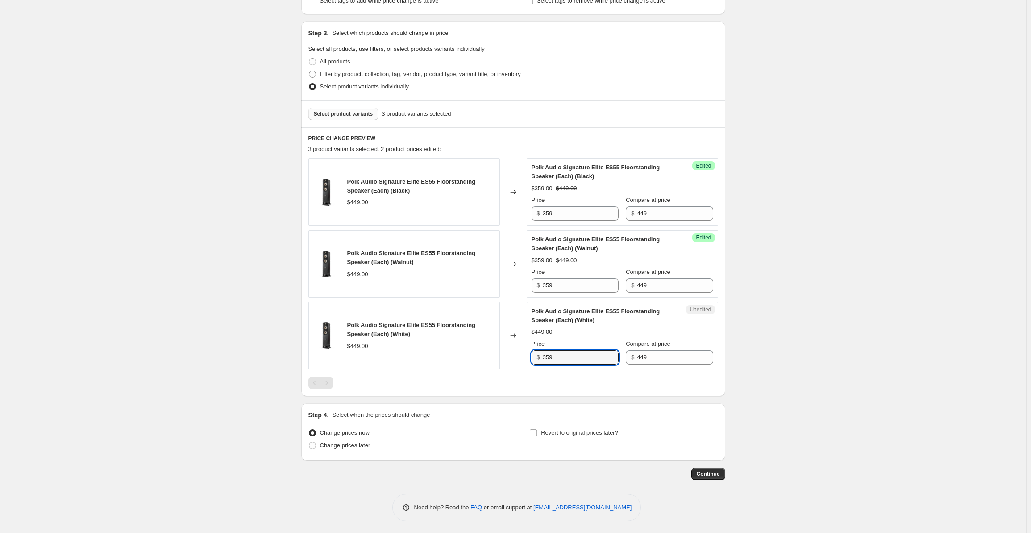
click at [77, 484] on div "Create new price change job. This page is ready Create new price change job Dra…" at bounding box center [513, 182] width 1026 height 704
click at [313, 450] on div "Change prices now Change prices later" at bounding box center [402, 439] width 188 height 27
click at [326, 445] on span "Change prices later" at bounding box center [345, 445] width 50 height 7
click at [309, 442] on input "Change prices later" at bounding box center [309, 442] width 0 height 0
radio input "true"
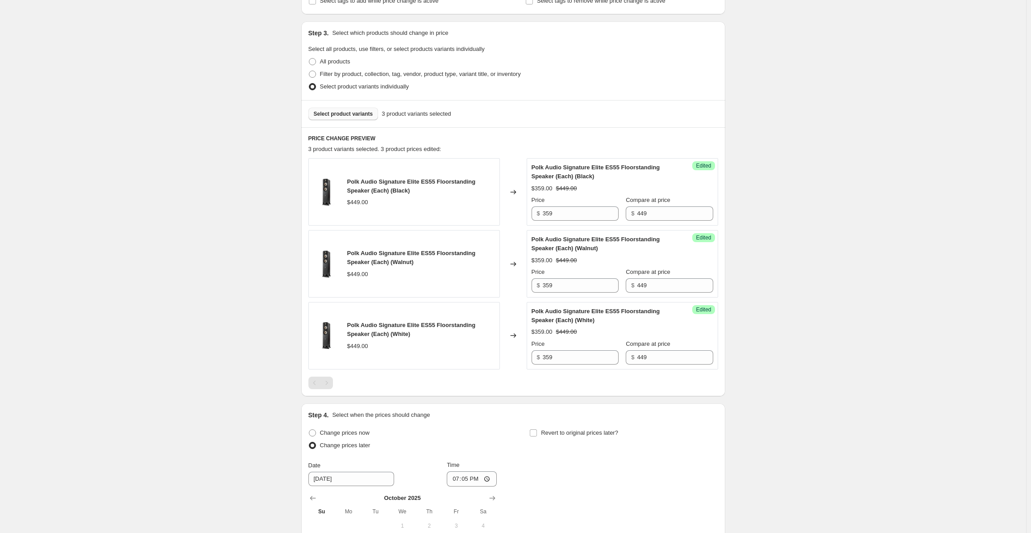
scroll to position [322, 0]
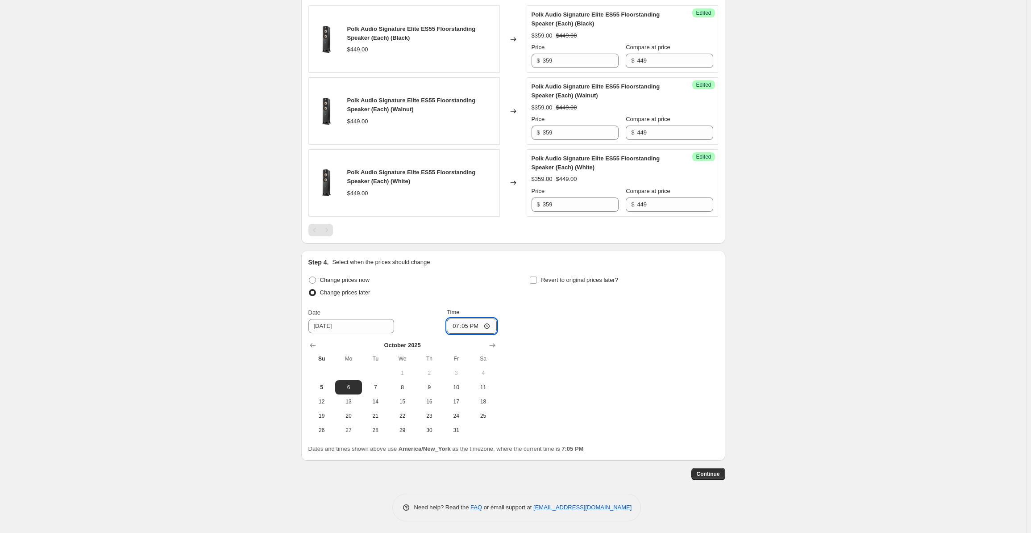
click at [464, 323] on input "19:05" at bounding box center [472, 325] width 50 height 15
click at [454, 324] on input "19:05" at bounding box center [472, 325] width 50 height 15
type input "00:00"
click at [533, 278] on input "Revert to original prices later?" at bounding box center [533, 279] width 7 height 7
checkbox input "true"
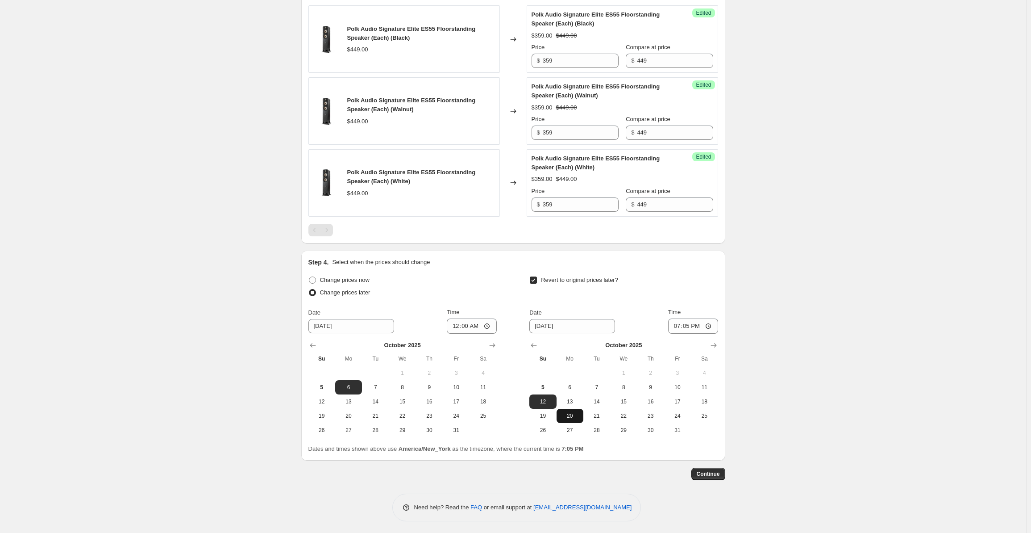
click at [580, 412] on span "20" at bounding box center [570, 415] width 20 height 7
type input "10/20/2025"
click at [683, 324] on input "19:05" at bounding box center [693, 325] width 50 height 15
type input "00:00"
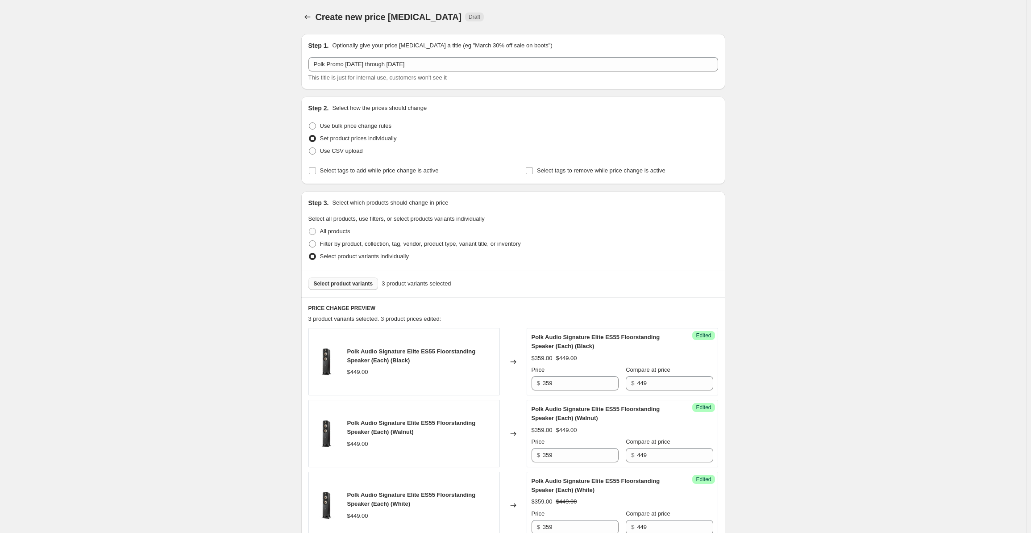
click at [344, 279] on button "Select product variants" at bounding box center [343, 283] width 70 height 13
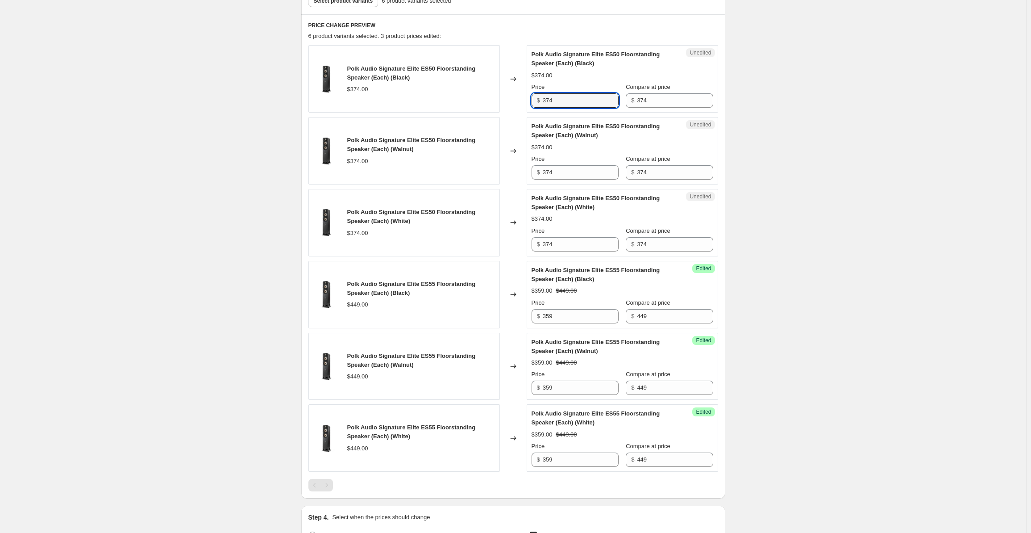
drag, startPoint x: 562, startPoint y: 105, endPoint x: 538, endPoint y: 100, distance: 24.6
click at [538, 100] on div "$ 374" at bounding box center [575, 100] width 87 height 14
type input "299"
click at [570, 167] on input "374" at bounding box center [581, 172] width 76 height 14
drag, startPoint x: 571, startPoint y: 174, endPoint x: 508, endPoint y: 175, distance: 62.5
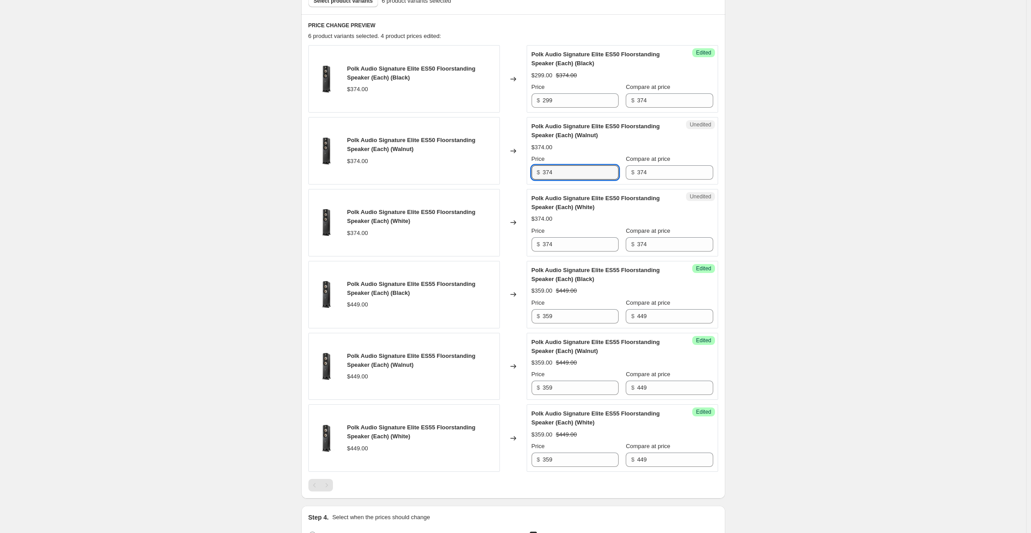
click at [508, 175] on div "Polk Audio Signature Elite ES50 Floorstanding Speaker (Each) (Walnut) $374.00 C…" at bounding box center [513, 150] width 410 height 67
type input "299"
click at [559, 242] on input "374" at bounding box center [581, 244] width 76 height 14
drag, startPoint x: 540, startPoint y: 245, endPoint x: 514, endPoint y: 248, distance: 25.6
click at [514, 248] on div "Polk Audio Signature Elite ES50 Floorstanding Speaker (Each) (White) $374.00 Ch…" at bounding box center [513, 222] width 410 height 67
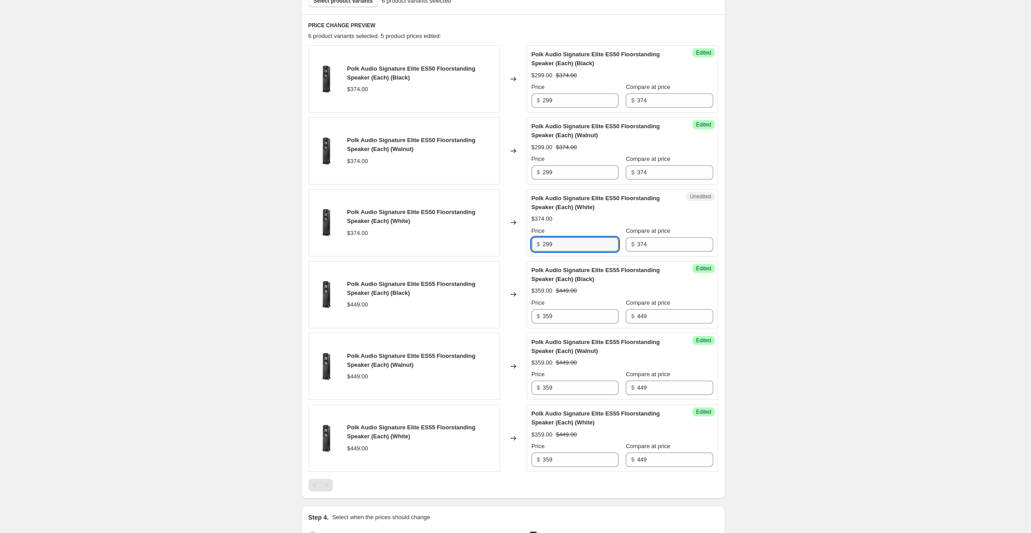
type input "299"
click at [787, 194] on div "Create new price change job. This page is ready Create new price change job Dra…" at bounding box center [513, 253] width 1026 height 1072
click at [340, 4] on span "Select product variants" at bounding box center [343, 0] width 59 height 7
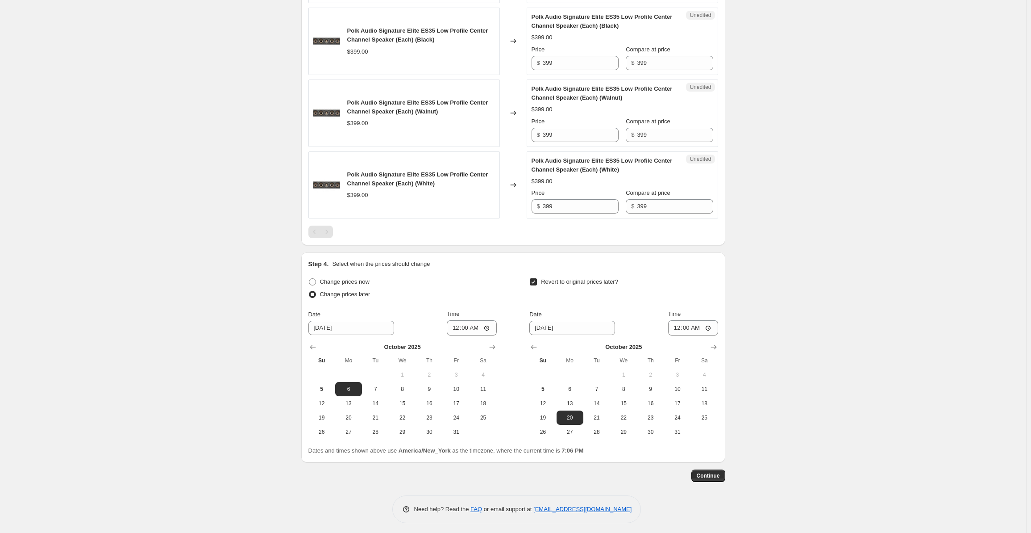
scroll to position [468, 0]
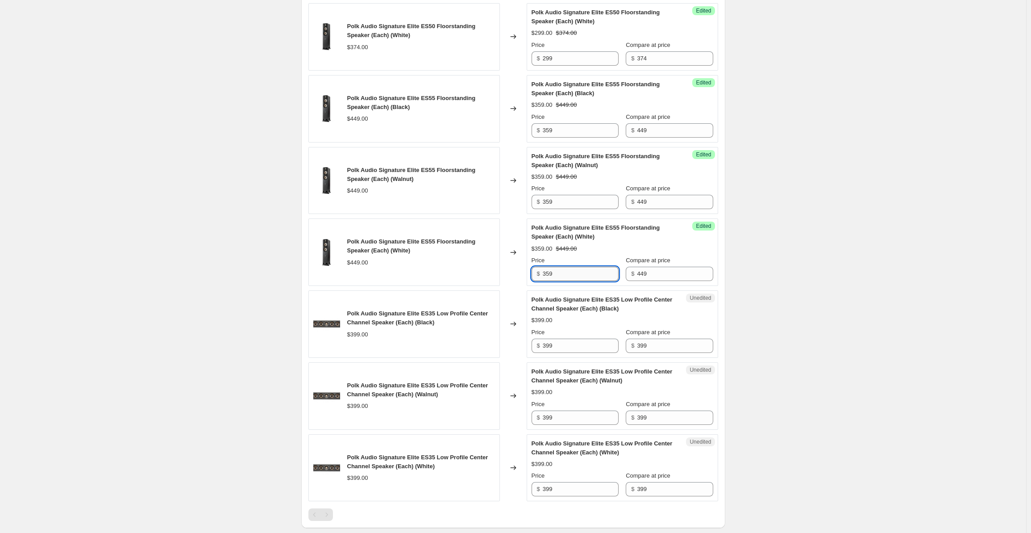
drag, startPoint x: 565, startPoint y: 270, endPoint x: 548, endPoint y: 270, distance: 16.5
click at [548, 270] on input "359" at bounding box center [581, 274] width 76 height 14
click at [563, 339] on input "399" at bounding box center [581, 345] width 76 height 14
drag, startPoint x: 567, startPoint y: 343, endPoint x: 520, endPoint y: 346, distance: 47.0
click at [520, 346] on div "Polk Audio Signature Elite ES35 Low Profile Center Channel Speaker (Each) (Blac…" at bounding box center [513, 323] width 410 height 67
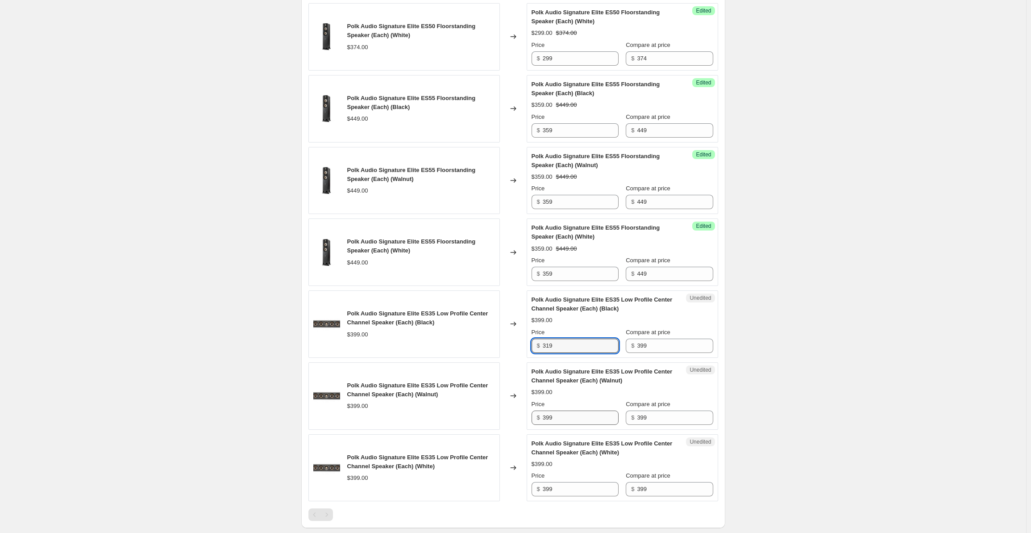
type input "319"
click at [562, 418] on input "399" at bounding box center [581, 417] width 76 height 14
drag, startPoint x: 525, startPoint y: 417, endPoint x: 513, endPoint y: 417, distance: 11.6
click at [513, 417] on div "Polk Audio Signature Elite ES35 Low Profile Center Channel Speaker (Each) (Waln…" at bounding box center [513, 395] width 410 height 67
type input "319"
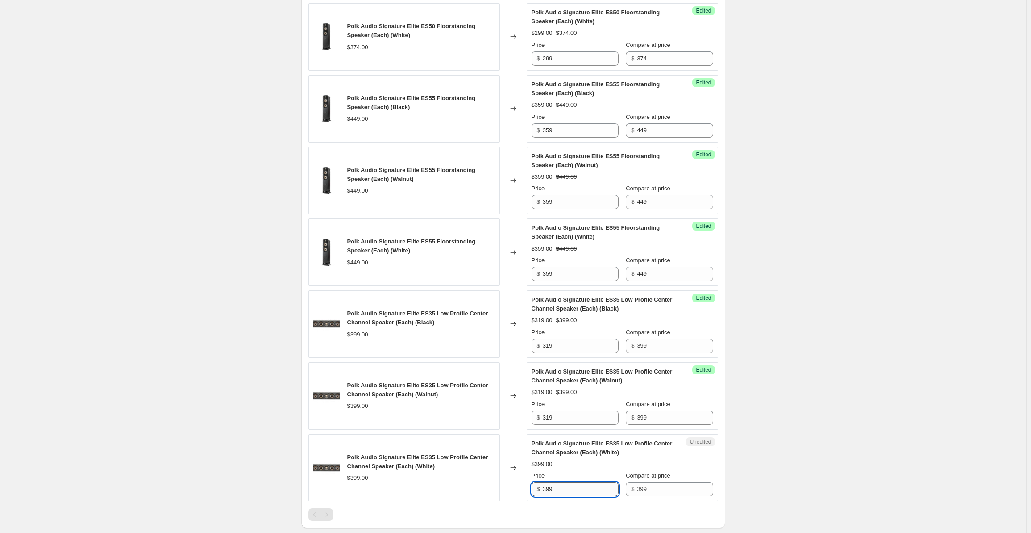
click at [568, 482] on input "399" at bounding box center [581, 489] width 76 height 14
drag, startPoint x: 560, startPoint y: 482, endPoint x: 521, endPoint y: 485, distance: 39.0
click at [521, 485] on div "Polk Audio Signature Elite ES35 Low Profile Center Channel Speaker (Each) (Whit…" at bounding box center [513, 467] width 410 height 67
type input "319"
click at [896, 334] on div "Create new price change job. This page is ready Create new price change job Dra…" at bounding box center [513, 175] width 1026 height 1287
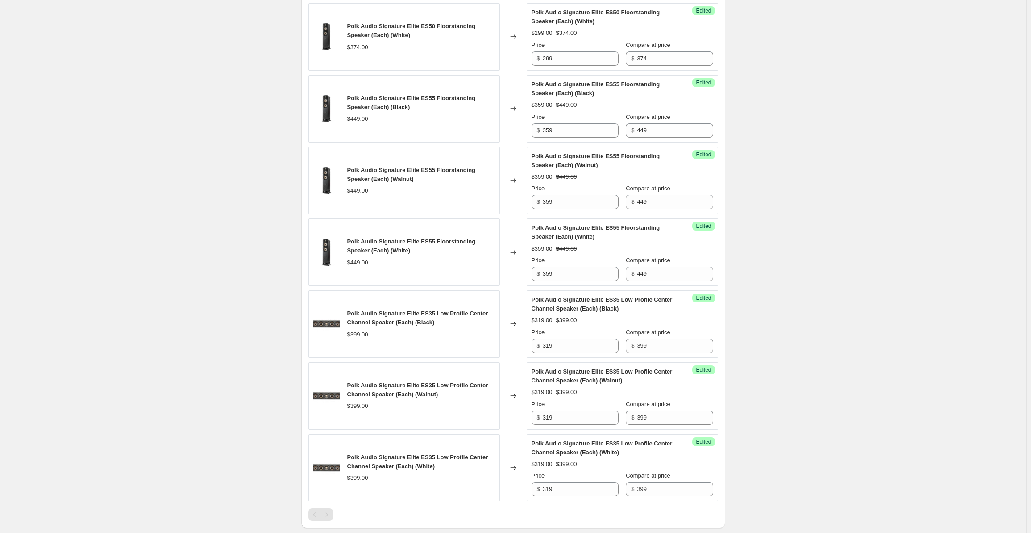
scroll to position [751, 0]
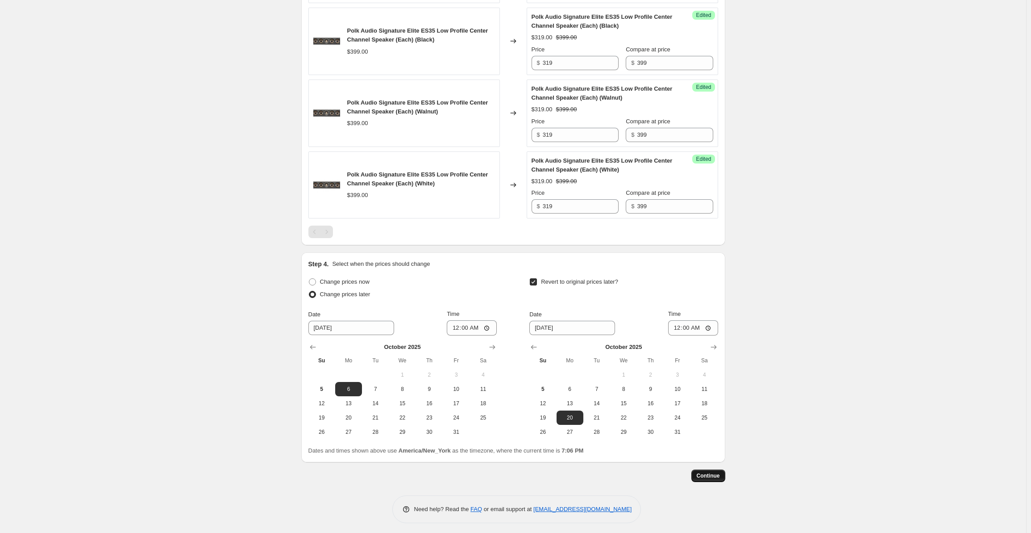
click at [712, 475] on span "Continue" at bounding box center [708, 475] width 23 height 7
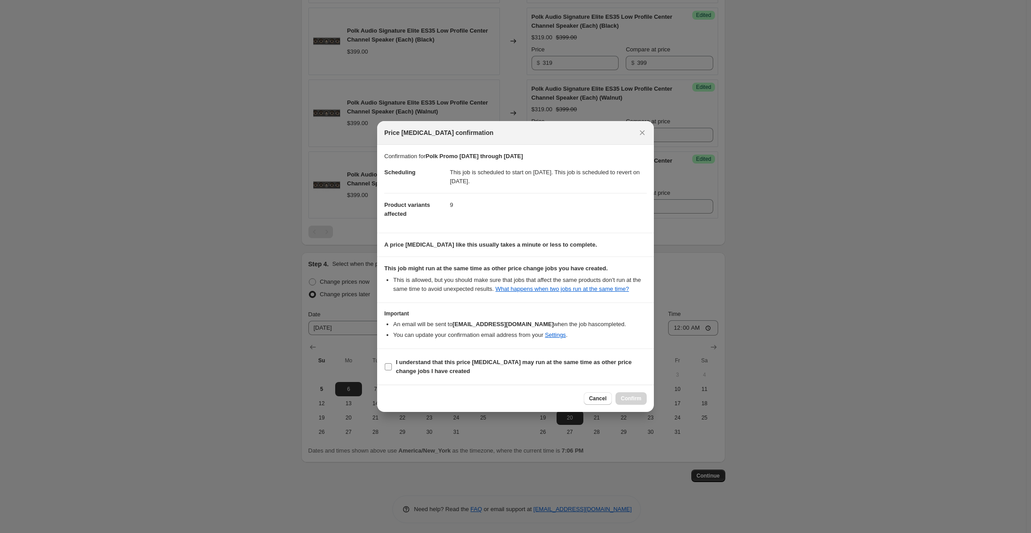
click at [460, 367] on span "I understand that this price change job may run at the same time as other price…" at bounding box center [521, 367] width 251 height 18
click at [392, 367] on input "I understand that this price change job may run at the same time as other price…" at bounding box center [388, 366] width 7 height 7
checkbox input "true"
click at [628, 400] on span "Confirm" at bounding box center [631, 398] width 21 height 7
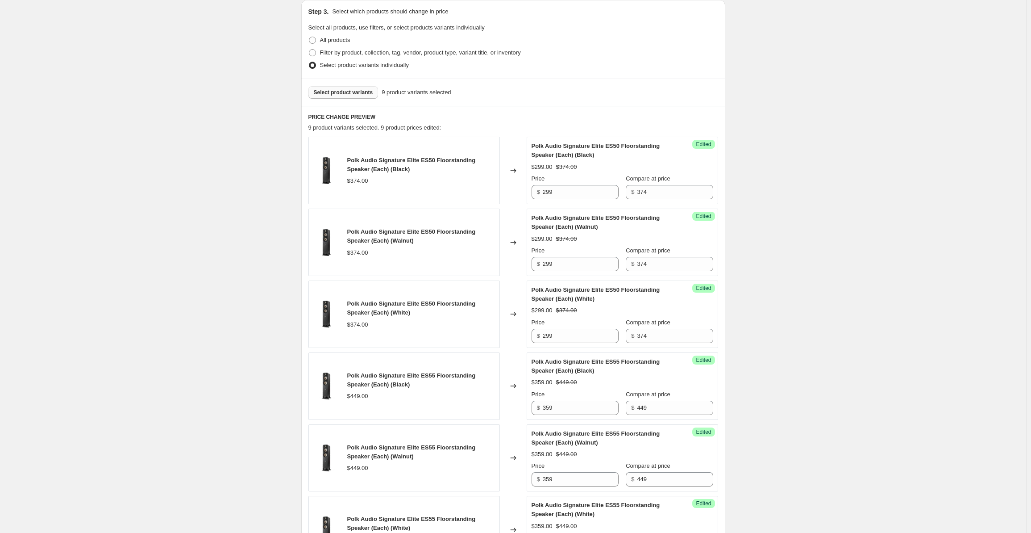
scroll to position [186, 0]
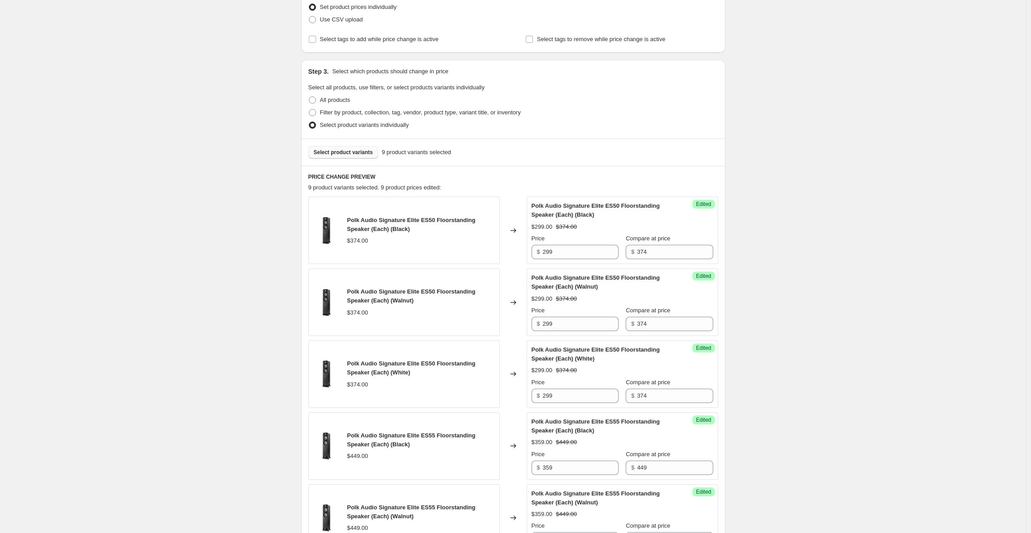
click at [334, 152] on span "Select product variants" at bounding box center [343, 152] width 59 height 7
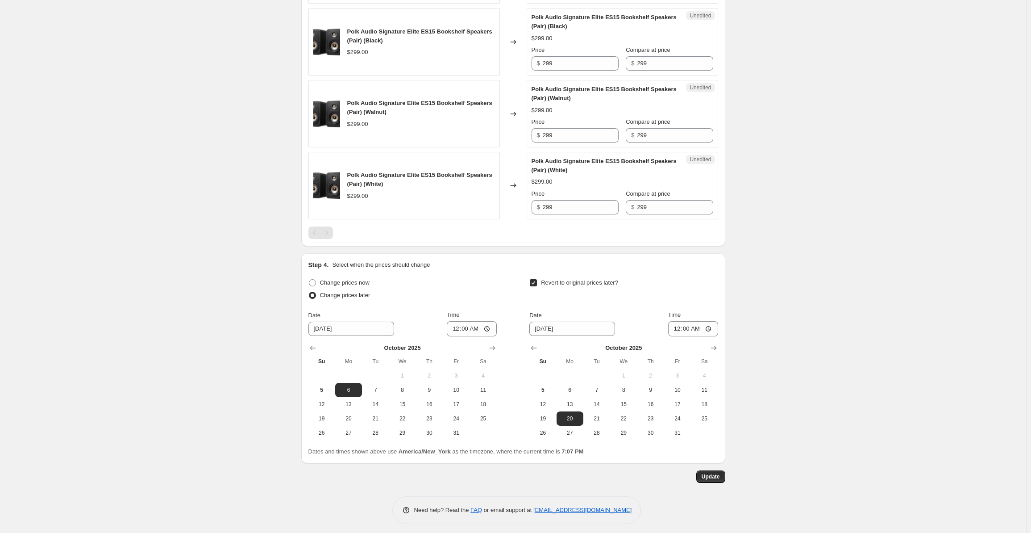
scroll to position [738, 0]
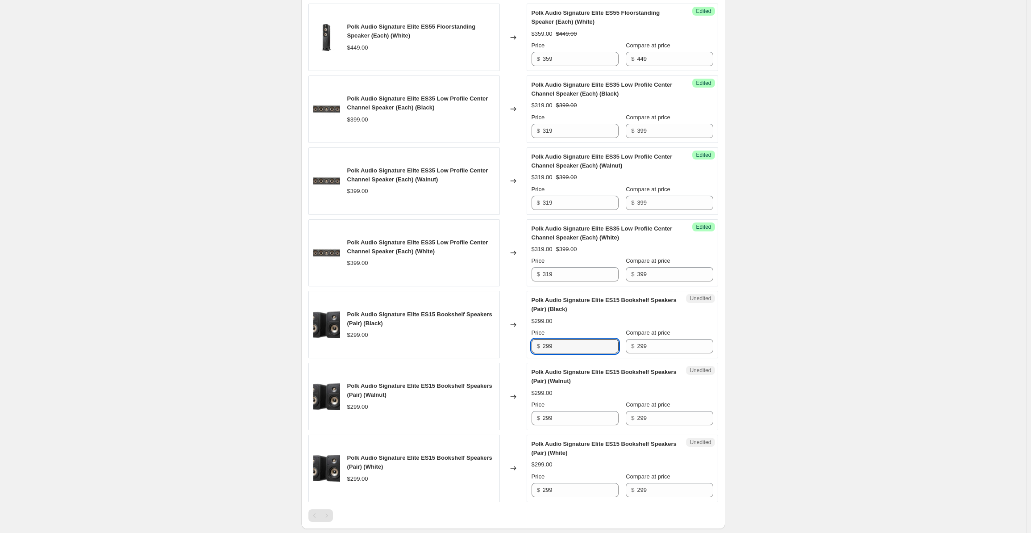
drag, startPoint x: 570, startPoint y: 342, endPoint x: 490, endPoint y: 346, distance: 80.0
click at [490, 346] on div "Polk Audio Signature Elite ES15 Bookshelf Speakers (Pair) (Black) $299.00 Chang…" at bounding box center [513, 324] width 410 height 67
type input "239"
click at [549, 412] on input "299" at bounding box center [581, 418] width 76 height 14
drag, startPoint x: 571, startPoint y: 415, endPoint x: 506, endPoint y: 420, distance: 65.3
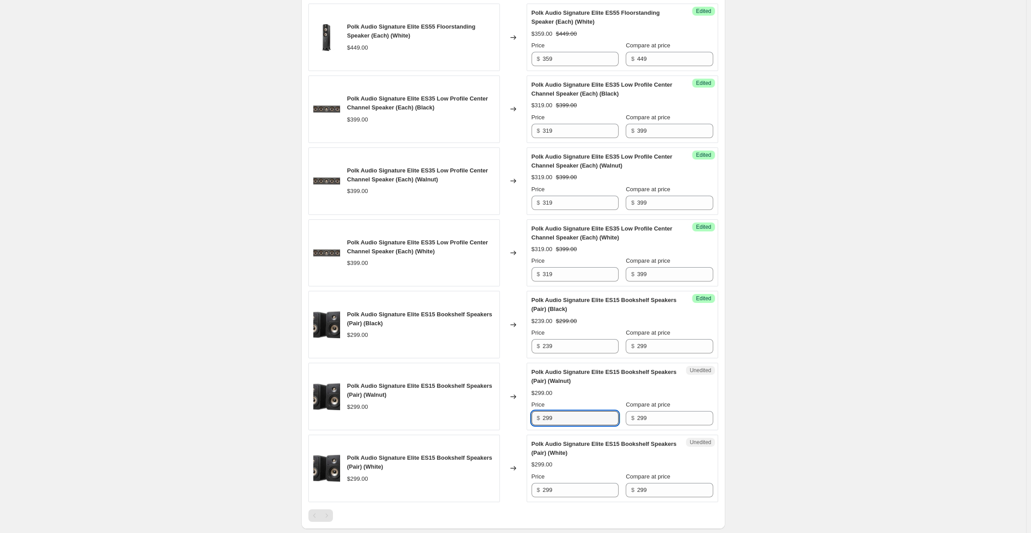
click at [506, 420] on div "Polk Audio Signature Elite ES15 Bookshelf Speakers (Pair) (Walnut) $299.00 Chan…" at bounding box center [513, 396] width 410 height 67
type input "239"
click at [563, 484] on input "299" at bounding box center [581, 490] width 76 height 14
drag, startPoint x: 552, startPoint y: 485, endPoint x: 513, endPoint y: 485, distance: 38.4
click at [513, 485] on div "Polk Audio Signature Elite ES15 Bookshelf Speakers (Pair) (White) $299.00 Chang…" at bounding box center [513, 467] width 410 height 67
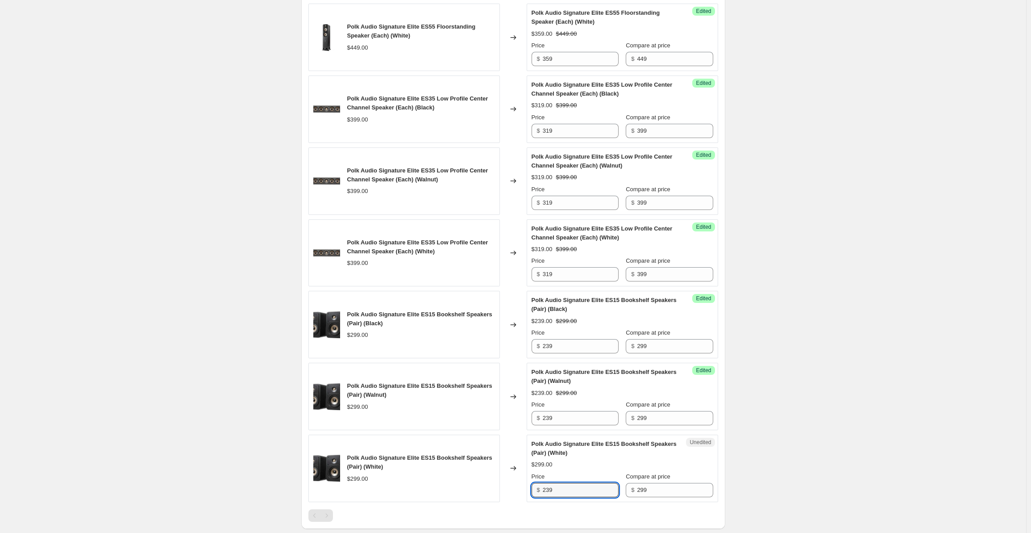
type input "239"
click at [930, 338] on div "Polk Promo 10-6-25 through 10-19-25. This page is ready Polk Promo 10-6-25 thro…" at bounding box center [513, 40] width 1026 height 1557
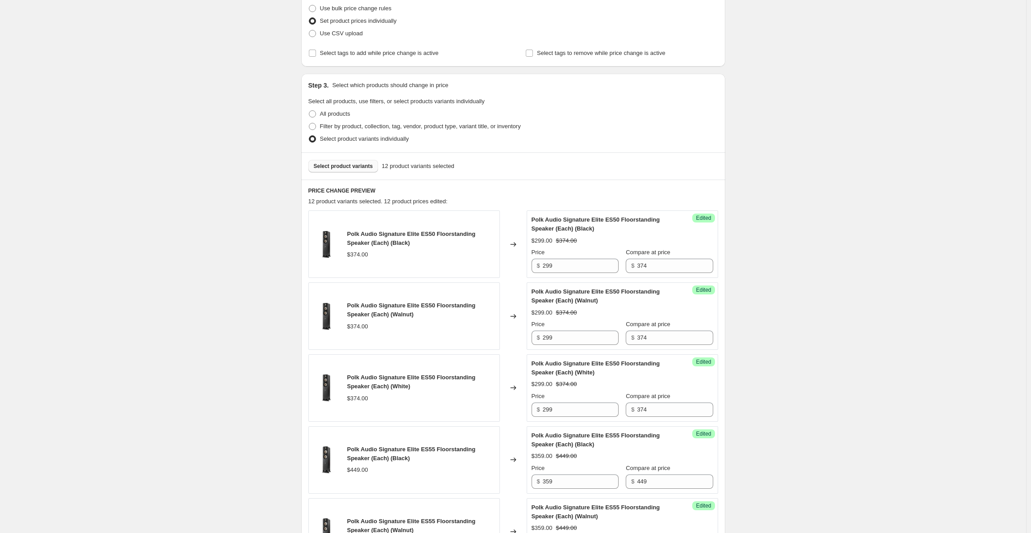
scroll to position [0, 0]
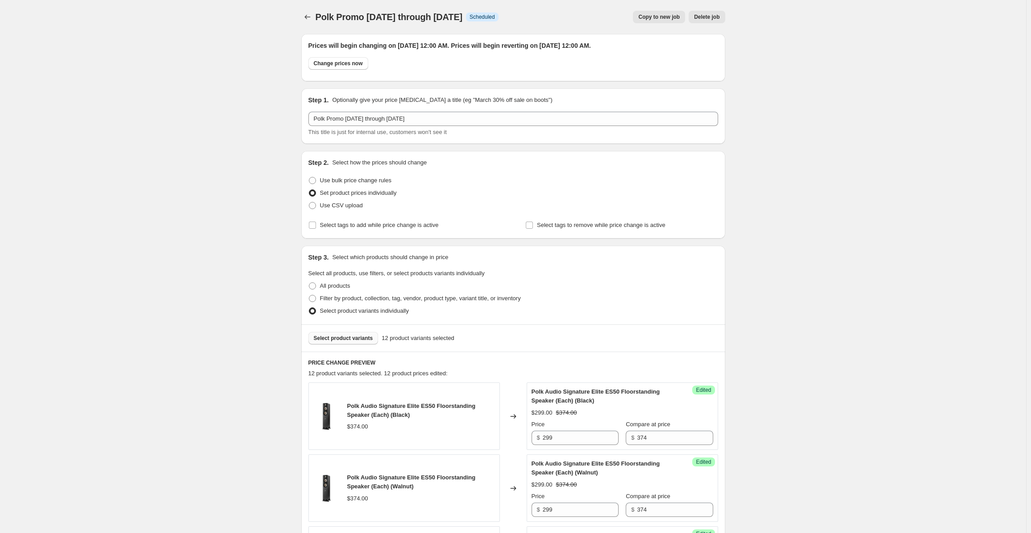
click at [345, 334] on button "Select product variants" at bounding box center [343, 338] width 70 height 13
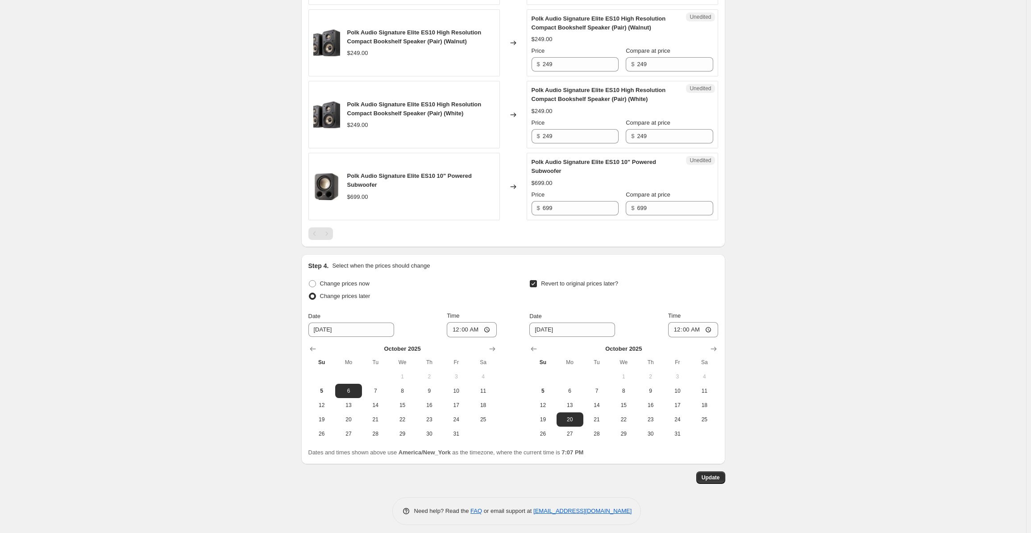
scroll to position [1023, 0]
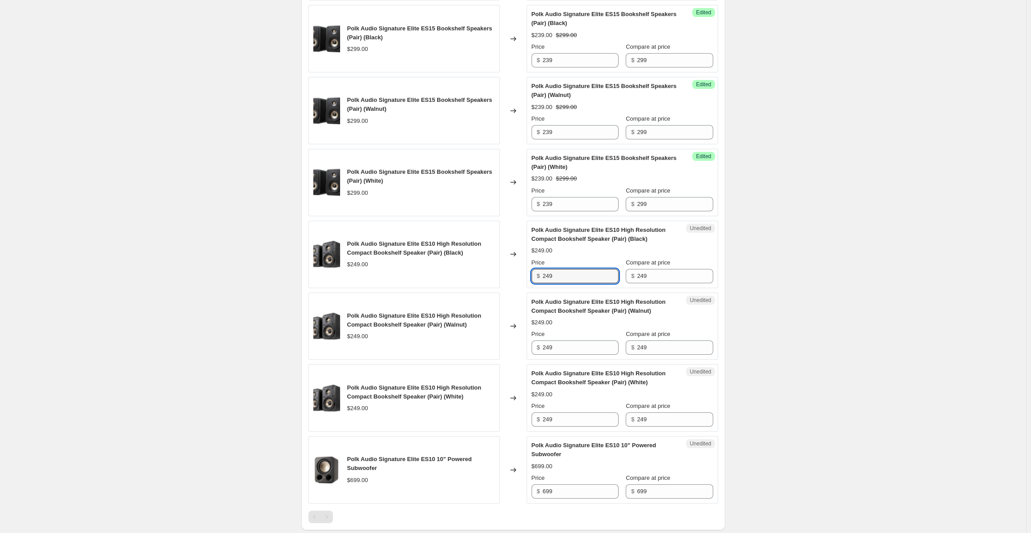
drag, startPoint x: 552, startPoint y: 269, endPoint x: 522, endPoint y: 275, distance: 30.4
click at [522, 275] on div "Polk Audio Signature Elite ES10 High Resolution Compact Bookshelf Speaker (Pair…" at bounding box center [513, 254] width 410 height 67
drag, startPoint x: 560, startPoint y: 276, endPoint x: 577, endPoint y: 275, distance: 17.0
click at [560, 276] on input "19" at bounding box center [581, 276] width 76 height 14
drag, startPoint x: 577, startPoint y: 275, endPoint x: 533, endPoint y: 268, distance: 44.6
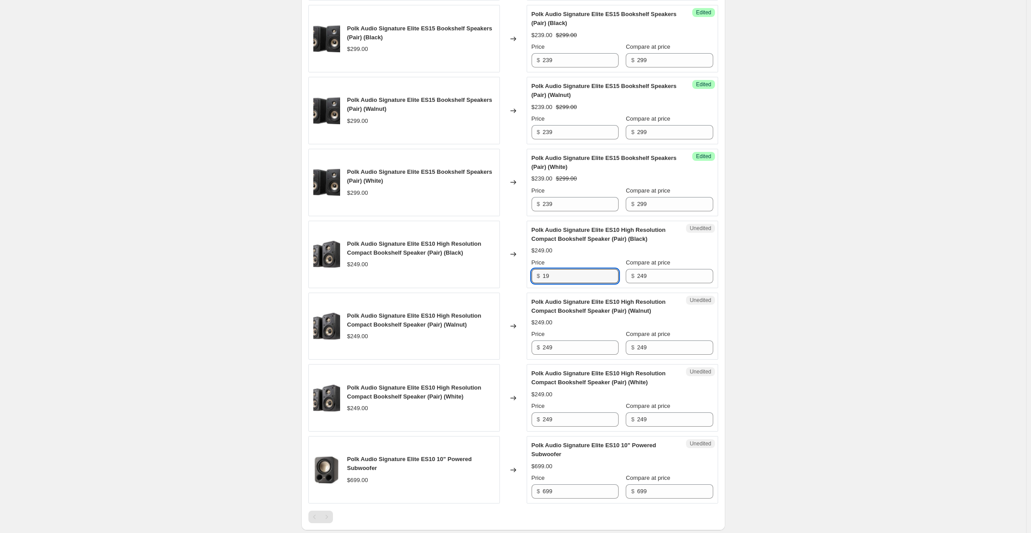
click at [533, 268] on div "Unedited Polk Audio Signature Elite ES10 High Resolution Compact Bookshelf Spea…" at bounding box center [623, 254] width 192 height 67
type input "199"
click at [569, 335] on div "Price $ 249" at bounding box center [575, 341] width 87 height 25
click at [563, 342] on input "249" at bounding box center [581, 347] width 76 height 14
drag, startPoint x: 513, startPoint y: 347, endPoint x: 480, endPoint y: 348, distance: 32.6
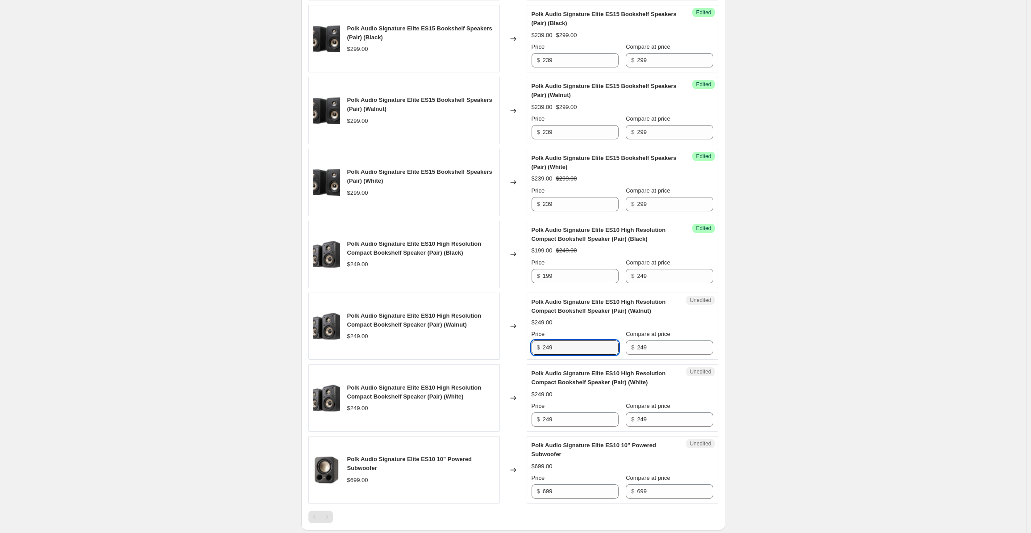
click at [480, 348] on div "Polk Audio Signature Elite ES10 High Resolution Compact Bookshelf Speaker (Pair…" at bounding box center [513, 325] width 410 height 67
type input "199"
click at [565, 413] on input "249" at bounding box center [581, 419] width 76 height 14
drag, startPoint x: 574, startPoint y: 417, endPoint x: 517, endPoint y: 419, distance: 56.8
click at [517, 419] on div "Polk Audio Signature Elite ES10 High Resolution Compact Bookshelf Speaker (Pair…" at bounding box center [513, 397] width 410 height 67
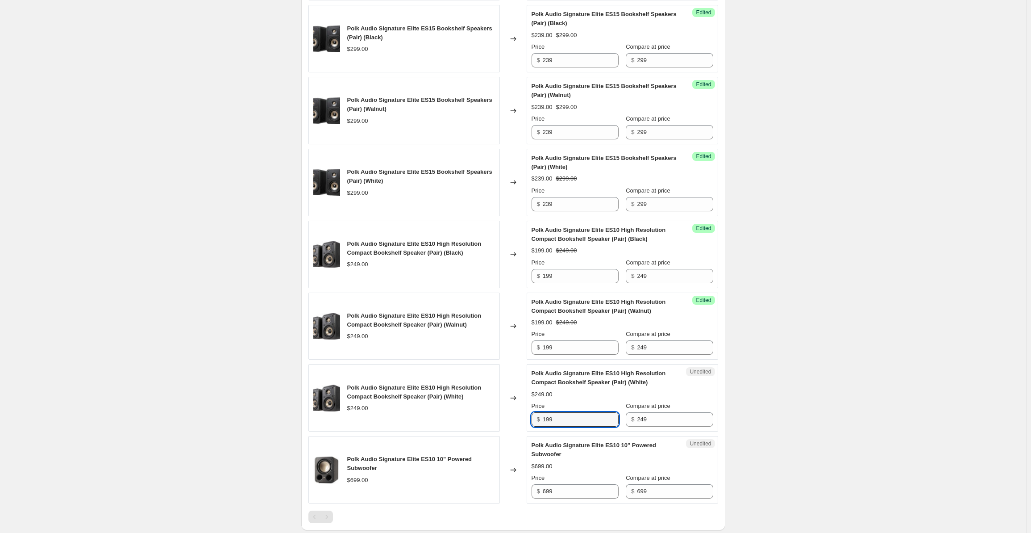
type input "199"
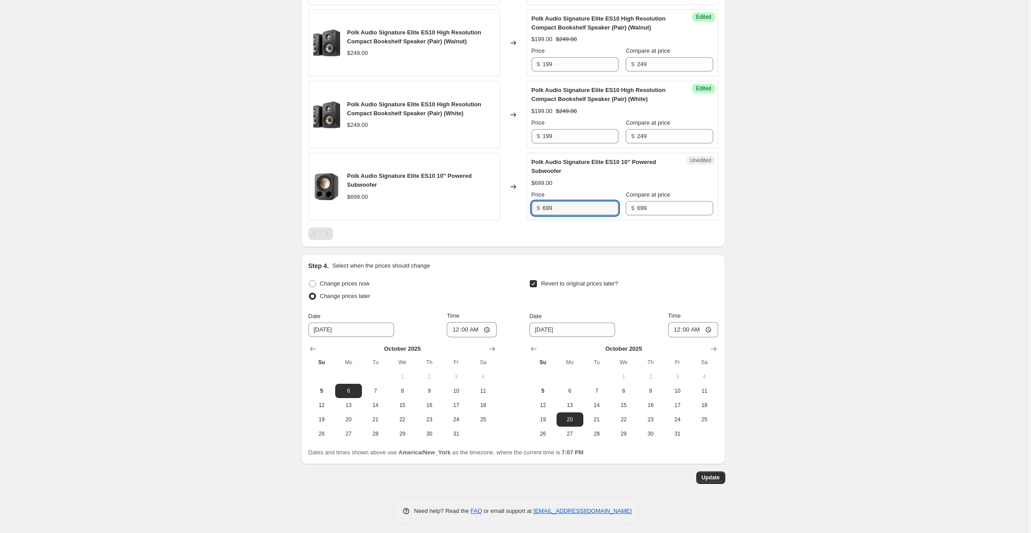
drag, startPoint x: 568, startPoint y: 199, endPoint x: 527, endPoint y: 203, distance: 41.7
click at [527, 203] on div "Polk Audio Signature Elite ES10 10" Powered Subwoofer $699.00 Changed to Unedit…" at bounding box center [513, 186] width 410 height 67
type input "559"
click at [709, 474] on span "Update" at bounding box center [711, 477] width 18 height 7
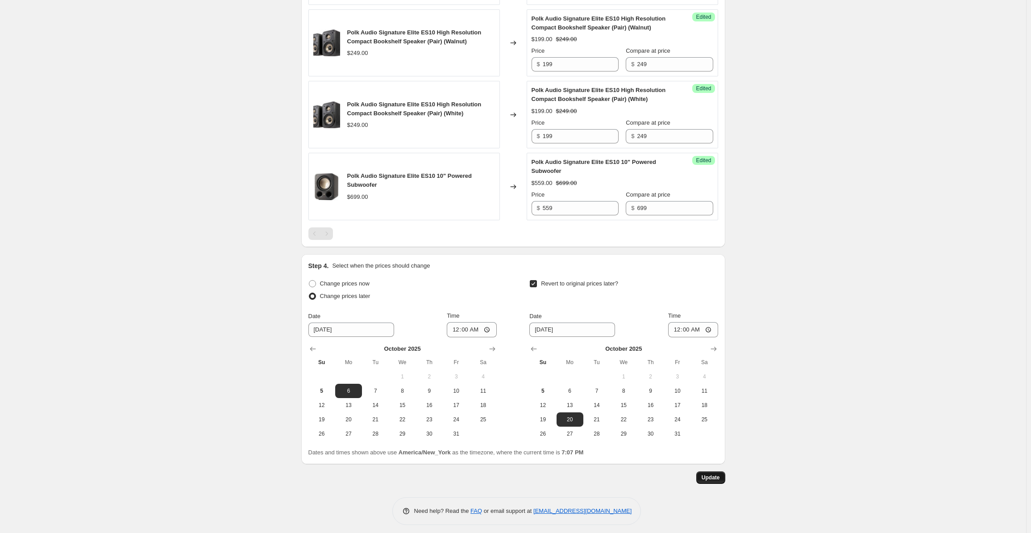
scroll to position [0, 0]
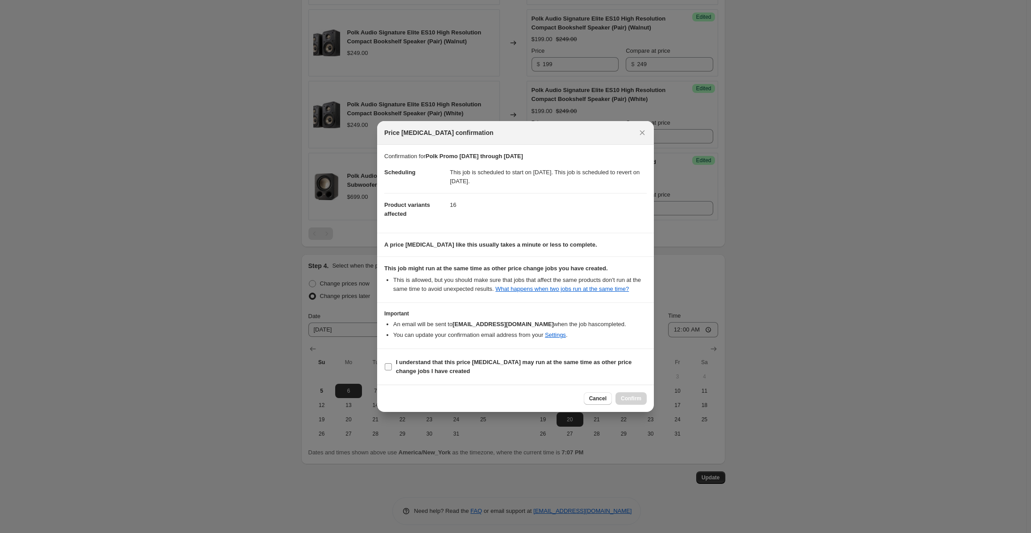
click at [412, 367] on b "I understand that this price change job may run at the same time as other price…" at bounding box center [514, 366] width 236 height 16
click at [392, 367] on input "I understand that this price change job may run at the same time as other price…" at bounding box center [388, 366] width 7 height 7
checkbox input "true"
click at [629, 394] on button "Confirm" at bounding box center [631, 398] width 31 height 13
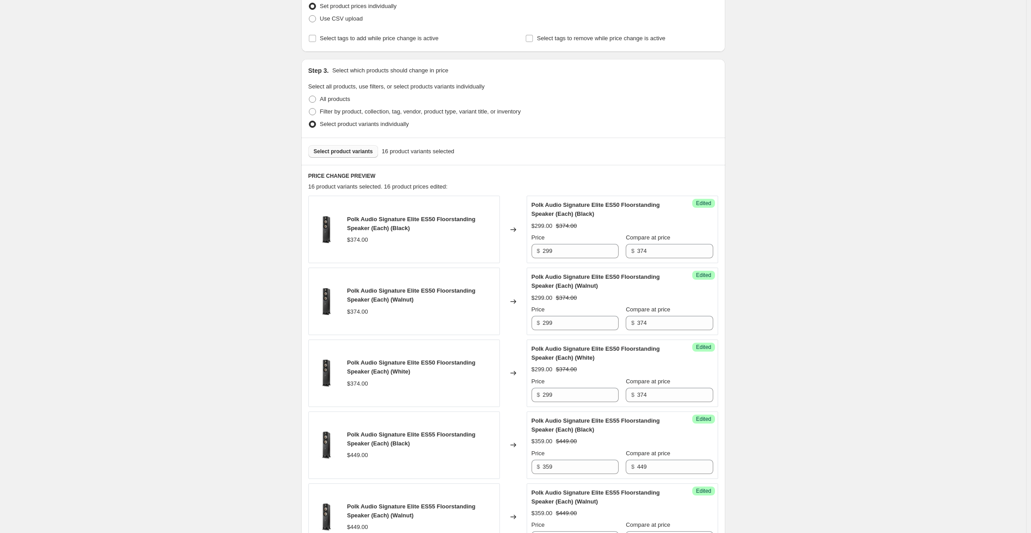
scroll to position [175, 0]
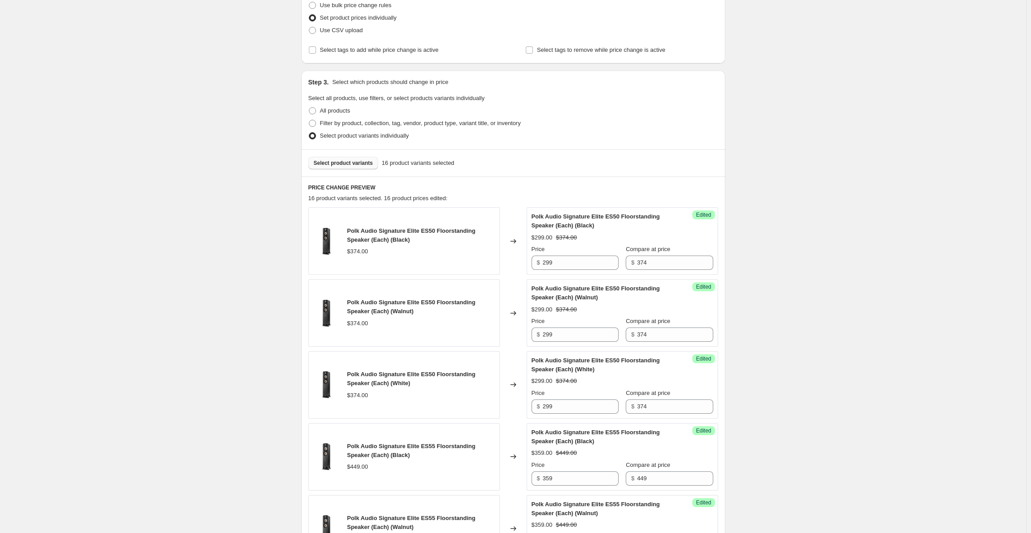
click at [357, 158] on button "Select product variants" at bounding box center [343, 163] width 70 height 13
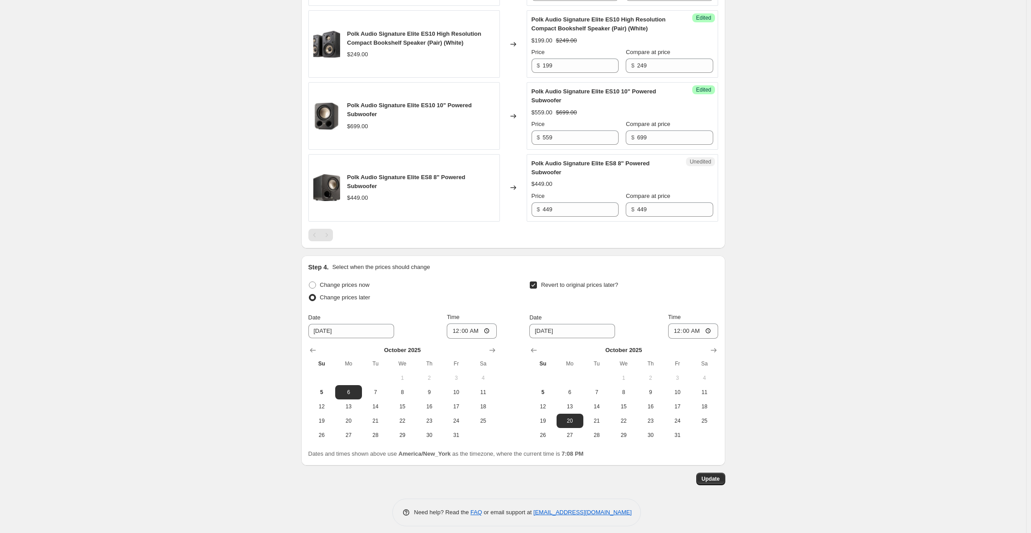
scroll to position [1378, 0]
drag, startPoint x: 571, startPoint y: 210, endPoint x: 521, endPoint y: 203, distance: 50.4
click at [521, 203] on div "Polk Audio Signature Elite ES8 8" Powered Subwoofer $449.00 Changed to Unedited…" at bounding box center [513, 186] width 410 height 67
type input "359"
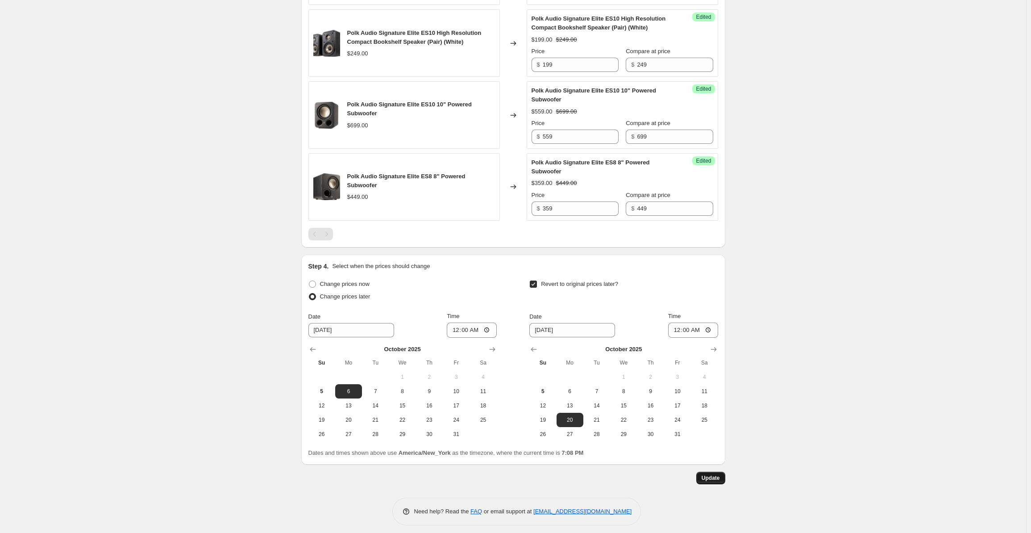
click at [712, 474] on span "Update" at bounding box center [711, 477] width 18 height 7
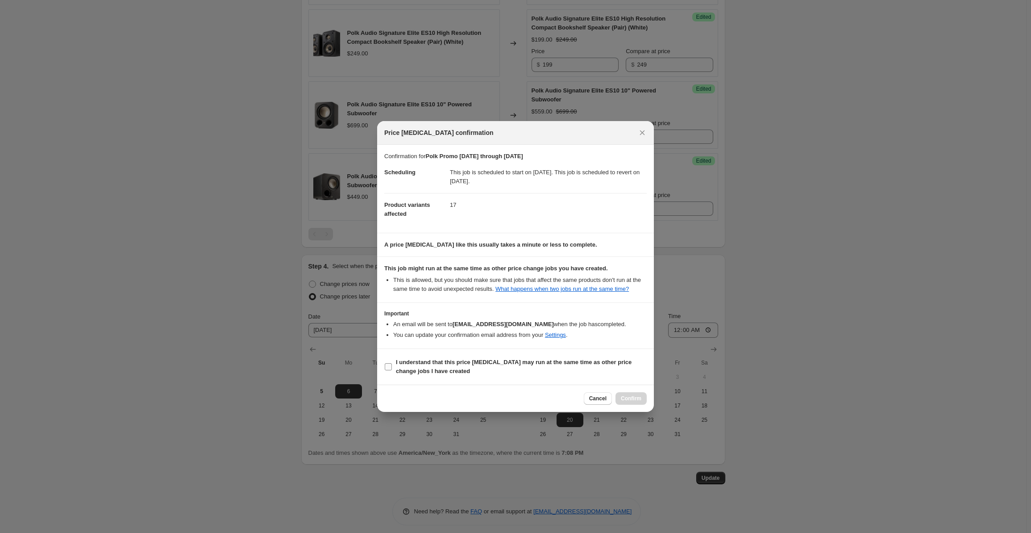
click at [419, 367] on b "I understand that this price change job may run at the same time as other price…" at bounding box center [514, 366] width 236 height 16
click at [392, 367] on input "I understand that this price change job may run at the same time as other price…" at bounding box center [388, 366] width 7 height 7
checkbox input "true"
click at [635, 398] on span "Confirm" at bounding box center [631, 398] width 21 height 7
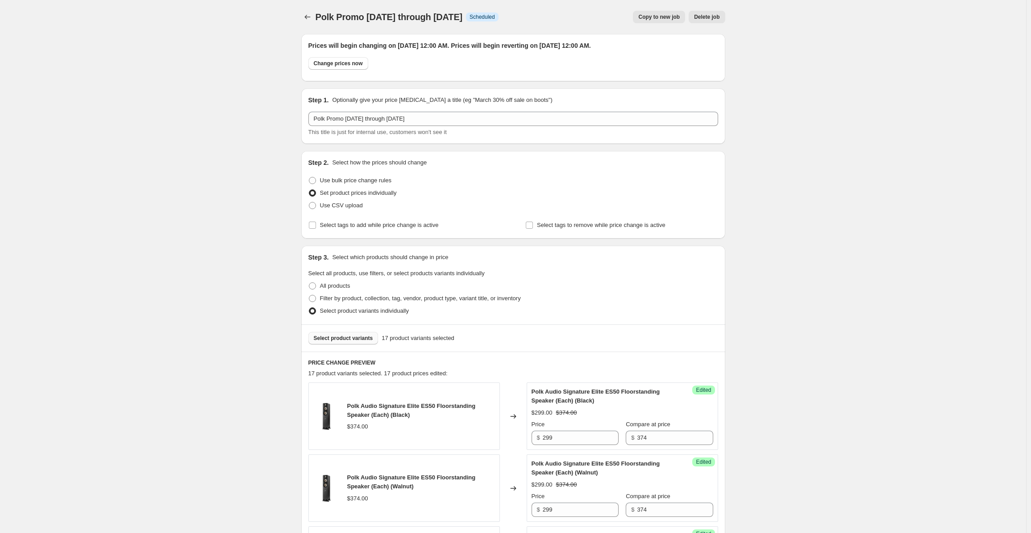
click at [324, 338] on span "Select product variants" at bounding box center [343, 337] width 59 height 7
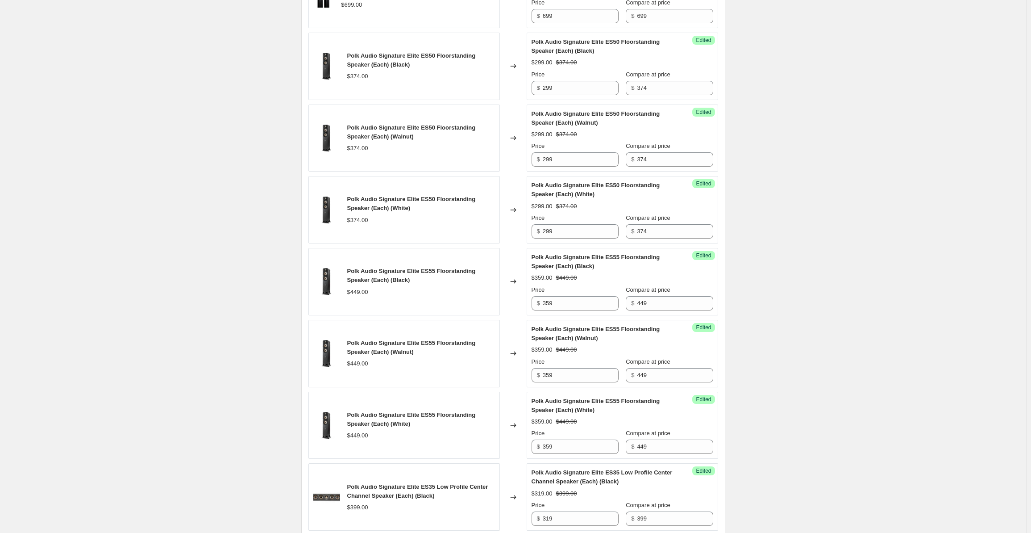
scroll to position [283, 0]
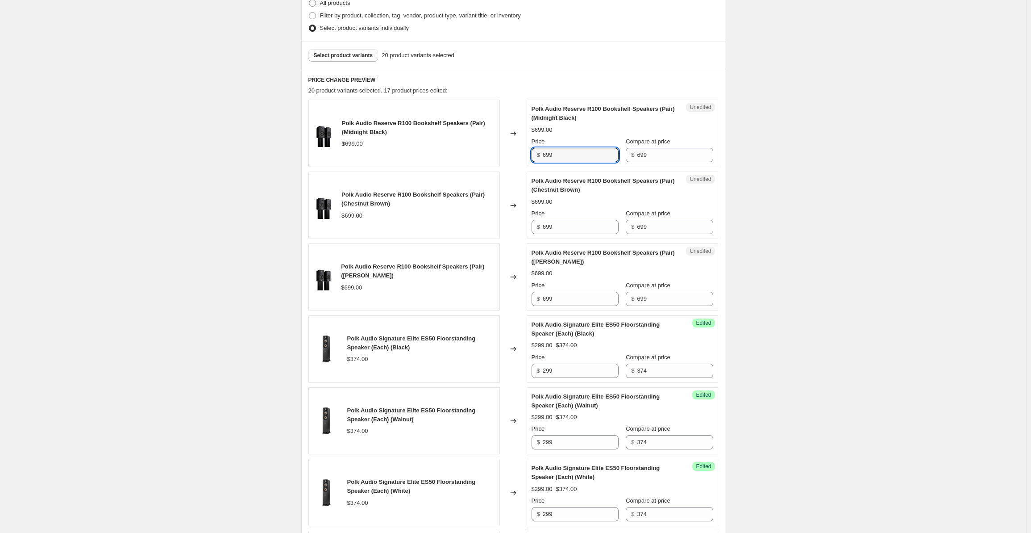
drag, startPoint x: 554, startPoint y: 151, endPoint x: 531, endPoint y: 155, distance: 23.5
click at [531, 155] on div "Unedited Polk Audio Reserve R100 Bookshelf Speakers (Pair) (Midnight Black) $69…" at bounding box center [623, 133] width 192 height 67
type input "559"
click at [579, 228] on input "699" at bounding box center [581, 227] width 76 height 14
drag, startPoint x: 517, startPoint y: 226, endPoint x: 504, endPoint y: 226, distance: 12.9
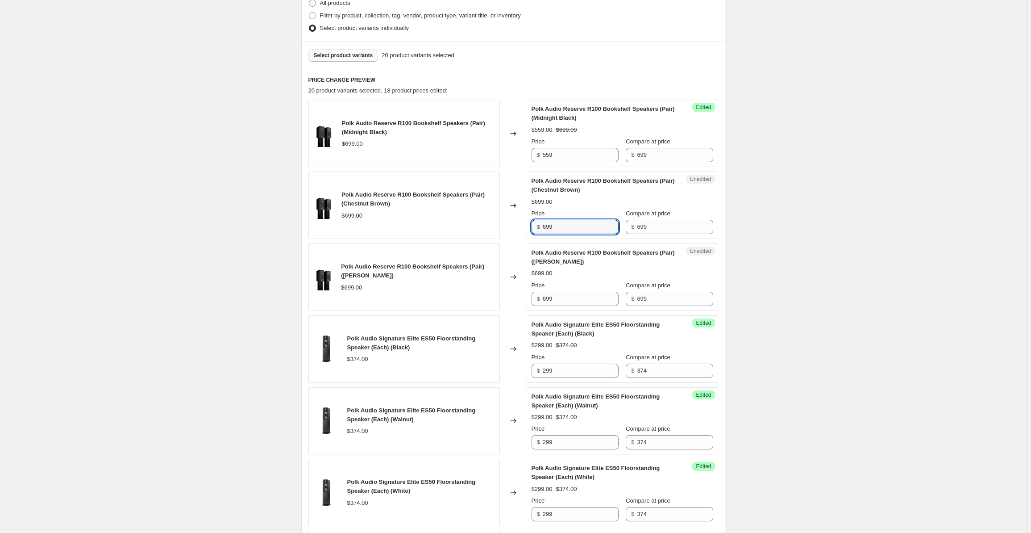
click at [504, 226] on div "Polk Audio Reserve R100 Bookshelf Speakers (Pair) (Chestnut Brown) $699.00 Chan…" at bounding box center [513, 204] width 410 height 67
type input "559"
click at [559, 304] on input "699" at bounding box center [581, 299] width 76 height 14
drag, startPoint x: 563, startPoint y: 301, endPoint x: 521, endPoint y: 294, distance: 42.1
click at [521, 294] on div "Polk Audio Reserve R100 Bookshelf Speakers (Pair) (Satin White) $699.00 Changed…" at bounding box center [513, 276] width 410 height 67
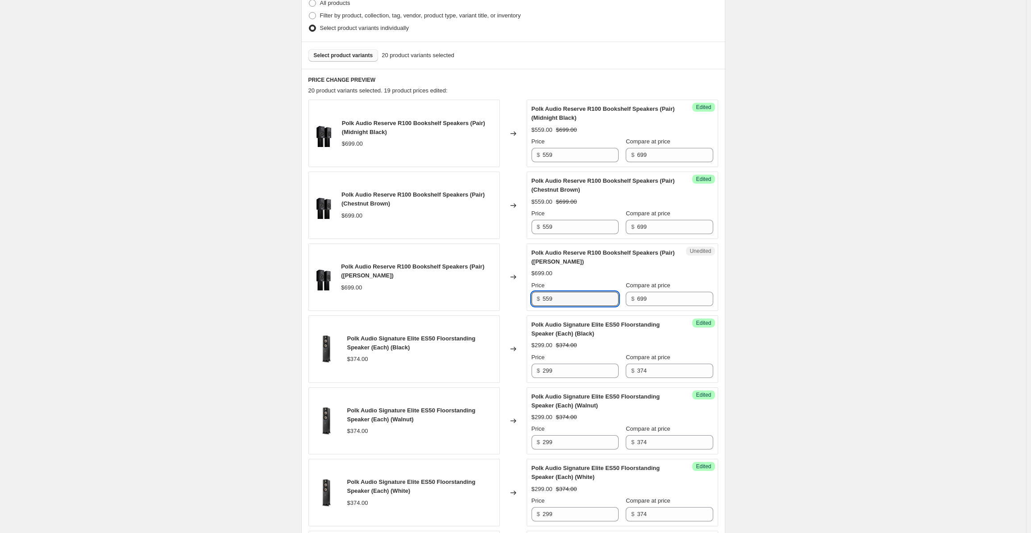
type input "559"
click at [348, 52] on span "Select product variants" at bounding box center [343, 55] width 59 height 7
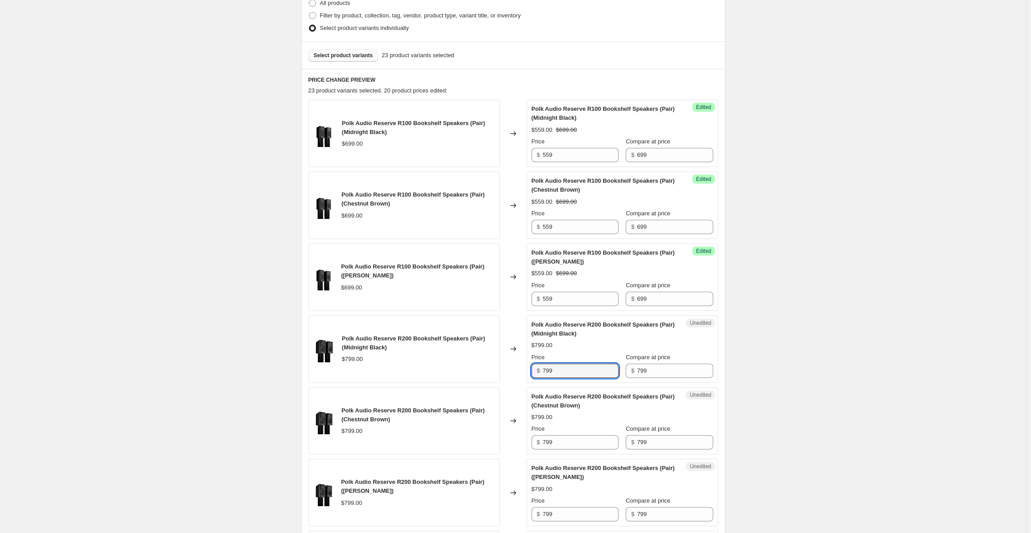
drag, startPoint x: 563, startPoint y: 369, endPoint x: 531, endPoint y: 368, distance: 31.3
click at [531, 368] on div "Unedited Polk Audio Reserve R200 Bookshelf Speakers (Pair) (Midnight Black) $79…" at bounding box center [623, 348] width 192 height 67
drag, startPoint x: 575, startPoint y: 371, endPoint x: 538, endPoint y: 368, distance: 36.3
click at [538, 368] on div "$ 639" at bounding box center [575, 370] width 87 height 14
type input "639"
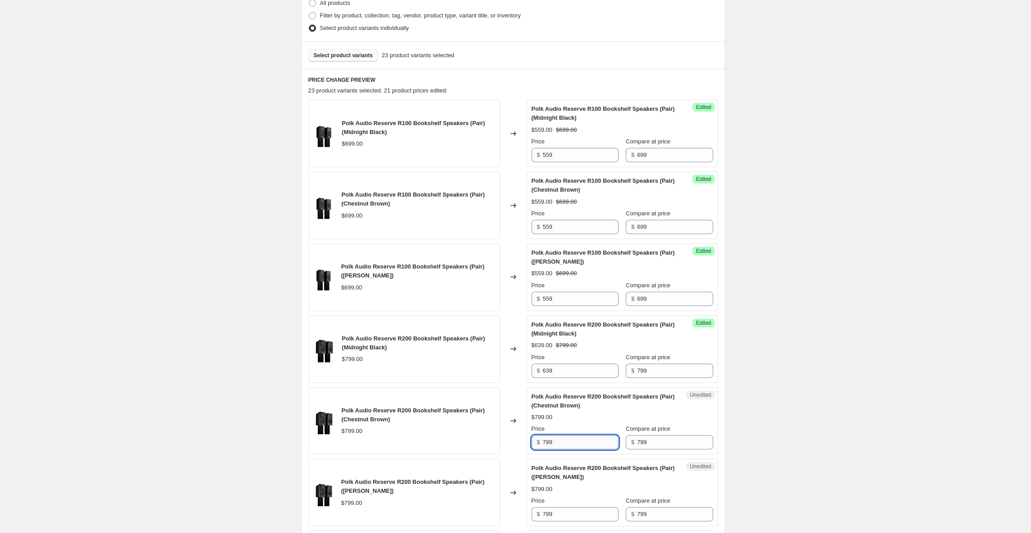
click at [554, 443] on input "799" at bounding box center [581, 442] width 76 height 14
drag, startPoint x: 562, startPoint y: 444, endPoint x: 526, endPoint y: 442, distance: 35.7
click at [526, 442] on div "Polk Audio Reserve R200 Bookshelf Speakers (Pair) (Chestnut Brown) $799.00 Chan…" at bounding box center [513, 420] width 410 height 67
paste input "63"
type input "639"
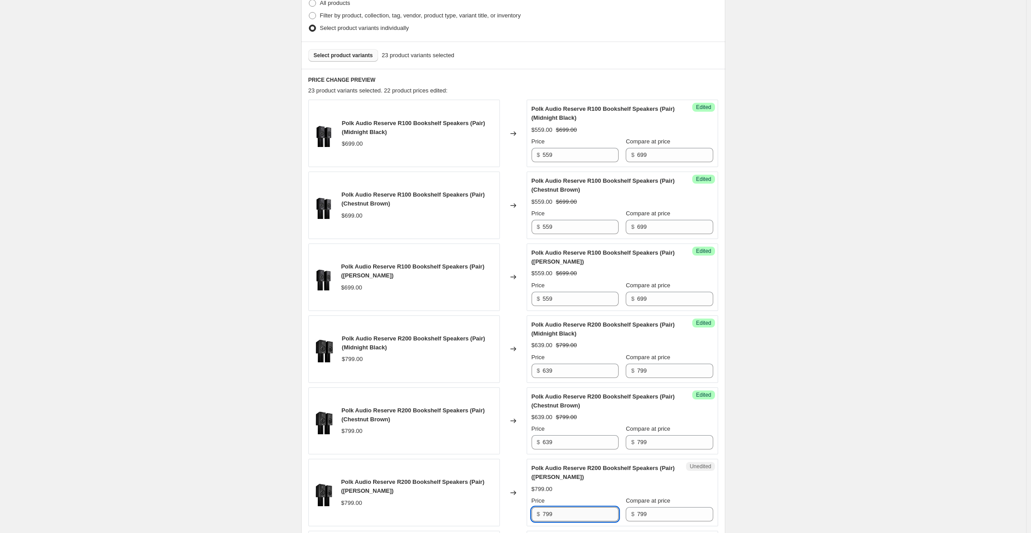
click at [564, 516] on input "799" at bounding box center [581, 514] width 76 height 14
drag, startPoint x: 555, startPoint y: 515, endPoint x: 516, endPoint y: 514, distance: 39.3
click at [516, 514] on div "Polk Audio Reserve R200 Bookshelf Speakers (Pair) (Satin White) $799.00 Changed…" at bounding box center [513, 491] width 410 height 67
paste input "63"
type input "639"
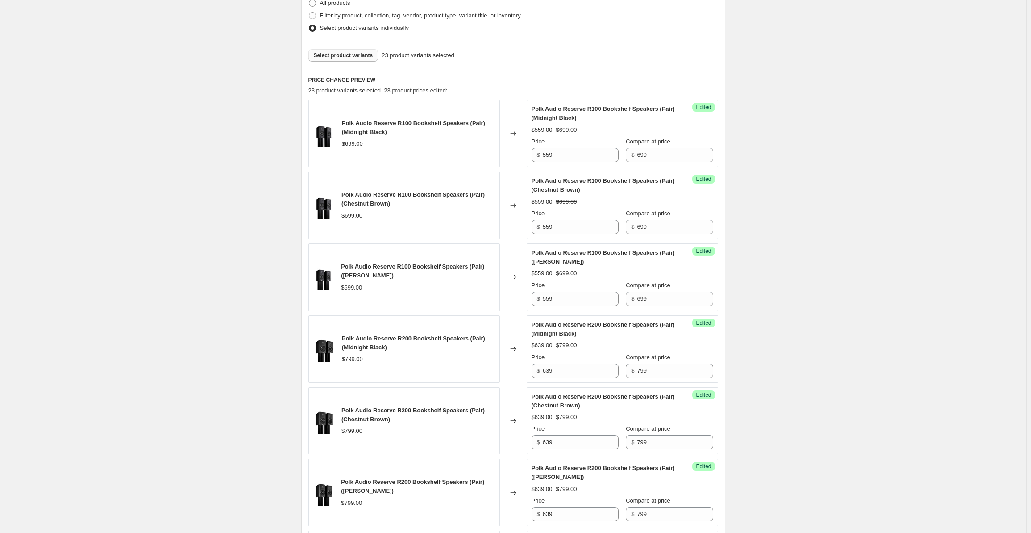
click at [339, 54] on span "Select product variants" at bounding box center [343, 55] width 59 height 7
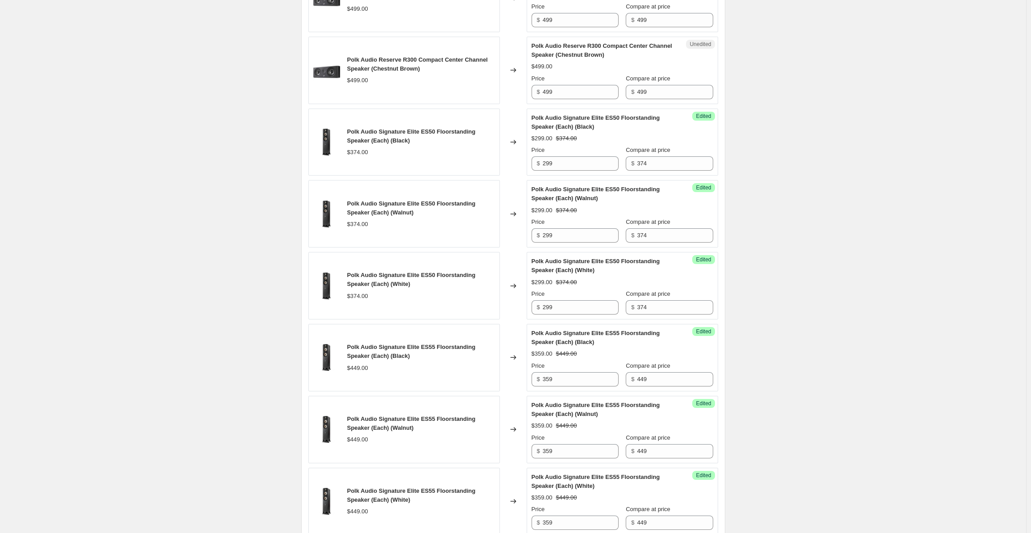
scroll to position [565, 0]
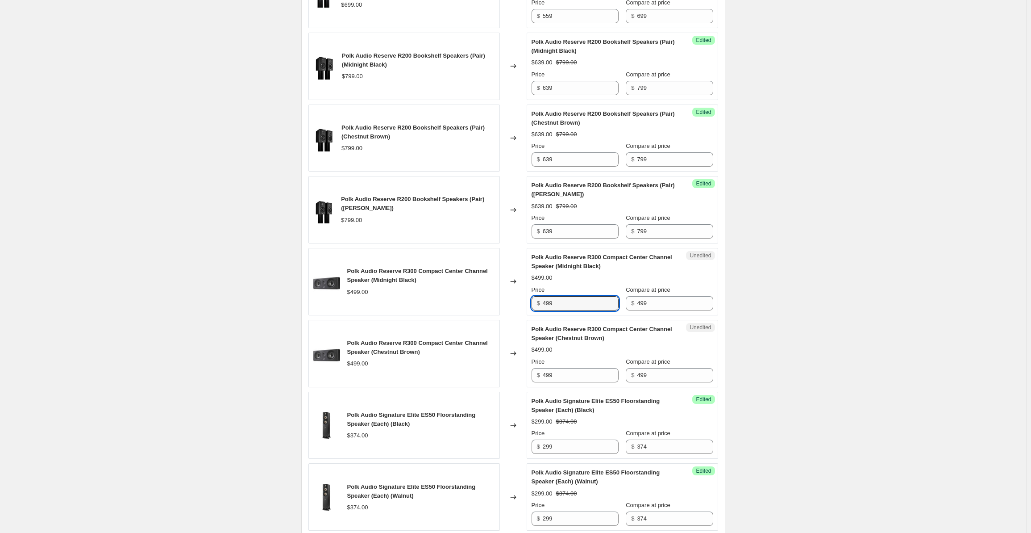
drag, startPoint x: 571, startPoint y: 296, endPoint x: 538, endPoint y: 297, distance: 33.9
click at [538, 297] on div "$ 499" at bounding box center [575, 303] width 87 height 14
type input "399"
click at [799, 273] on div "Polk Promo 10-6-25 through 10-19-25. This page is ready Polk Promo 10-6-25 thro…" at bounding box center [513, 500] width 1026 height 2131
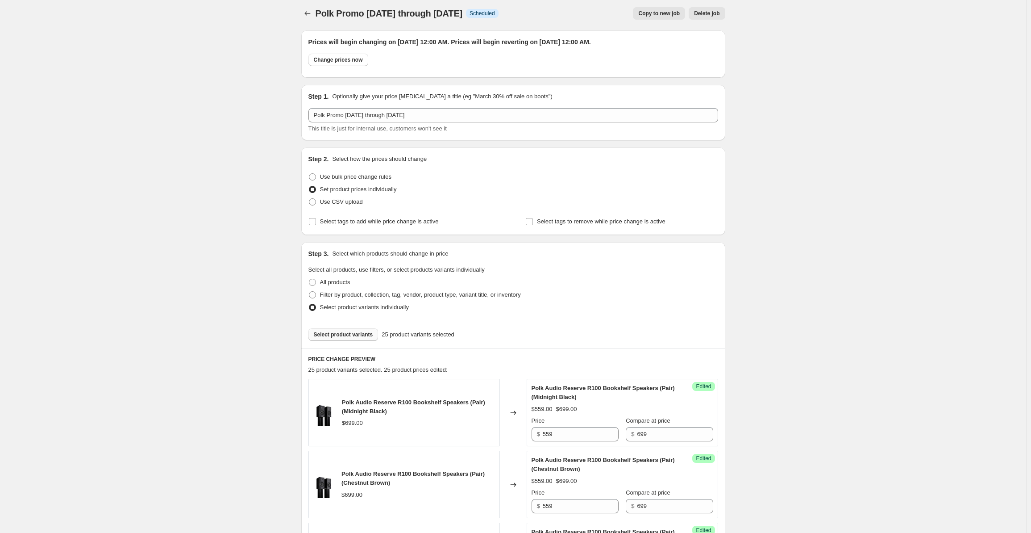
scroll to position [0, 0]
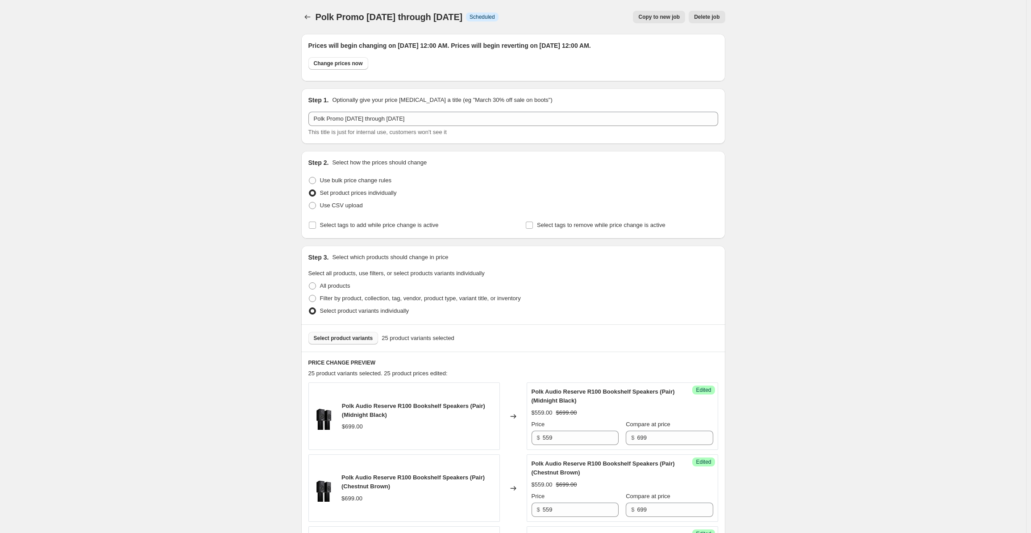
click at [351, 333] on button "Select product variants" at bounding box center [343, 338] width 70 height 13
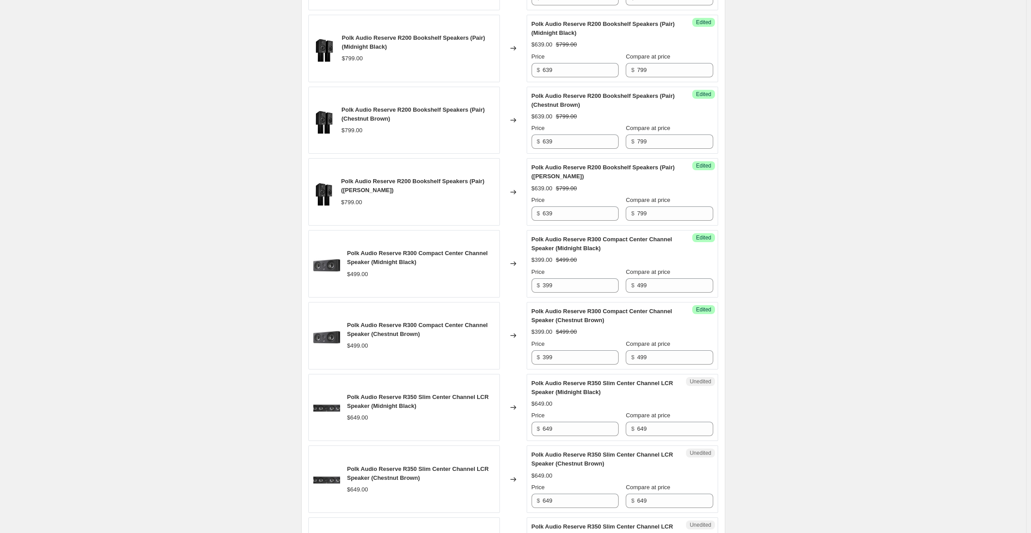
scroll to position [848, 0]
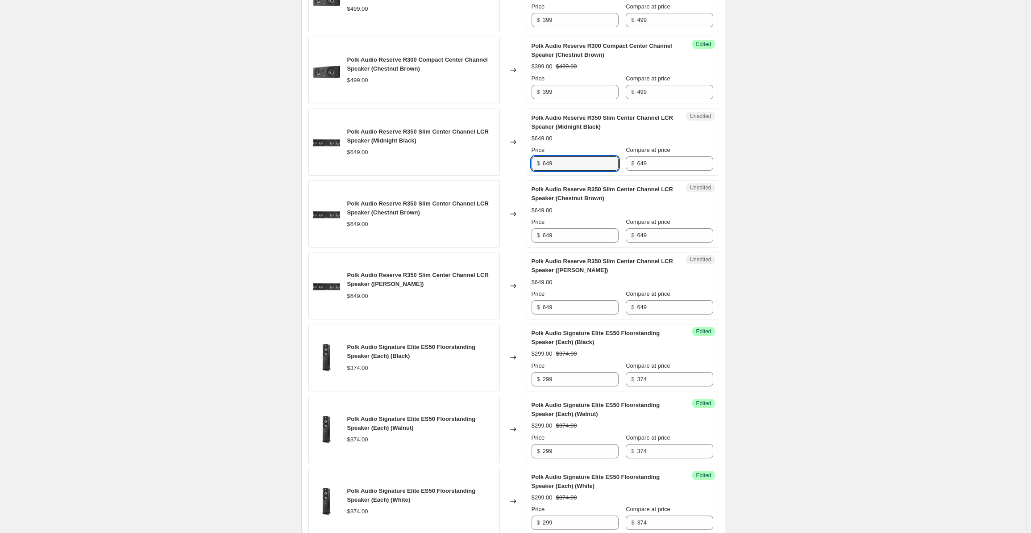
drag, startPoint x: 563, startPoint y: 165, endPoint x: 519, endPoint y: 170, distance: 44.5
click at [519, 170] on div "Polk Audio Reserve R350 Slim Center Channel LCR Speaker (Midnight Black) $649.0…" at bounding box center [513, 141] width 410 height 67
type input "519"
type input "1"
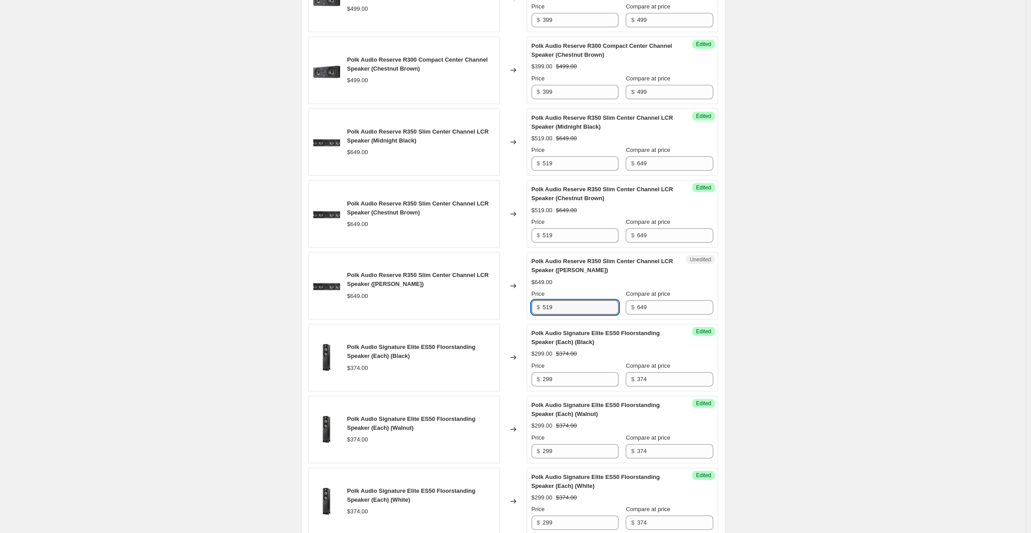
type input "519"
click at [922, 179] on div "Polk Promo 10-6-25 through 10-19-25. This page is ready Polk Promo 10-6-25 thro…" at bounding box center [513, 217] width 1026 height 2131
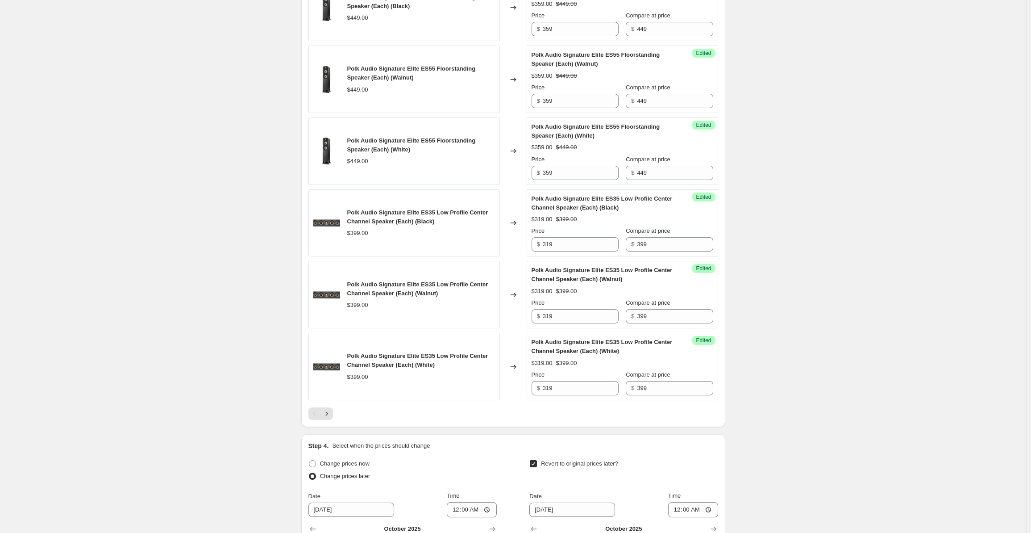
scroll to position [1592, 0]
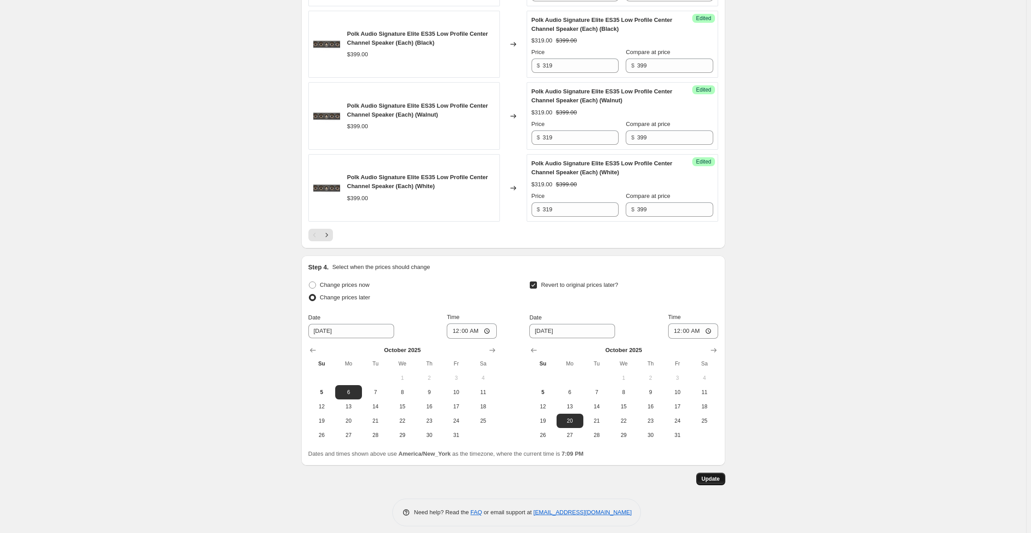
click at [718, 475] on span "Update" at bounding box center [711, 478] width 18 height 7
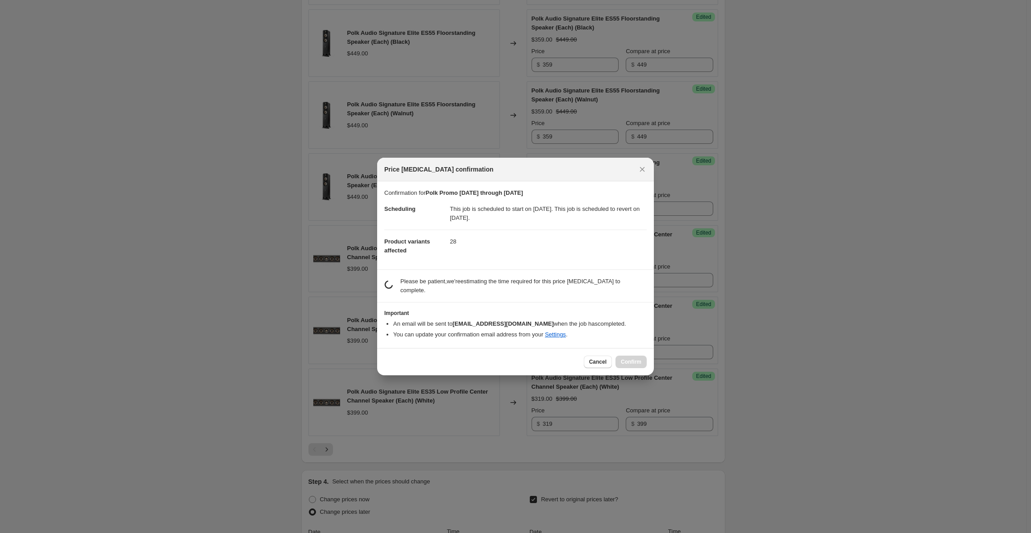
scroll to position [0, 0]
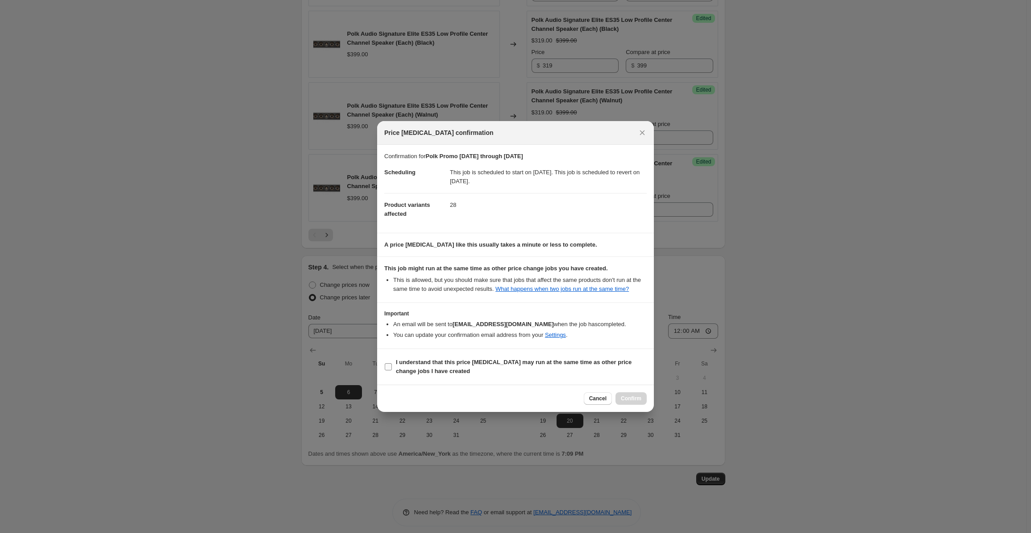
click at [408, 365] on b "I understand that this price change job may run at the same time as other price…" at bounding box center [514, 366] width 236 height 16
click at [392, 365] on input "I understand that this price change job may run at the same time as other price…" at bounding box center [388, 366] width 7 height 7
checkbox input "true"
click at [631, 398] on span "Confirm" at bounding box center [631, 398] width 21 height 7
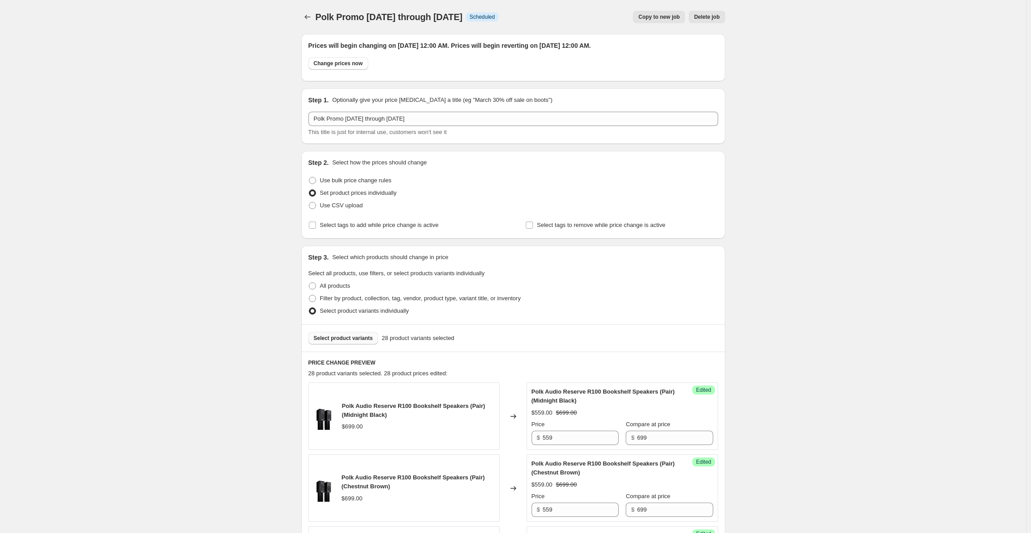
click at [338, 343] on button "Select product variants" at bounding box center [343, 338] width 70 height 13
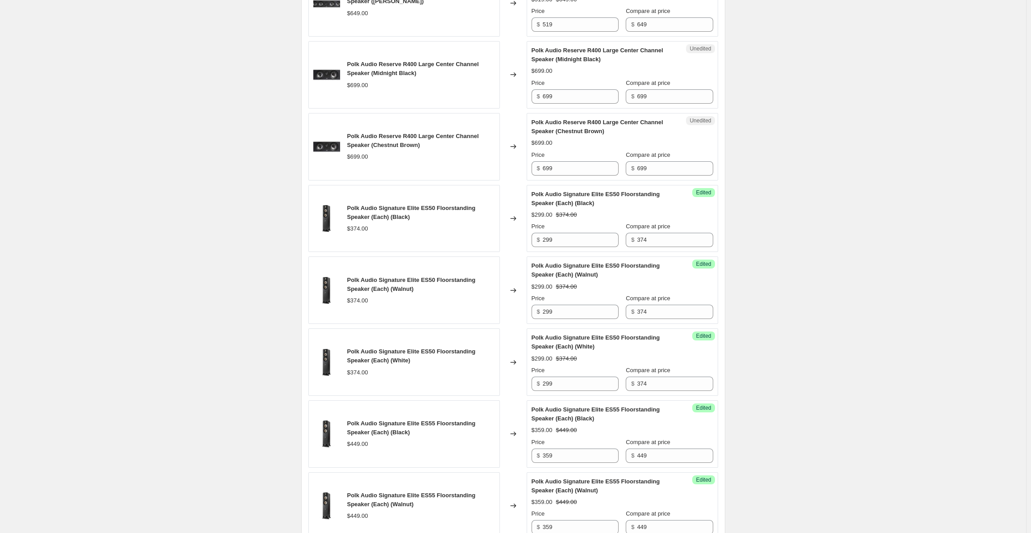
scroll to position [1592, 0]
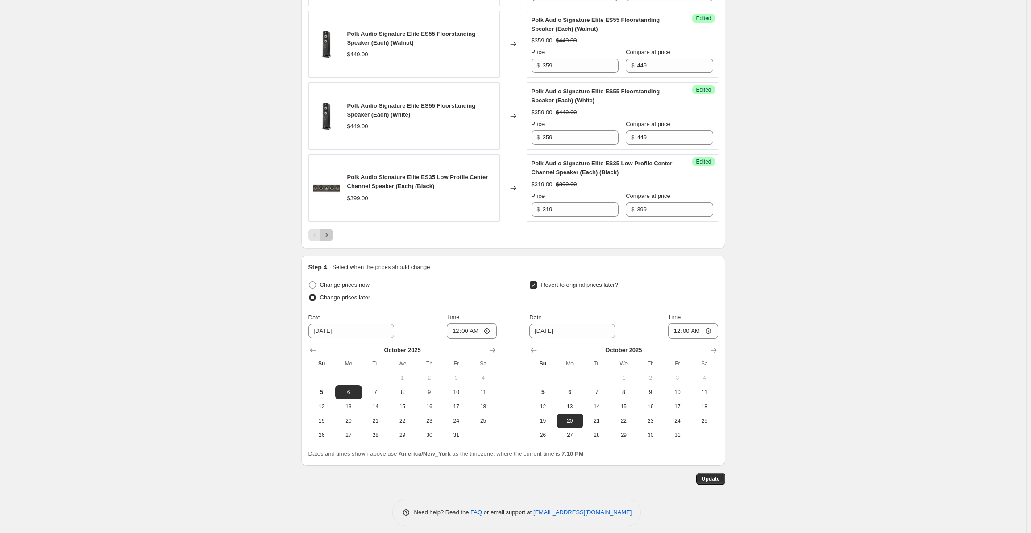
click at [330, 230] on icon "Next" at bounding box center [326, 234] width 9 height 9
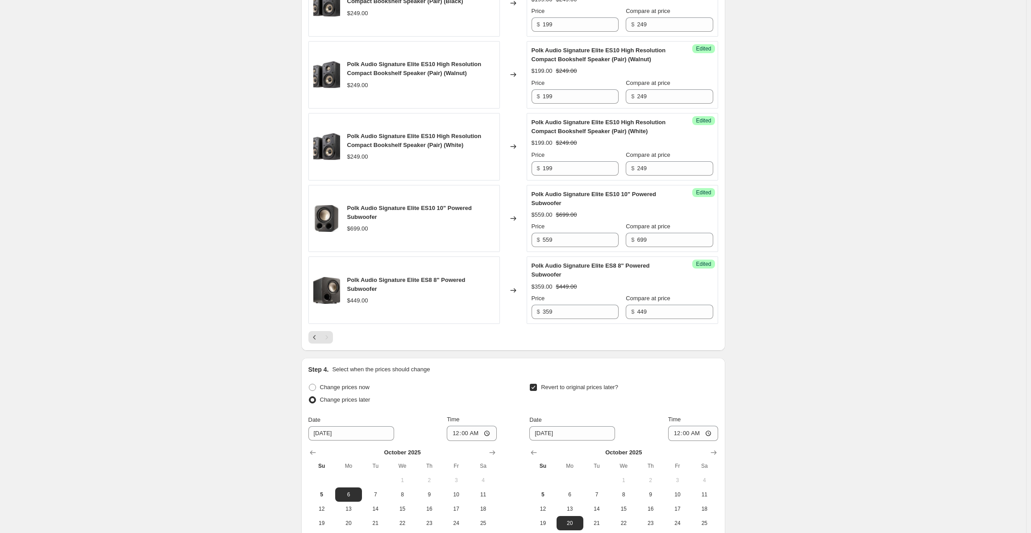
scroll to position [877, 0]
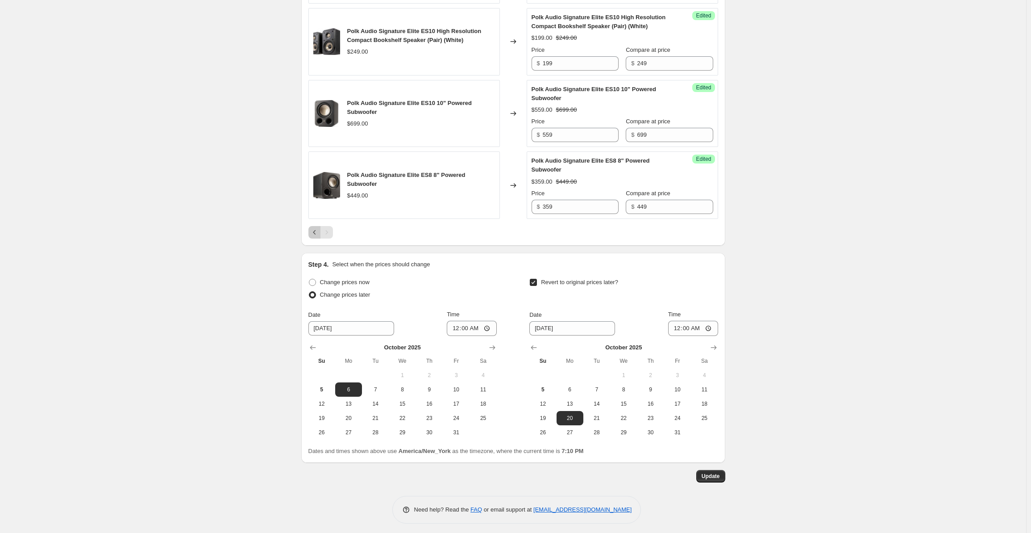
click at [319, 231] on icon "Previous" at bounding box center [314, 232] width 9 height 9
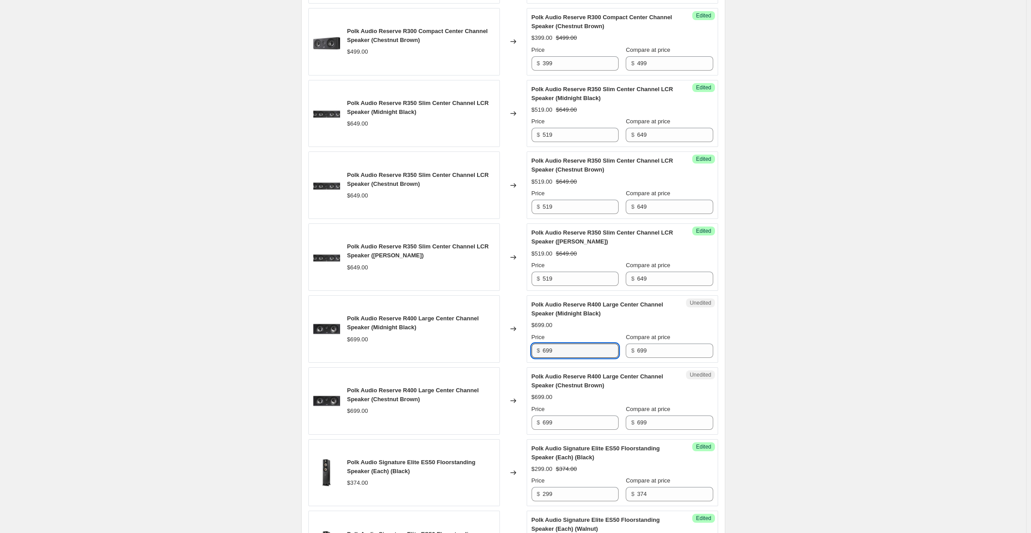
drag, startPoint x: 557, startPoint y: 346, endPoint x: 523, endPoint y: 346, distance: 34.4
click at [523, 346] on div "Polk Audio Reserve R400 Large Center Channel Speaker (Midnight Black) $699.00 C…" at bounding box center [513, 328] width 410 height 67
type input "559"
click at [805, 312] on div "Polk Promo 10-6-25 through 10-19-25. This page is ready Polk Promo 10-6-25 thro…" at bounding box center [513, 188] width 1026 height 2131
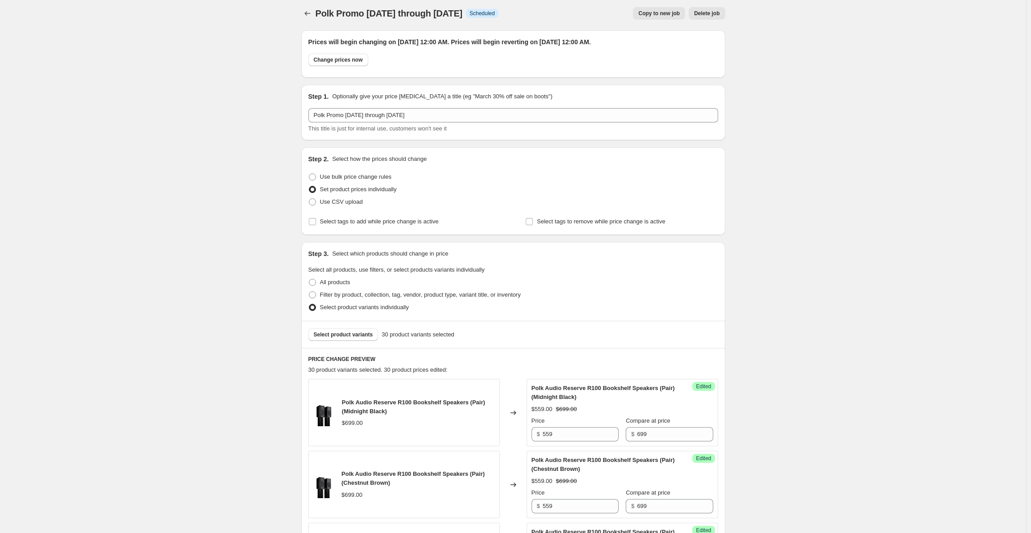
scroll to position [0, 0]
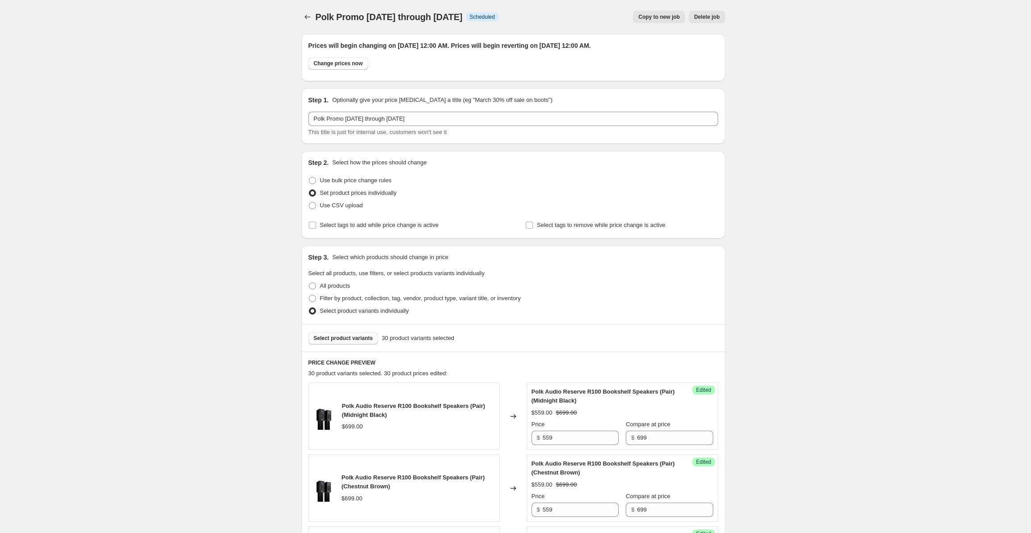
click at [344, 338] on span "Select product variants" at bounding box center [343, 337] width 59 height 7
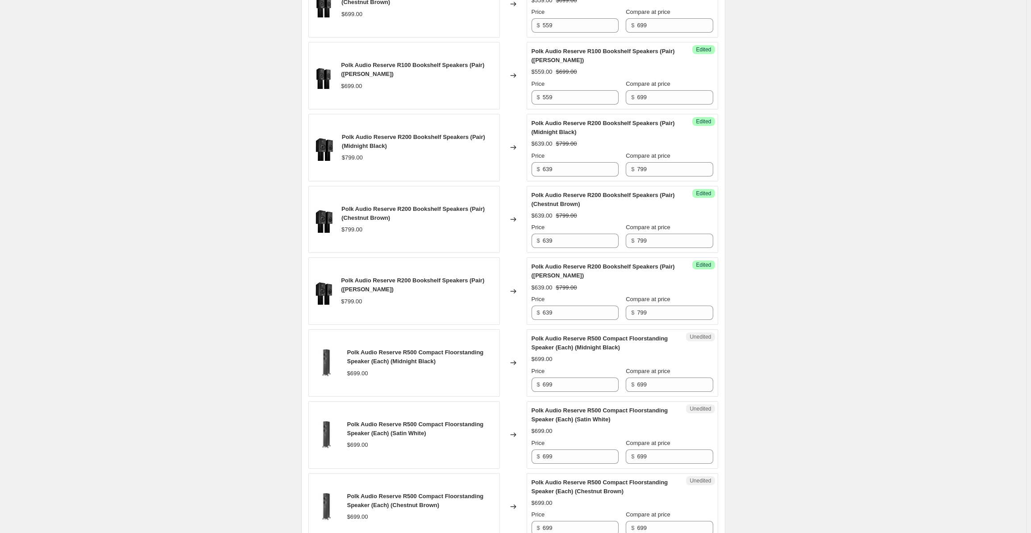
scroll to position [565, 0]
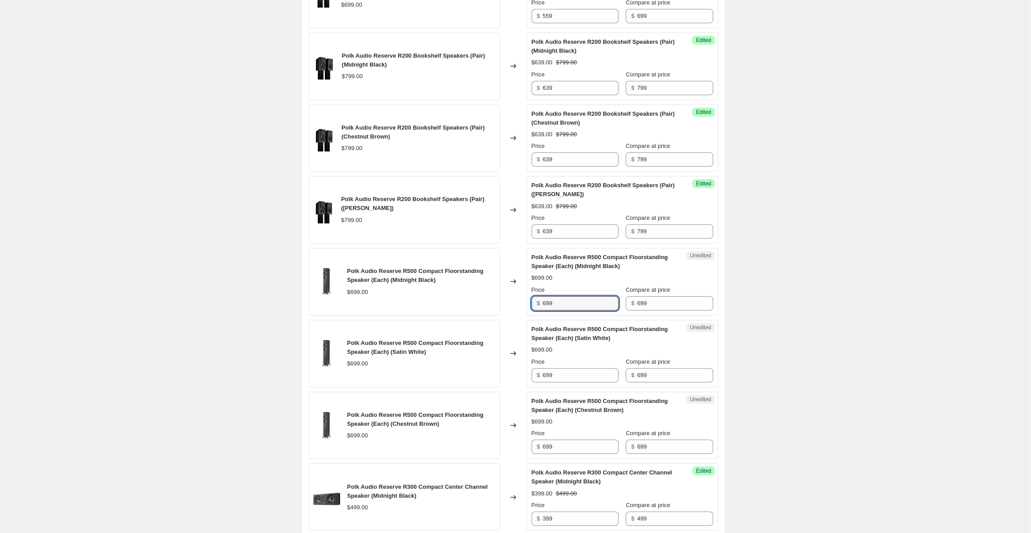
drag, startPoint x: 560, startPoint y: 305, endPoint x: 538, endPoint y: 304, distance: 21.9
click at [538, 304] on div "$ 699" at bounding box center [575, 303] width 87 height 14
type input "559"
click at [565, 376] on input "699" at bounding box center [581, 375] width 76 height 14
drag, startPoint x: 569, startPoint y: 375, endPoint x: 538, endPoint y: 373, distance: 30.9
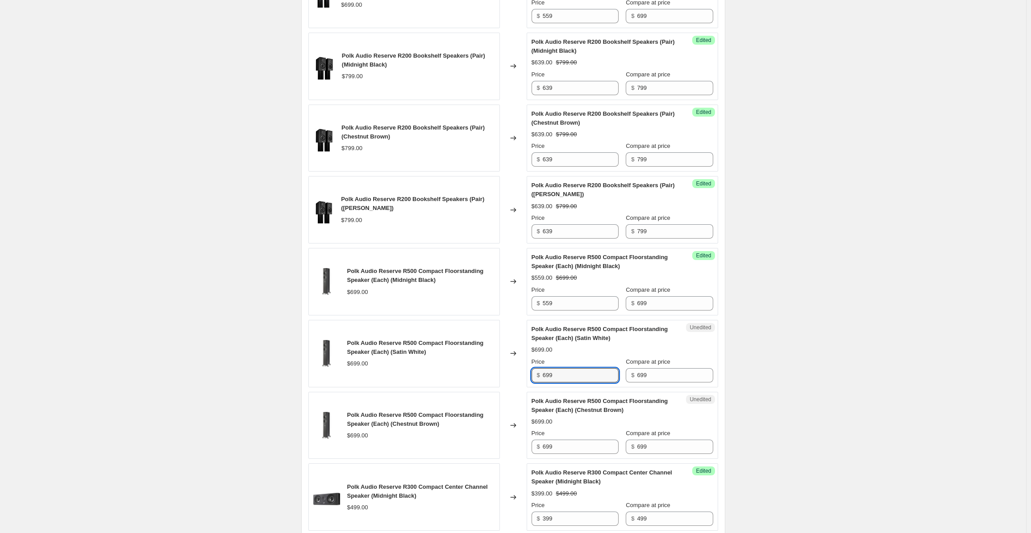
click at [538, 373] on div "$ 699" at bounding box center [575, 375] width 87 height 14
type input "559"
click at [565, 439] on input "699" at bounding box center [581, 446] width 76 height 14
drag, startPoint x: 574, startPoint y: 441, endPoint x: 537, endPoint y: 446, distance: 37.4
click at [537, 446] on div "$ 699" at bounding box center [575, 446] width 87 height 14
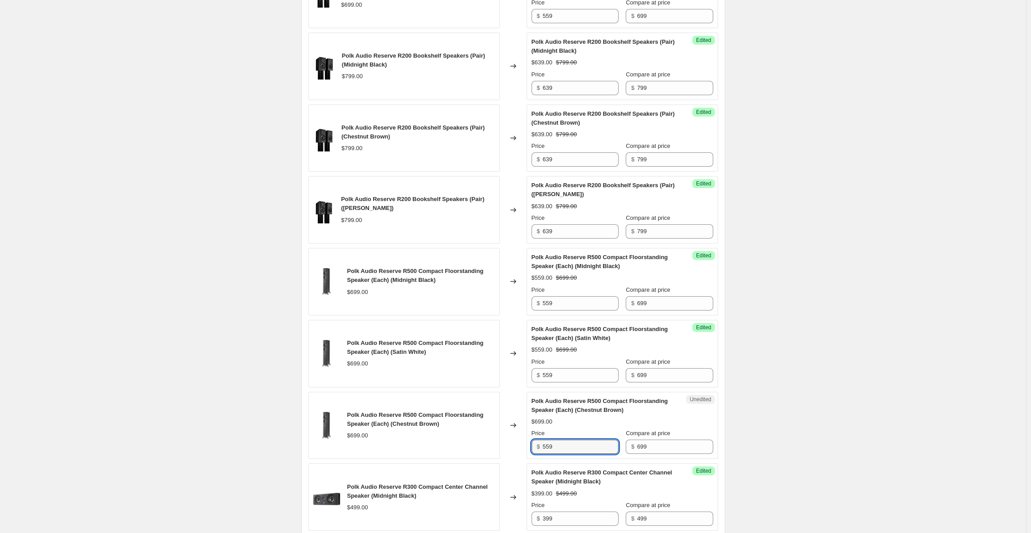
type input "559"
click at [913, 325] on div "Polk Promo 10-6-25 through 10-19-25. This page is ready Polk Promo 10-6-25 thro…" at bounding box center [513, 500] width 1026 height 2131
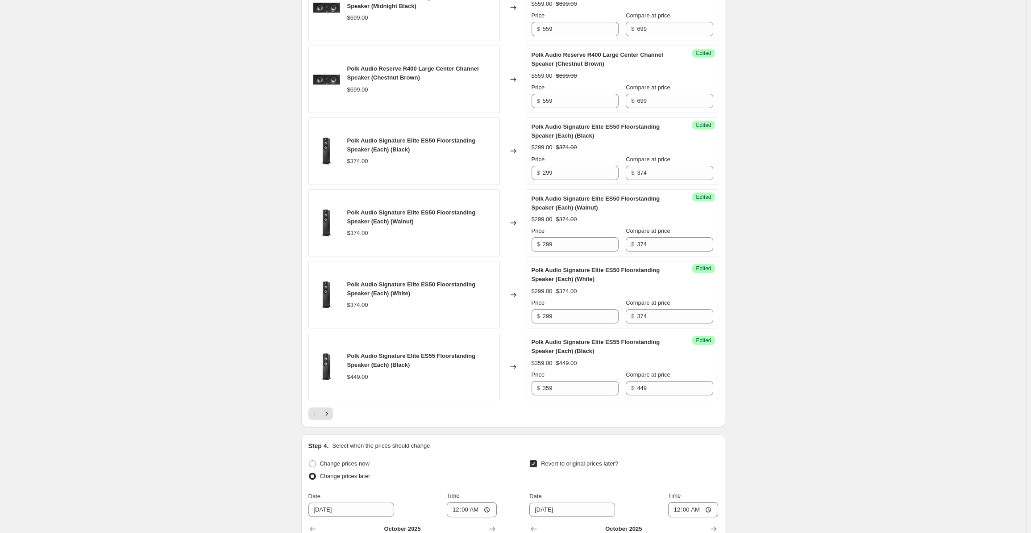
scroll to position [1592, 0]
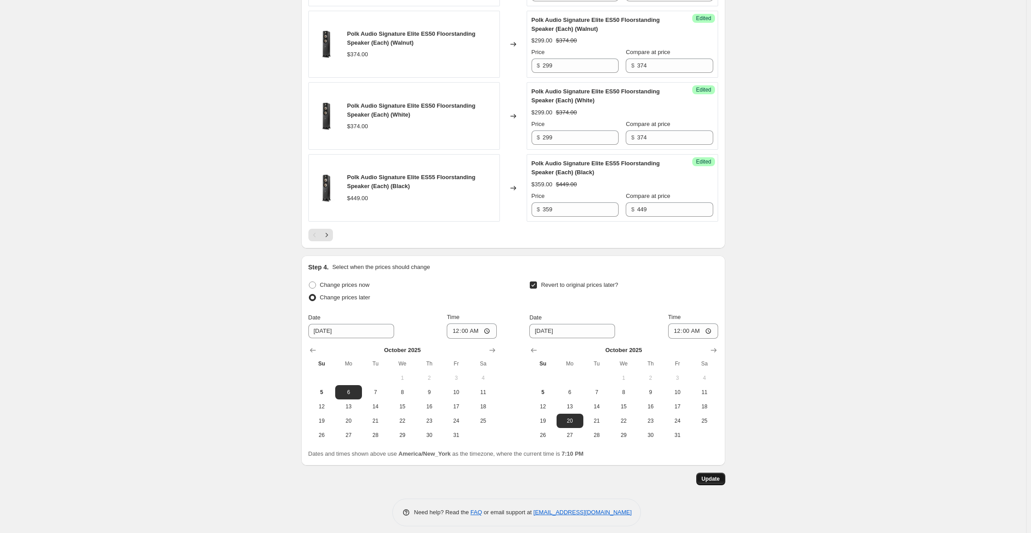
click at [720, 475] on span "Update" at bounding box center [711, 478] width 18 height 7
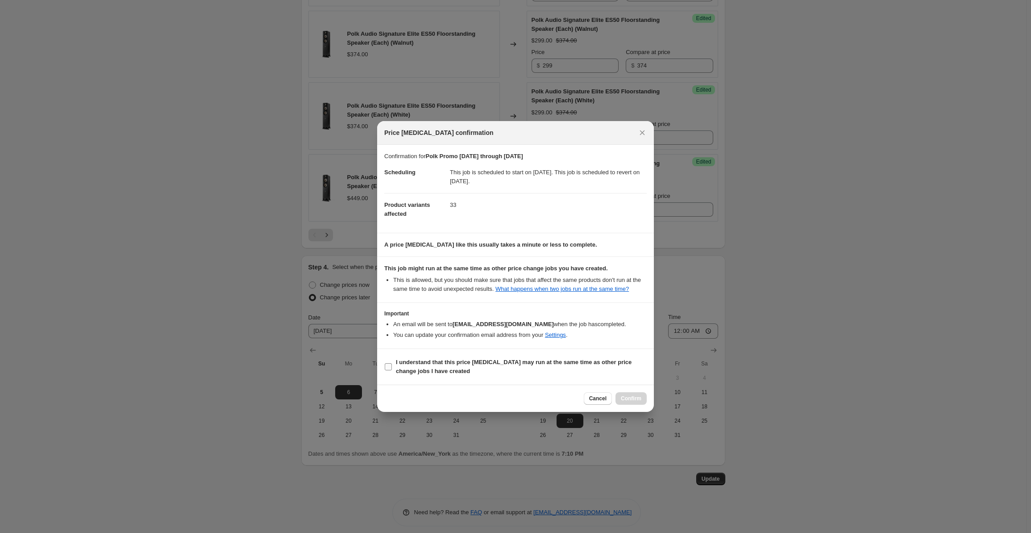
click at [425, 356] on label "I understand that this price change job may run at the same time as other price…" at bounding box center [515, 366] width 263 height 21
click at [392, 363] on input "I understand that this price change job may run at the same time as other price…" at bounding box center [388, 366] width 7 height 7
checkbox input "true"
click at [634, 398] on span "Confirm" at bounding box center [631, 398] width 21 height 7
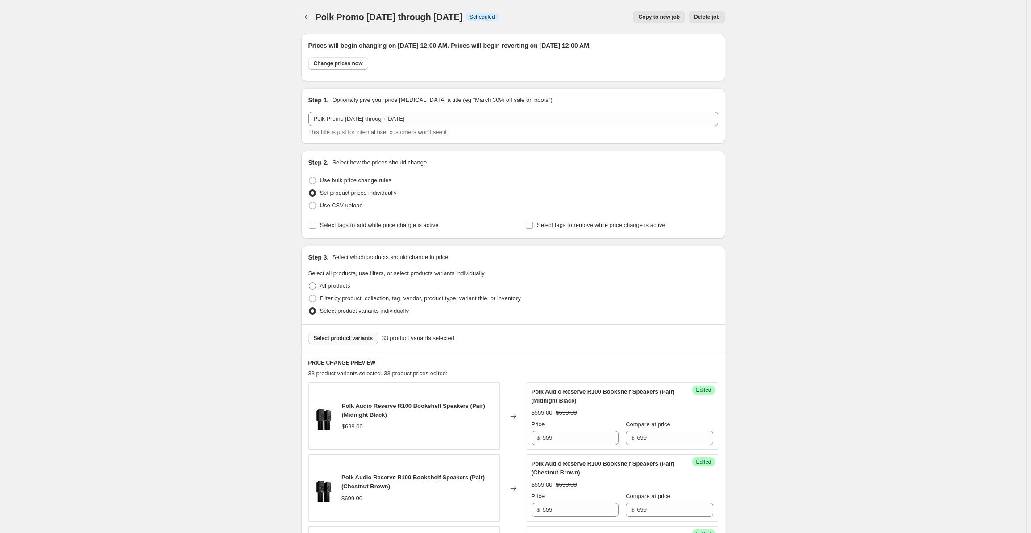
click at [357, 338] on span "Select product variants" at bounding box center [343, 337] width 59 height 7
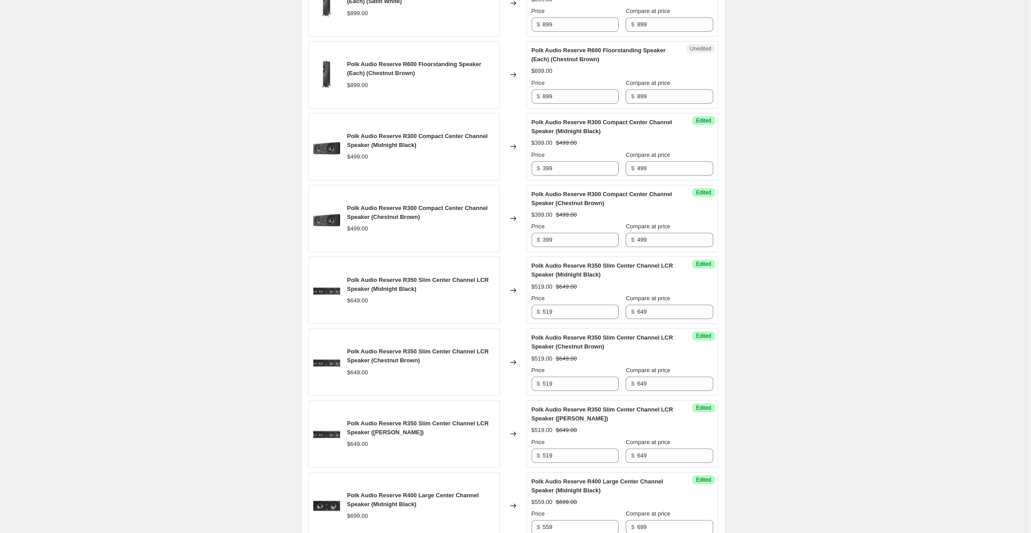
scroll to position [848, 0]
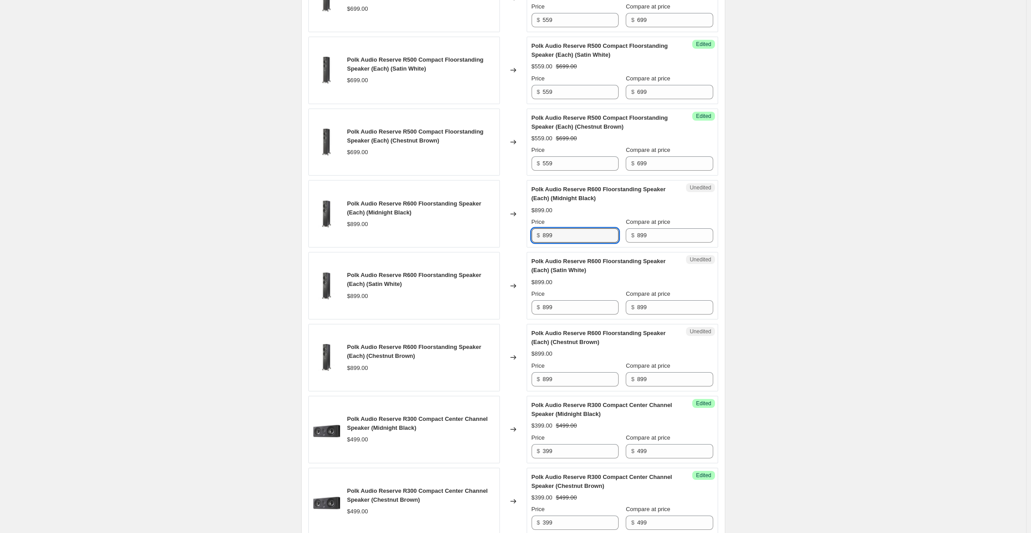
drag, startPoint x: 567, startPoint y: 234, endPoint x: 519, endPoint y: 235, distance: 47.8
click at [519, 235] on div "Polk Audio Reserve R600 Floorstanding Speaker (Each) (Midnight Black) $899.00 C…" at bounding box center [513, 213] width 410 height 67
type input "719"
drag, startPoint x: 563, startPoint y: 302, endPoint x: 539, endPoint y: 304, distance: 23.3
click at [539, 304] on div "$ 899" at bounding box center [575, 307] width 87 height 14
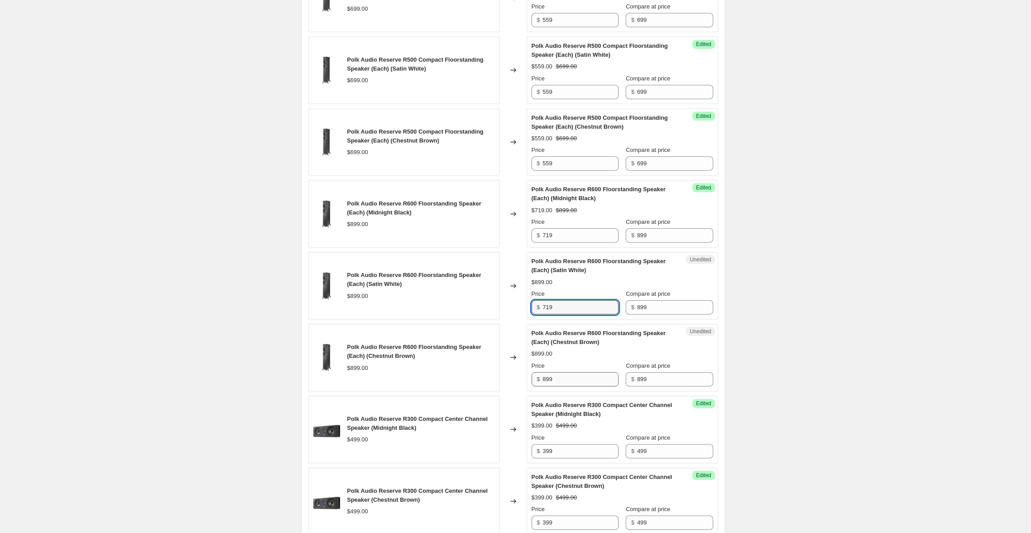
type input "719"
click at [565, 375] on input "899" at bounding box center [581, 379] width 76 height 14
drag, startPoint x: 568, startPoint y: 378, endPoint x: 520, endPoint y: 379, distance: 47.8
click at [520, 379] on div "Polk Audio Reserve R600 Floorstanding Speaker (Each) (Chestnut Brown) $899.00 C…" at bounding box center [513, 357] width 410 height 67
type input "719"
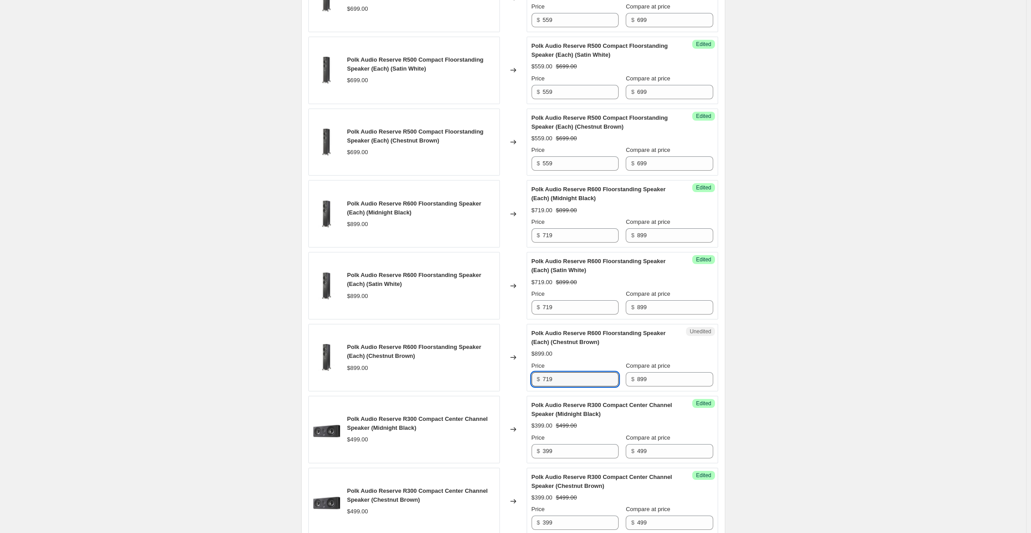
click at [808, 304] on div "Polk Promo 10-6-25 through 10-19-25. This page is ready Polk Promo 10-6-25 thro…" at bounding box center [513, 217] width 1026 height 2131
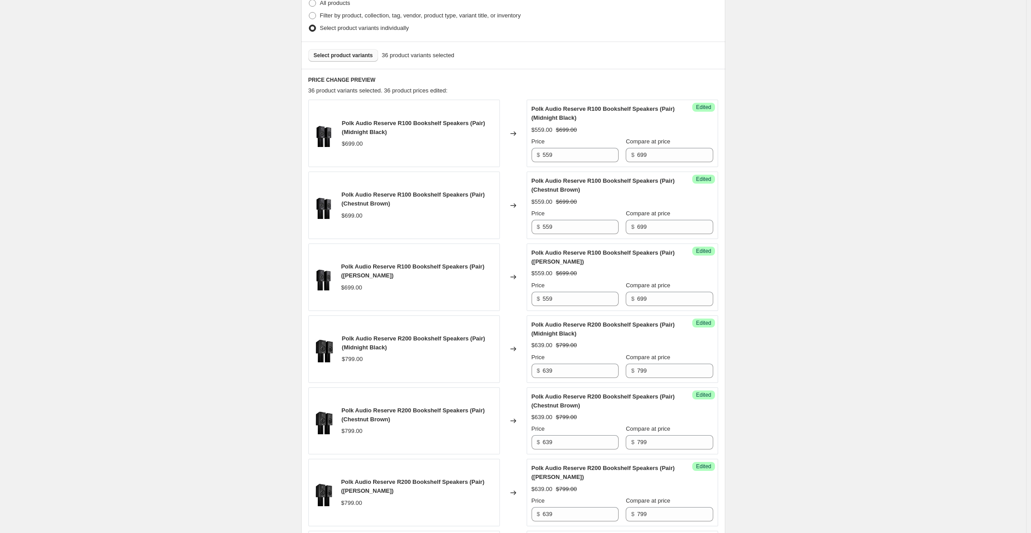
scroll to position [0, 0]
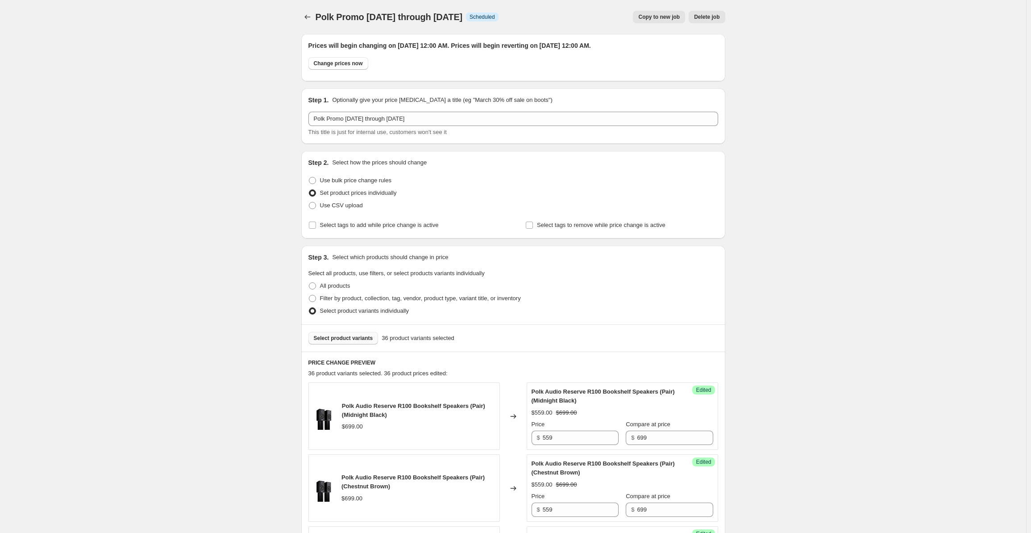
click at [357, 340] on span "Select product variants" at bounding box center [343, 337] width 59 height 7
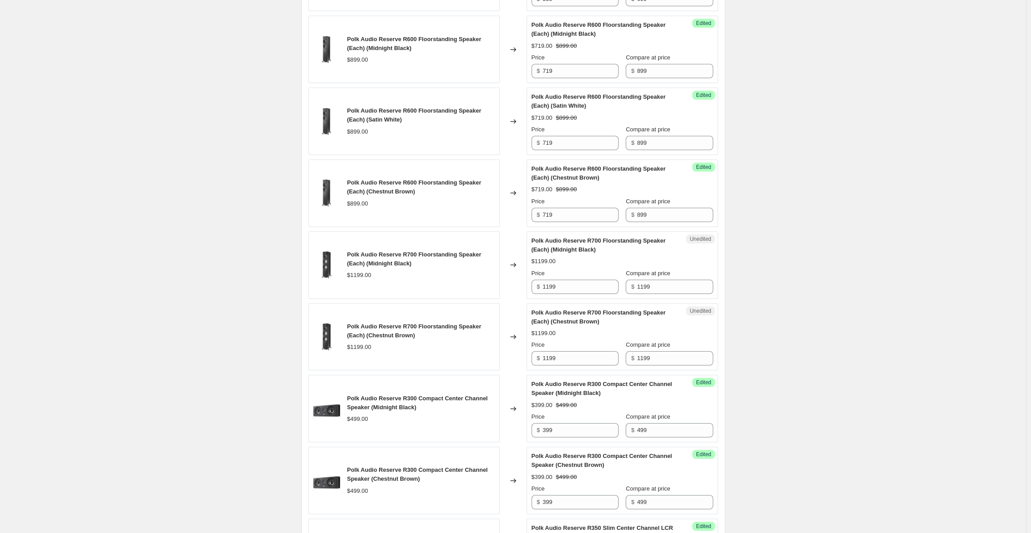
scroll to position [1026, 0]
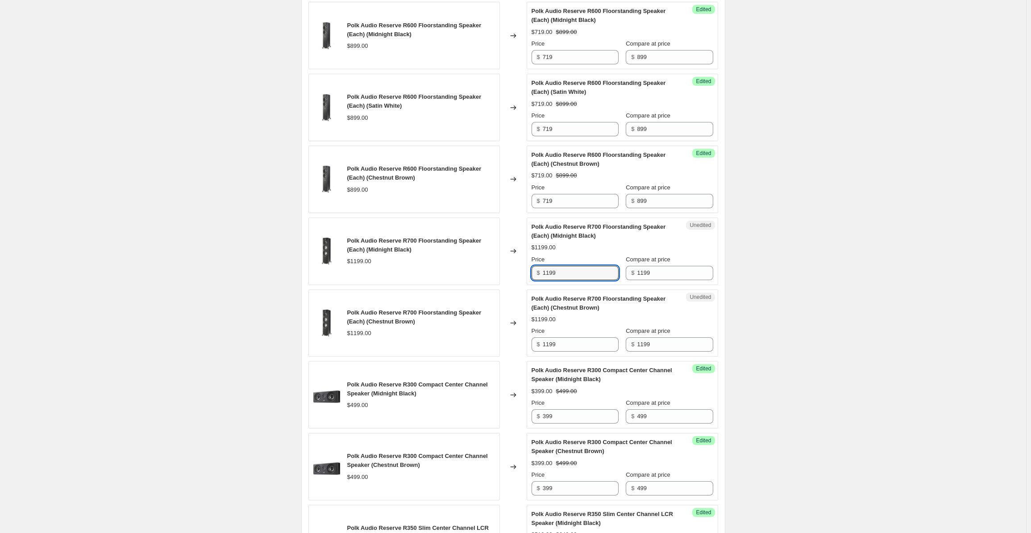
drag, startPoint x: 561, startPoint y: 271, endPoint x: 528, endPoint y: 268, distance: 33.6
click at [528, 268] on div "Polk Audio Reserve R700 Floorstanding Speaker (Each) (Midnight Black) $1199.00 …" at bounding box center [513, 250] width 410 height 67
type input "959"
click at [563, 344] on input "1199" at bounding box center [581, 344] width 76 height 14
drag, startPoint x: 563, startPoint y: 344, endPoint x: 516, endPoint y: 342, distance: 47.4
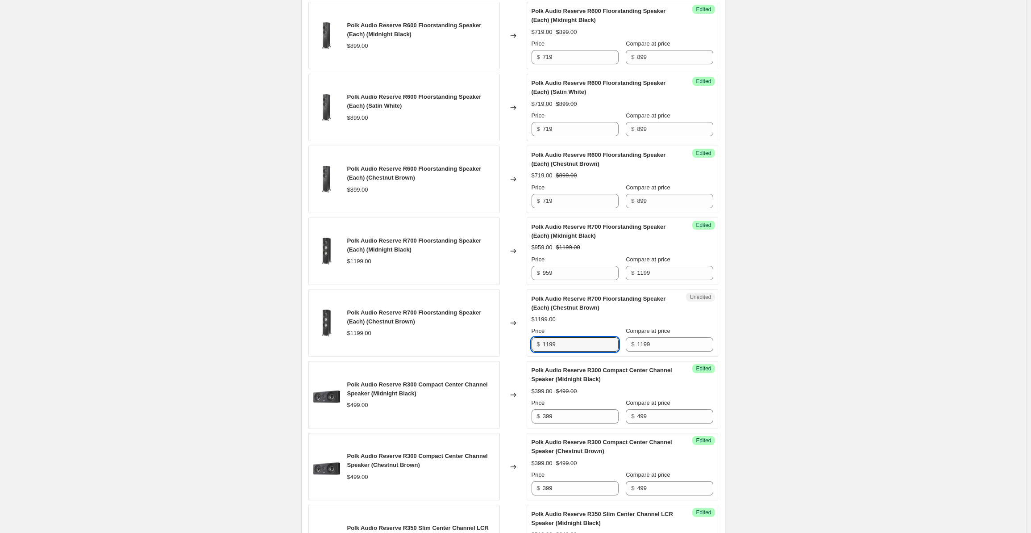
click at [516, 342] on div "Polk Audio Reserve R700 Floorstanding Speaker (Each) (Chestnut Brown) $1199.00 …" at bounding box center [513, 322] width 410 height 67
type input "959"
click at [876, 258] on div "Polk Promo 10-6-25 through 10-19-25. This page is ready Polk Promo 10-6-25 thro…" at bounding box center [513, 39] width 1026 height 2131
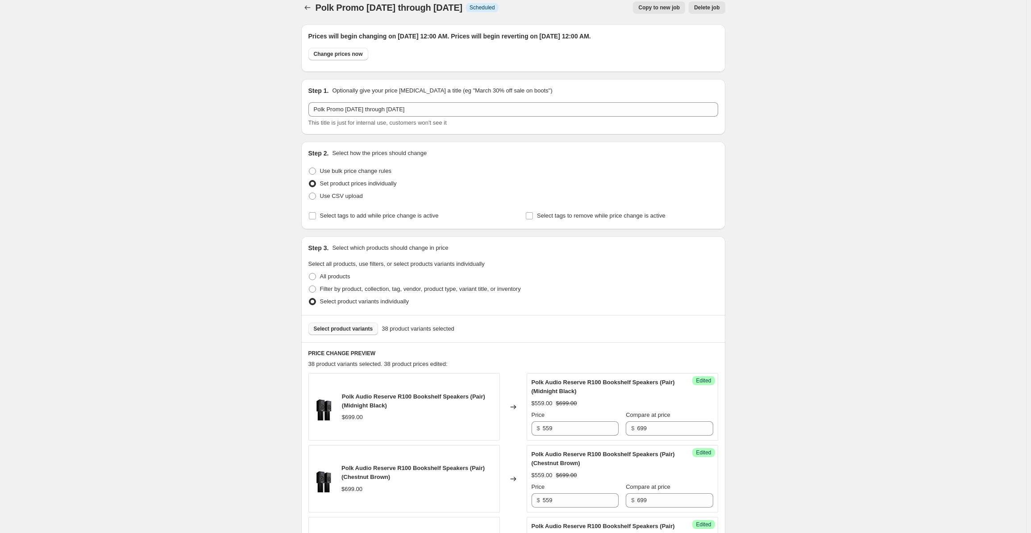
scroll to position [0, 0]
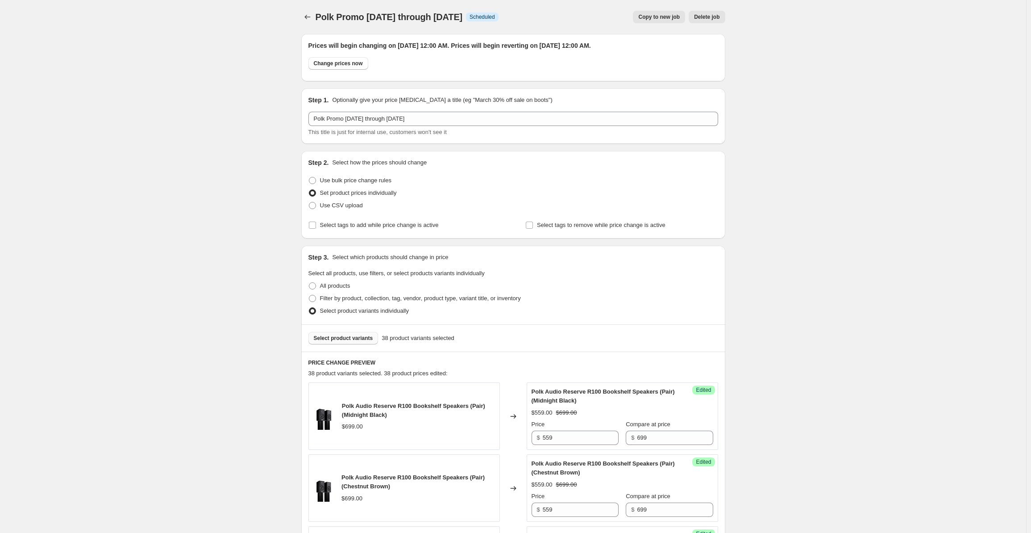
click at [352, 339] on span "Select product variants" at bounding box center [343, 337] width 59 height 7
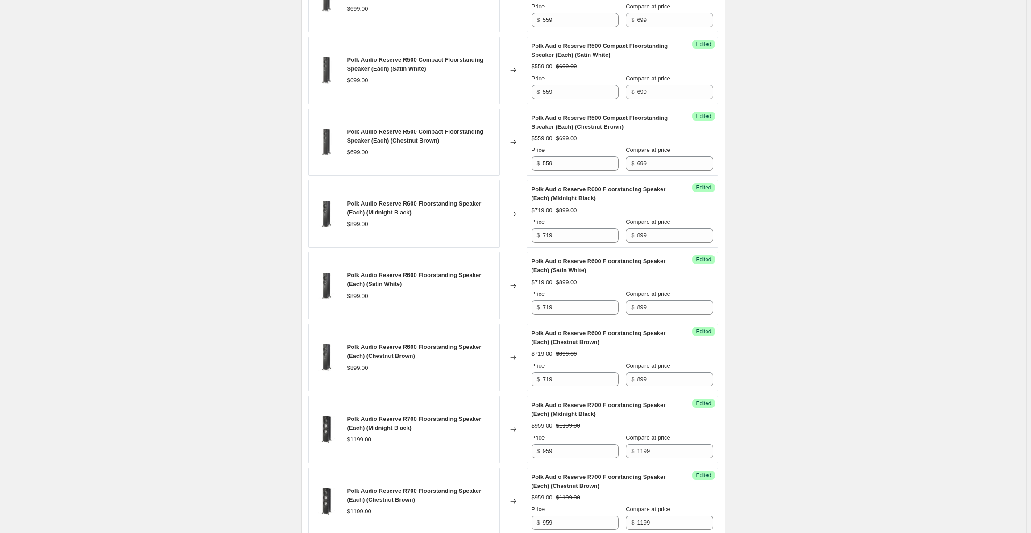
scroll to position [1131, 0]
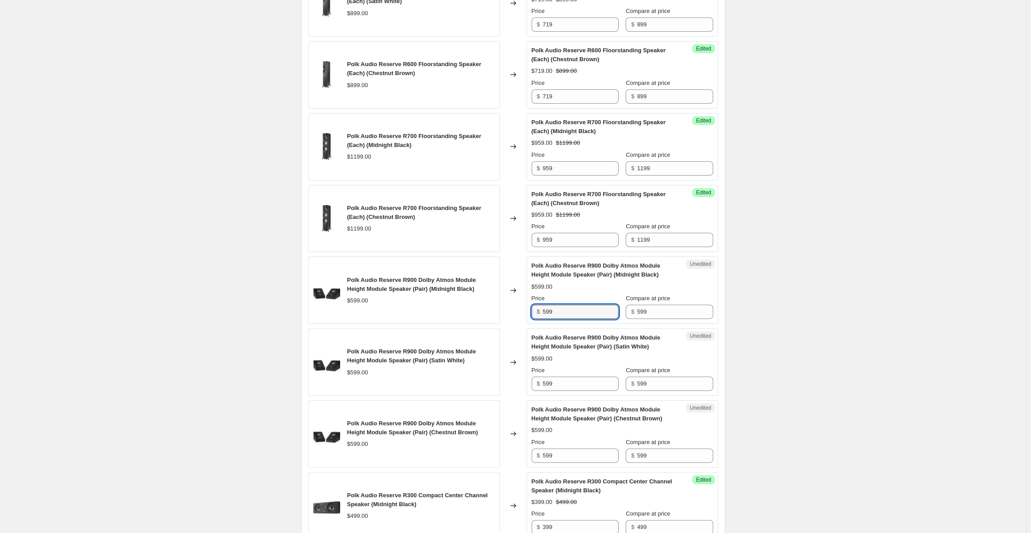
drag, startPoint x: 567, startPoint y: 306, endPoint x: 536, endPoint y: 312, distance: 31.8
click at [536, 312] on div "$ 599" at bounding box center [575, 311] width 87 height 14
drag, startPoint x: 569, startPoint y: 308, endPoint x: 539, endPoint y: 304, distance: 30.2
click at [539, 304] on div "$ 479" at bounding box center [575, 311] width 87 height 14
type input "479"
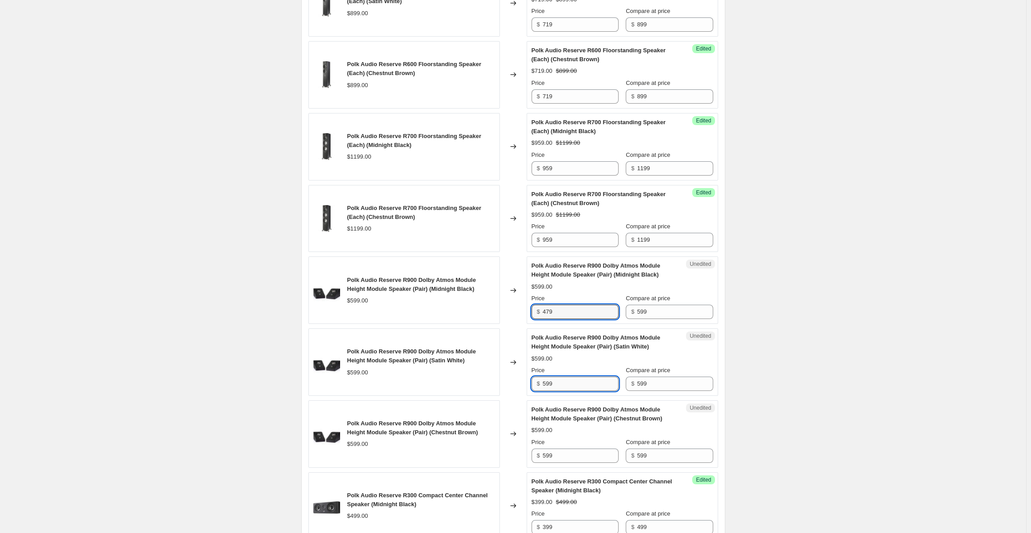
click at [563, 376] on input "599" at bounding box center [581, 383] width 76 height 14
drag, startPoint x: 570, startPoint y: 376, endPoint x: 528, endPoint y: 374, distance: 42.4
click at [528, 374] on div "Polk Audio Reserve R900 Dolby Atmos Module Height Module Speaker (Pair) (Satin …" at bounding box center [513, 361] width 410 height 67
paste input "47"
type input "479"
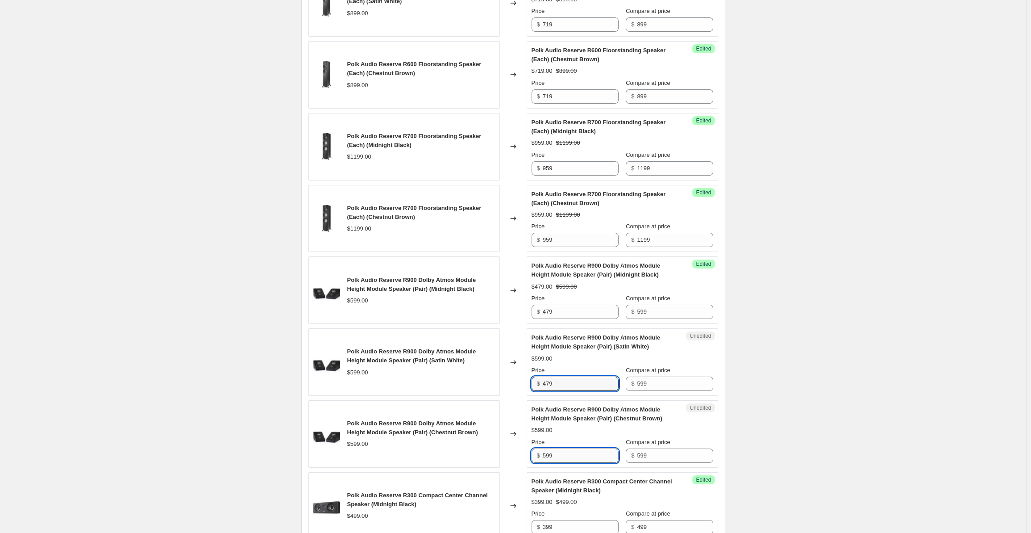
click at [559, 448] on input "599" at bounding box center [581, 455] width 76 height 14
drag, startPoint x: 563, startPoint y: 448, endPoint x: 525, endPoint y: 448, distance: 38.4
click at [525, 448] on div "Polk Audio Reserve R900 Dolby Atmos Module Height Module Speaker (Pair) (Chestn…" at bounding box center [513, 433] width 410 height 67
paste input "47"
type input "479"
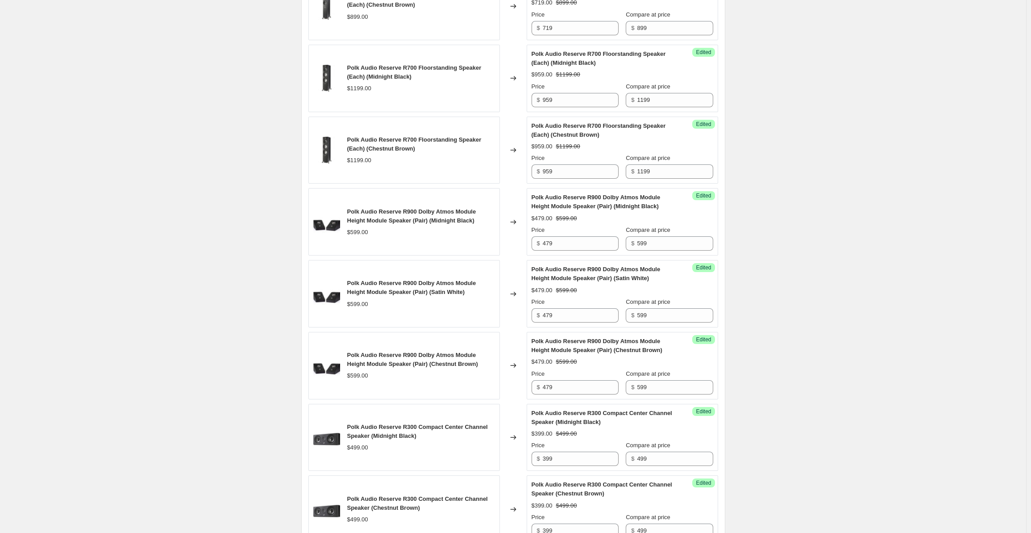
scroll to position [1592, 0]
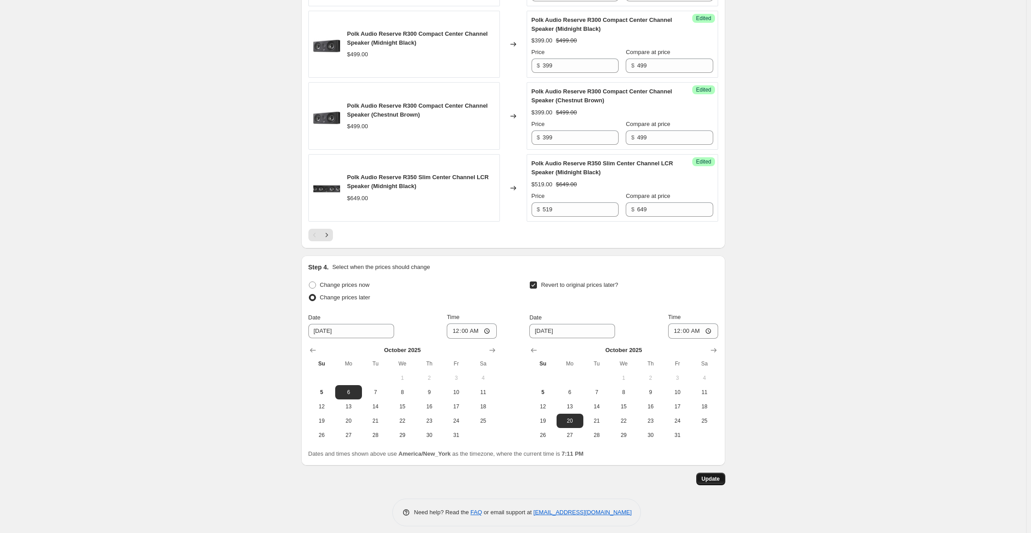
click at [719, 475] on span "Update" at bounding box center [711, 478] width 18 height 7
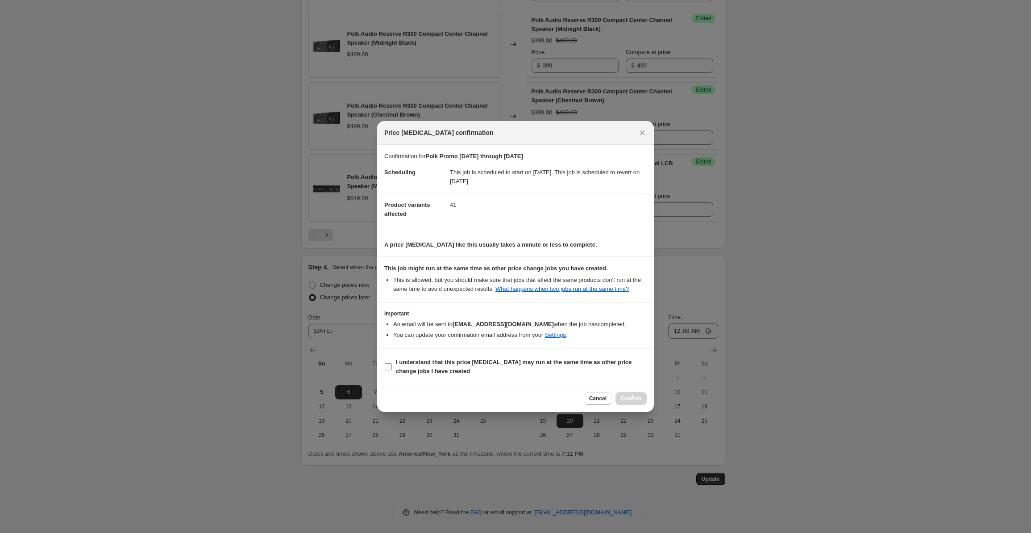
click at [410, 371] on b "I understand that this price change job may run at the same time as other price…" at bounding box center [514, 366] width 236 height 16
click at [392, 370] on input "I understand that this price change job may run at the same time as other price…" at bounding box center [388, 366] width 7 height 7
checkbox input "true"
click at [643, 398] on button "Confirm" at bounding box center [631, 398] width 31 height 13
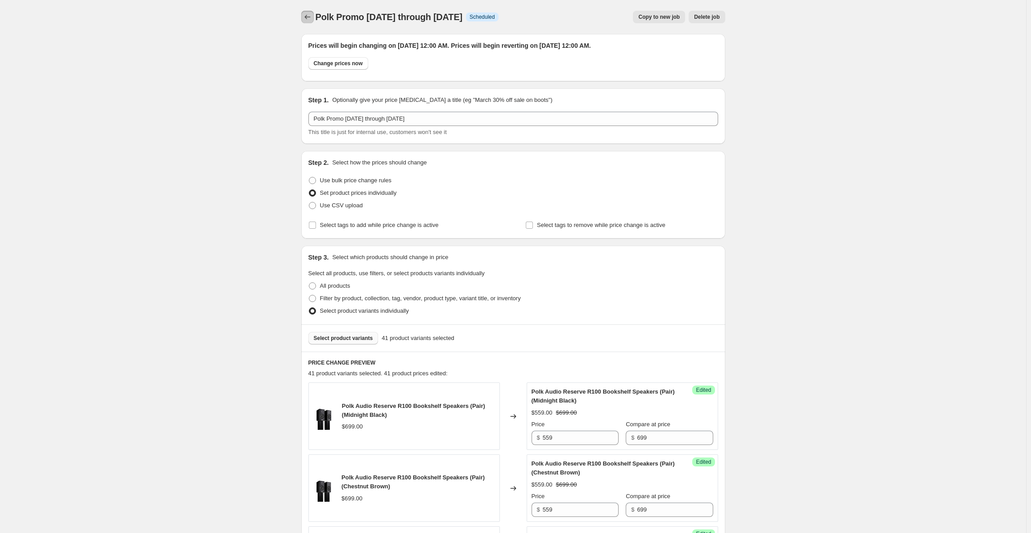
click at [310, 20] on icon "Price change jobs" at bounding box center [307, 17] width 9 height 9
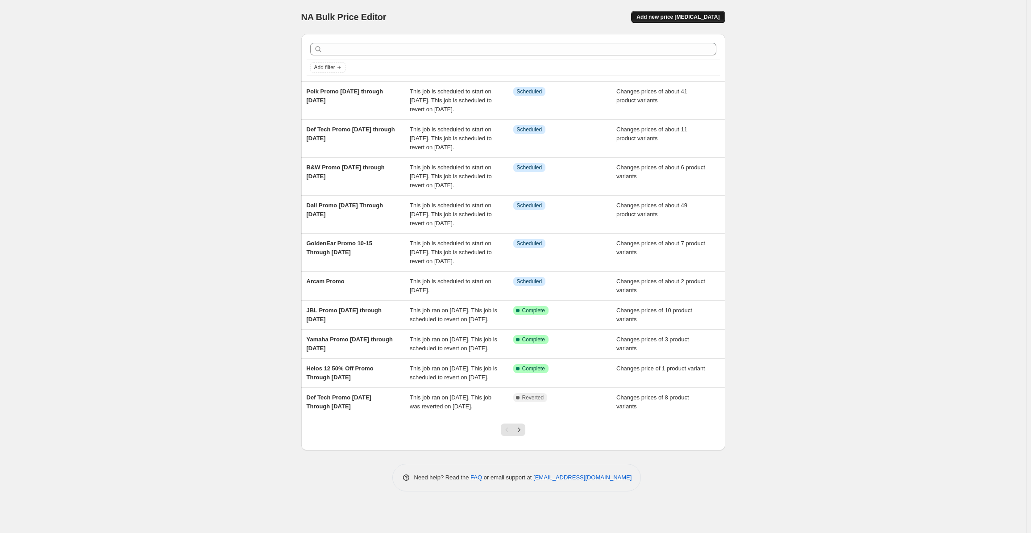
click at [712, 21] on button "Add new price [MEDICAL_DATA]" at bounding box center [678, 17] width 94 height 13
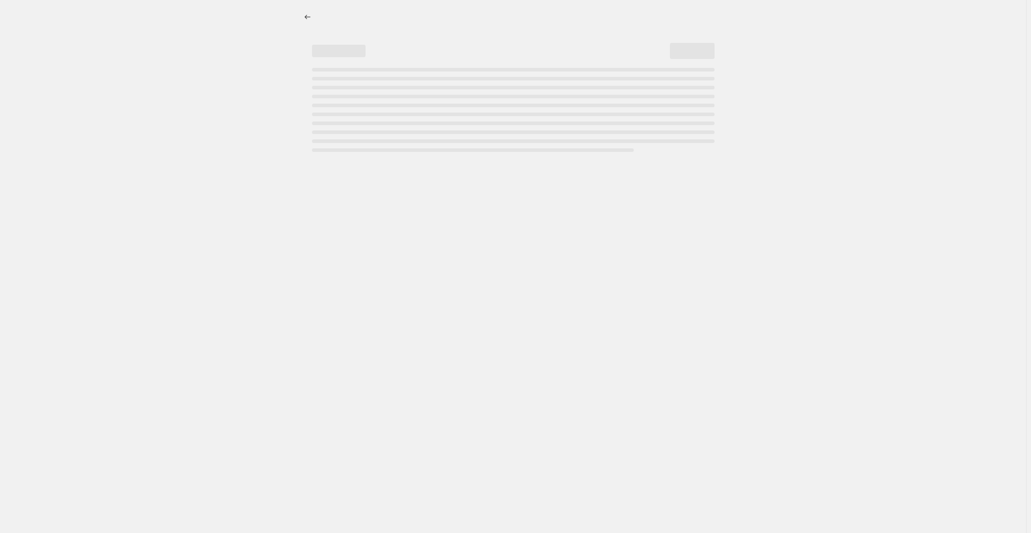
select select "percentage"
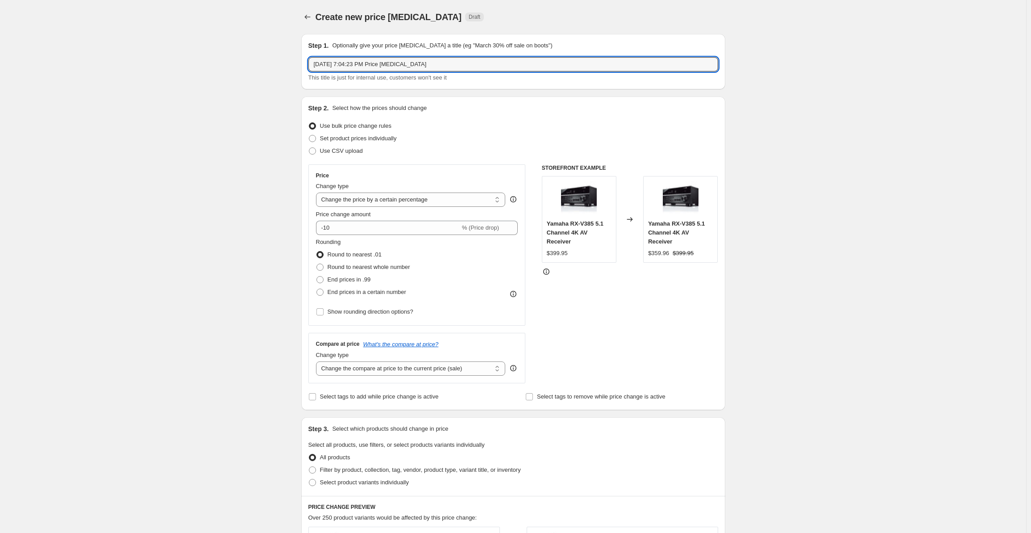
drag, startPoint x: 448, startPoint y: 61, endPoint x: 293, endPoint y: 71, distance: 155.2
click at [293, 71] on div "Create new price change job. This page is ready Create new price change job Dra…" at bounding box center [514, 452] width 446 height 904
type input "Denon Promo [DATE] through [DATE]"
click at [338, 132] on label "Set product prices individually" at bounding box center [352, 138] width 88 height 13
click at [309, 135] on input "Set product prices individually" at bounding box center [309, 135] width 0 height 0
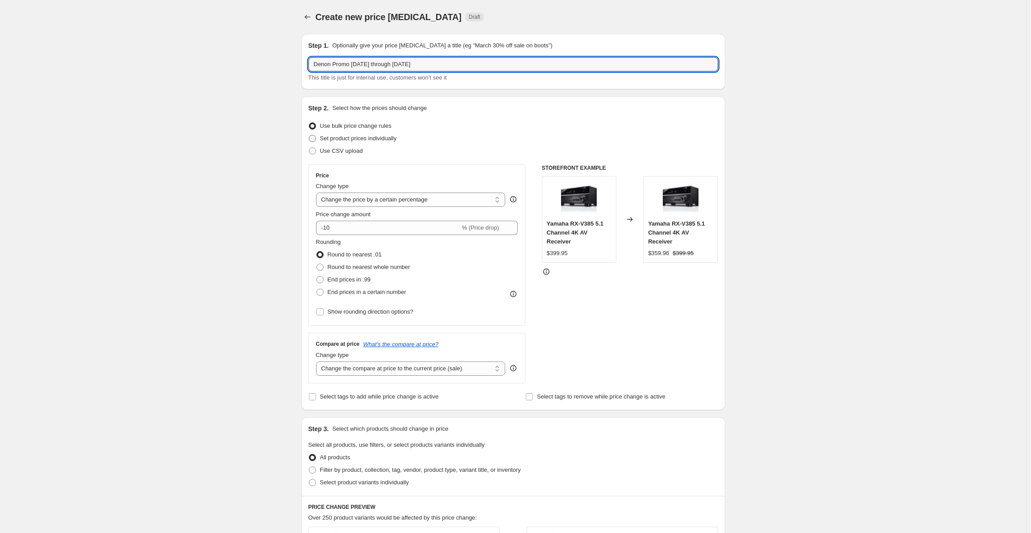
radio input "true"
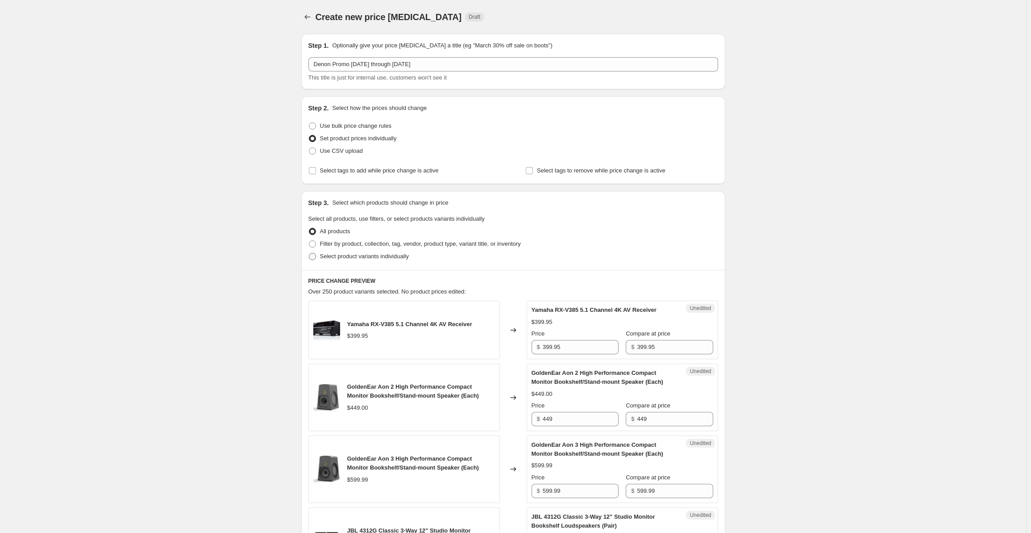
click at [346, 258] on span "Select product variants individually" at bounding box center [364, 256] width 89 height 7
click at [309, 253] on input "Select product variants individually" at bounding box center [309, 253] width 0 height 0
radio input "true"
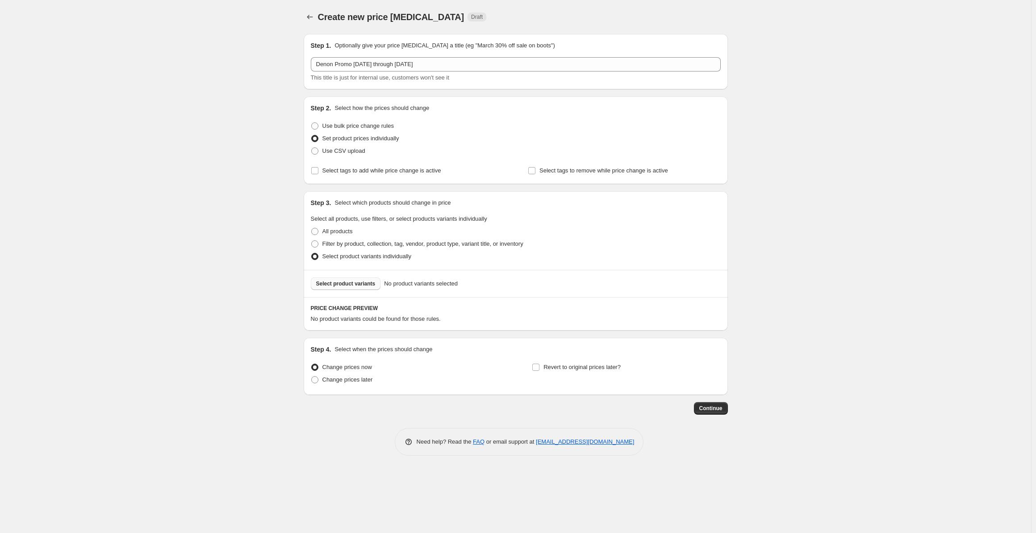
click at [341, 285] on span "Select product variants" at bounding box center [345, 283] width 59 height 7
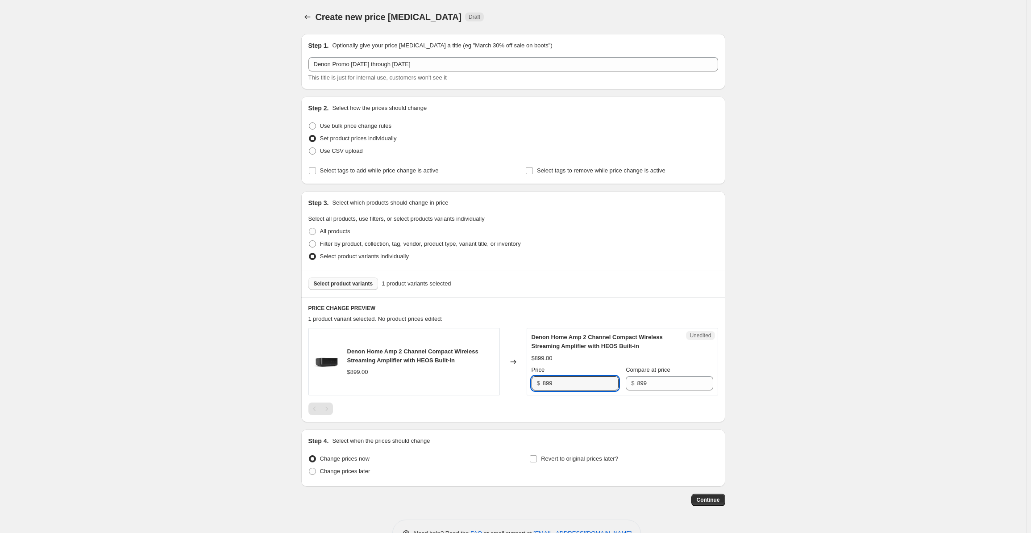
drag, startPoint x: 571, startPoint y: 381, endPoint x: 528, endPoint y: 382, distance: 42.9
click at [528, 382] on div "Denon Home Amp 2 Channel Compact Wireless Streaming Amplifier with HEOS Built-i…" at bounding box center [513, 361] width 410 height 67
type input "719"
drag, startPoint x: 213, startPoint y: 340, endPoint x: 231, endPoint y: 339, distance: 18.8
click at [213, 340] on div "Create new price change job. This page is ready Create new price change job Dra…" at bounding box center [513, 280] width 1026 height 560
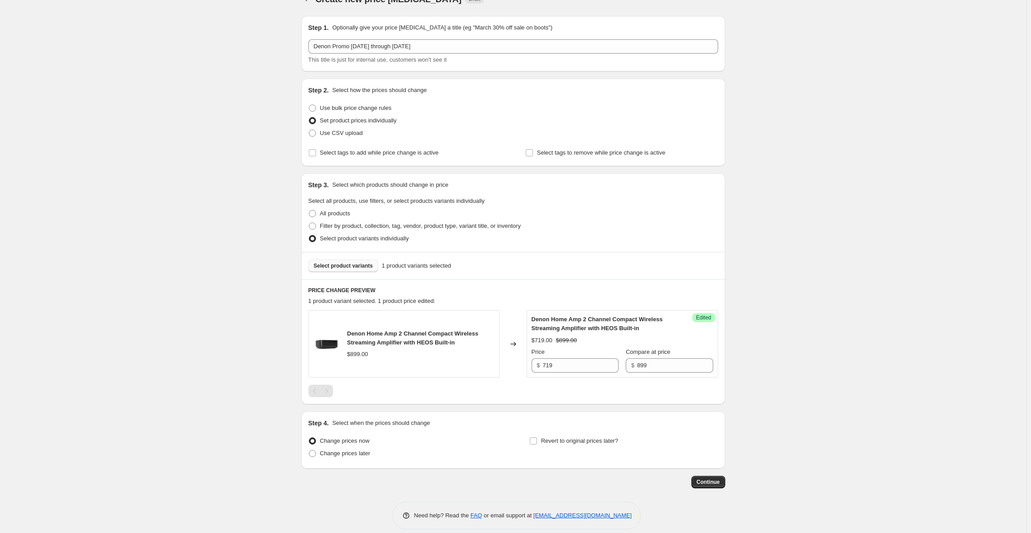
scroll to position [27, 0]
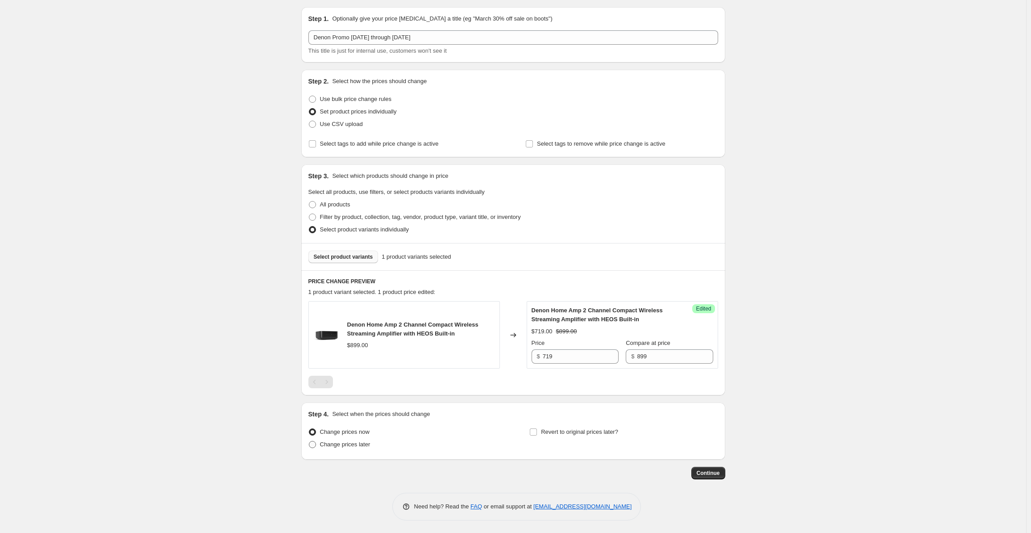
click at [321, 439] on label "Change prices later" at bounding box center [339, 444] width 62 height 13
click at [309, 441] on input "Change prices later" at bounding box center [309, 441] width 0 height 0
radio input "true"
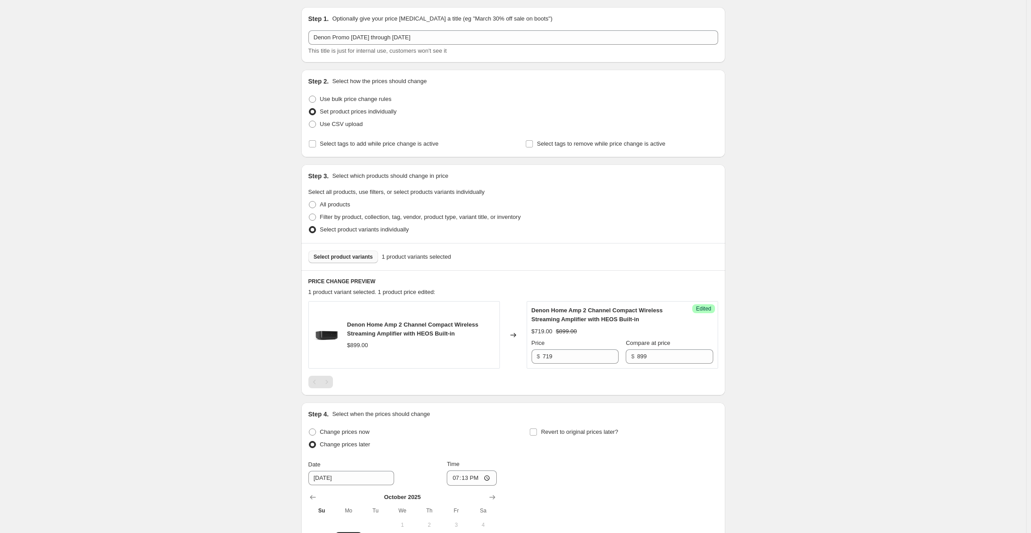
scroll to position [179, 0]
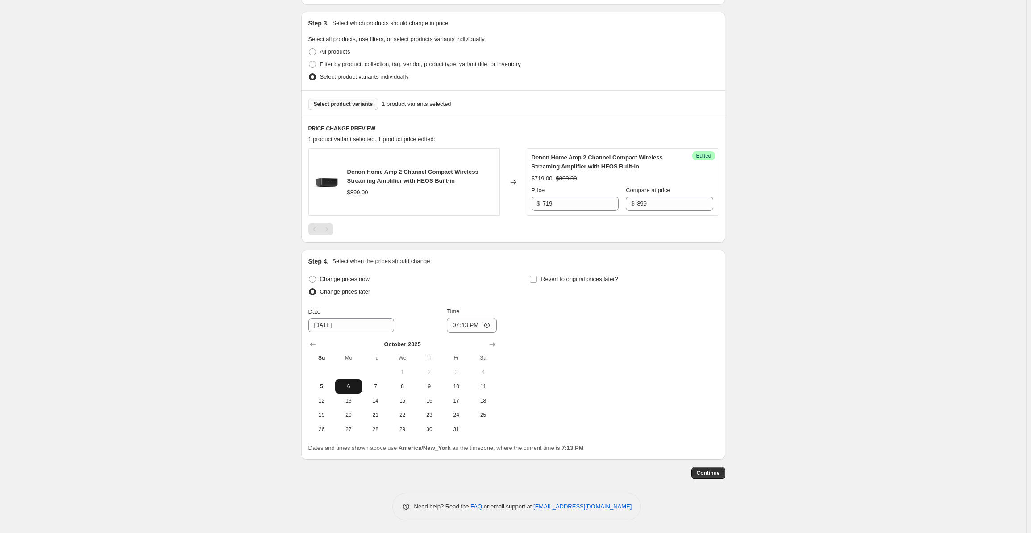
click at [352, 385] on span "6" at bounding box center [349, 386] width 20 height 7
click at [462, 325] on input "19:13" at bounding box center [472, 324] width 50 height 15
type input "00:00"
click at [583, 275] on span "Revert to original prices later?" at bounding box center [579, 278] width 77 height 7
click at [537, 275] on input "Revert to original prices later?" at bounding box center [533, 278] width 7 height 7
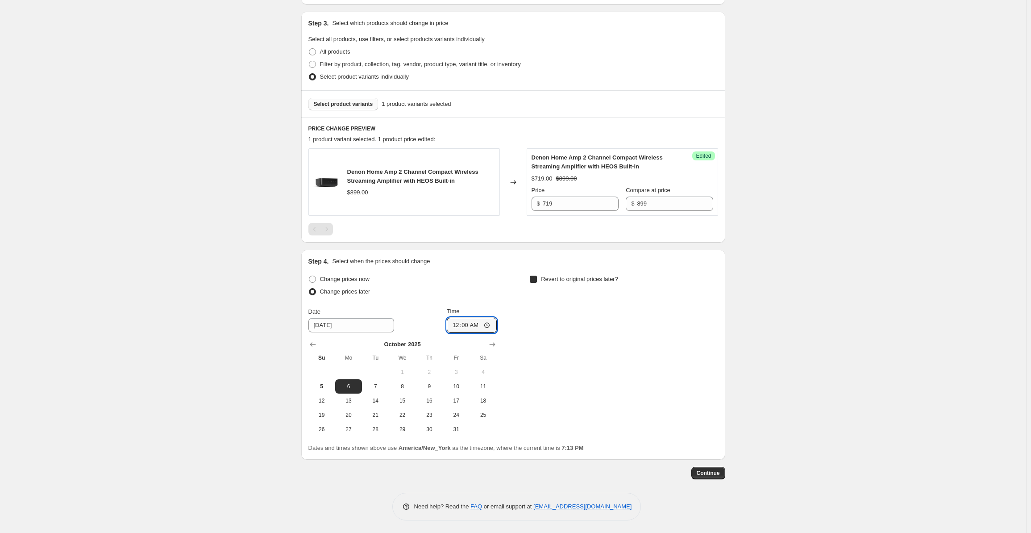
checkbox input "true"
click at [571, 413] on span "20" at bounding box center [570, 414] width 20 height 7
type input "10/20/2025"
click at [679, 323] on input "19:13" at bounding box center [693, 324] width 50 height 15
type input "00:00"
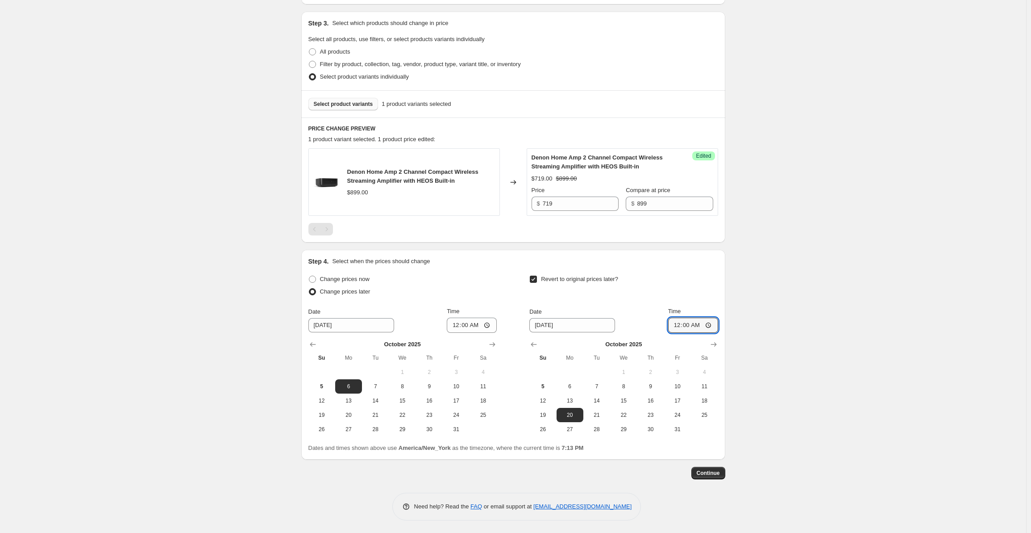
click at [801, 288] on div "Create new price change job. This page is ready Create new price change job Dra…" at bounding box center [513, 177] width 1026 height 713
click at [712, 468] on button "Continue" at bounding box center [709, 473] width 34 height 13
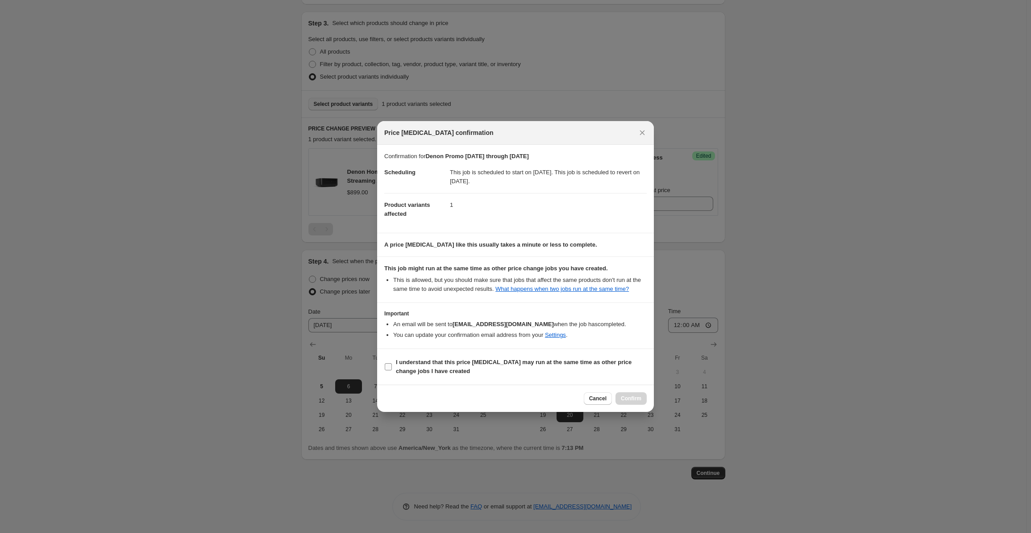
click at [410, 366] on span "I understand that this price change job may run at the same time as other price…" at bounding box center [521, 367] width 251 height 18
click at [392, 366] on input "I understand that this price change job may run at the same time as other price…" at bounding box center [388, 366] width 7 height 7
checkbox input "true"
click at [633, 395] on span "Confirm" at bounding box center [631, 398] width 21 height 7
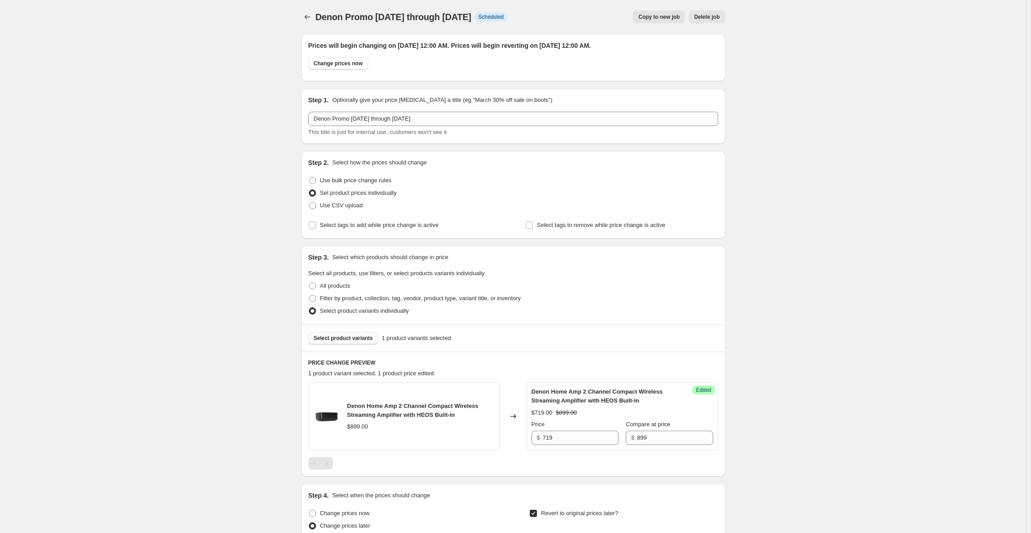
click at [329, 332] on button "Select product variants" at bounding box center [343, 338] width 70 height 13
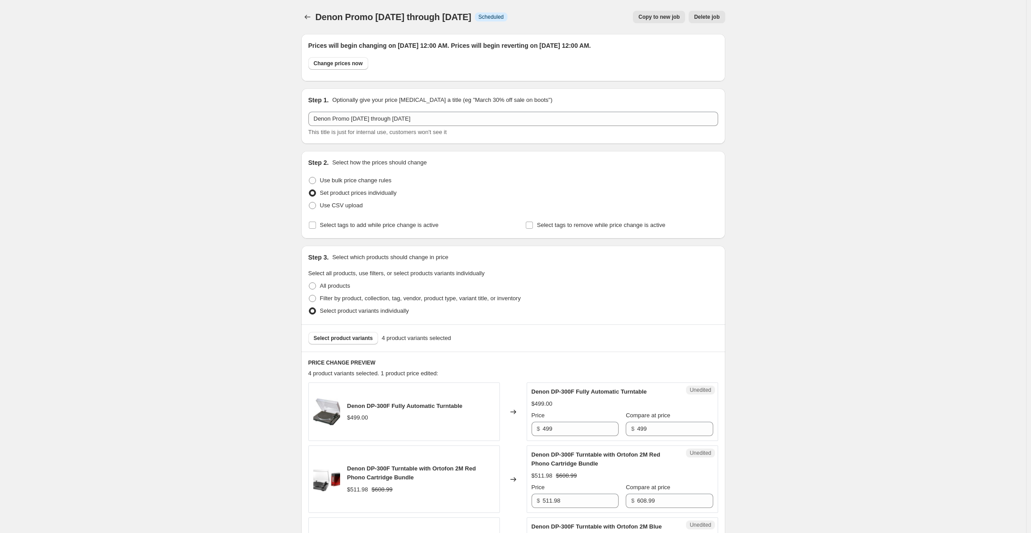
scroll to position [283, 0]
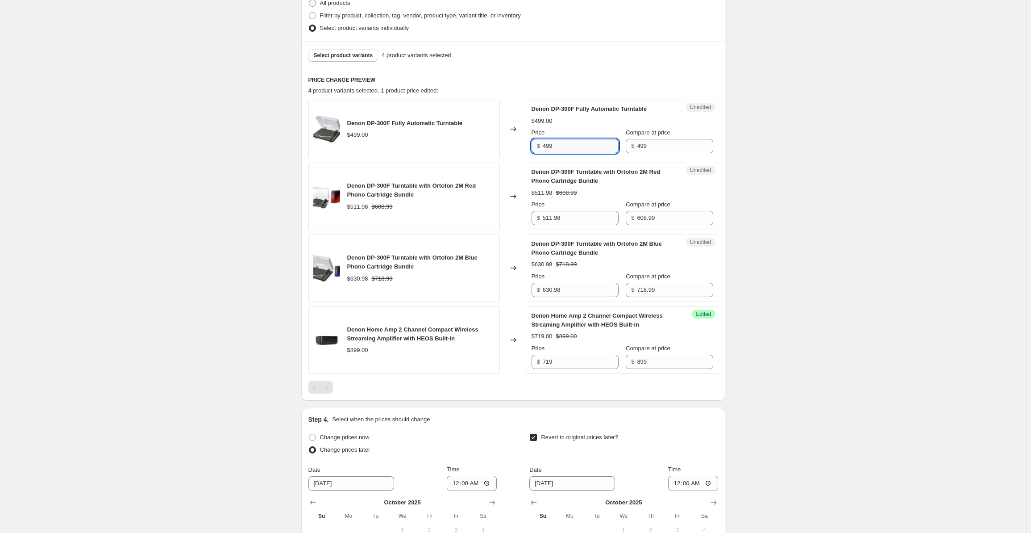
click at [570, 146] on input "499" at bounding box center [581, 146] width 76 height 14
drag, startPoint x: 578, startPoint y: 146, endPoint x: 529, endPoint y: 143, distance: 49.2
click at [529, 143] on div "Unedited Denon DP-300F Fully Automatic Turntable $499.00 Price $ 499 Compare at…" at bounding box center [623, 129] width 192 height 58
type input "399"
click at [546, 216] on input "511.98" at bounding box center [581, 218] width 76 height 14
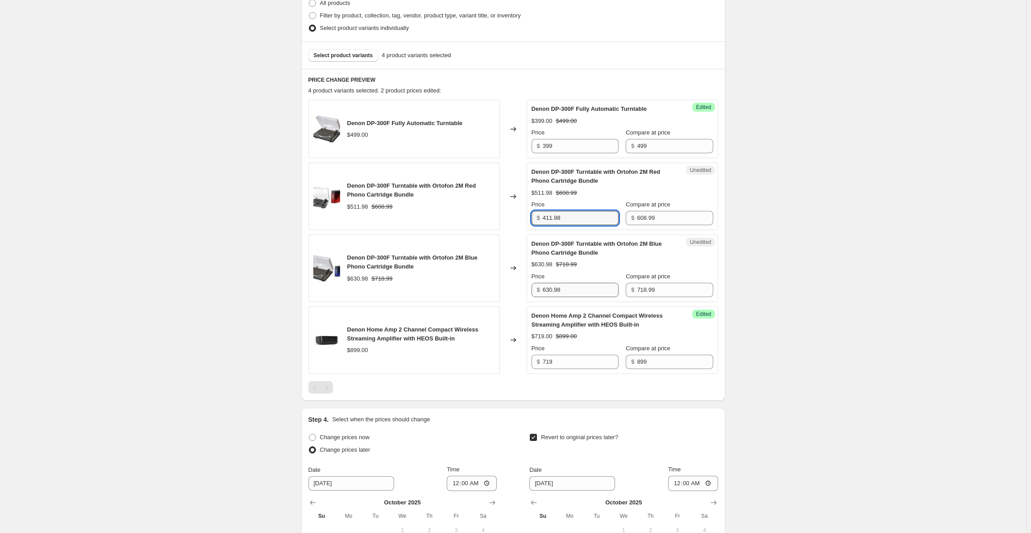
type input "411.98"
click at [547, 289] on input "630.98" at bounding box center [581, 290] width 76 height 14
type input "530.98"
click at [786, 182] on div "Denon Promo 10-6-25 through 10-19-25. This page is ready Denon Promo 10-6-25 th…" at bounding box center [513, 204] width 1026 height 974
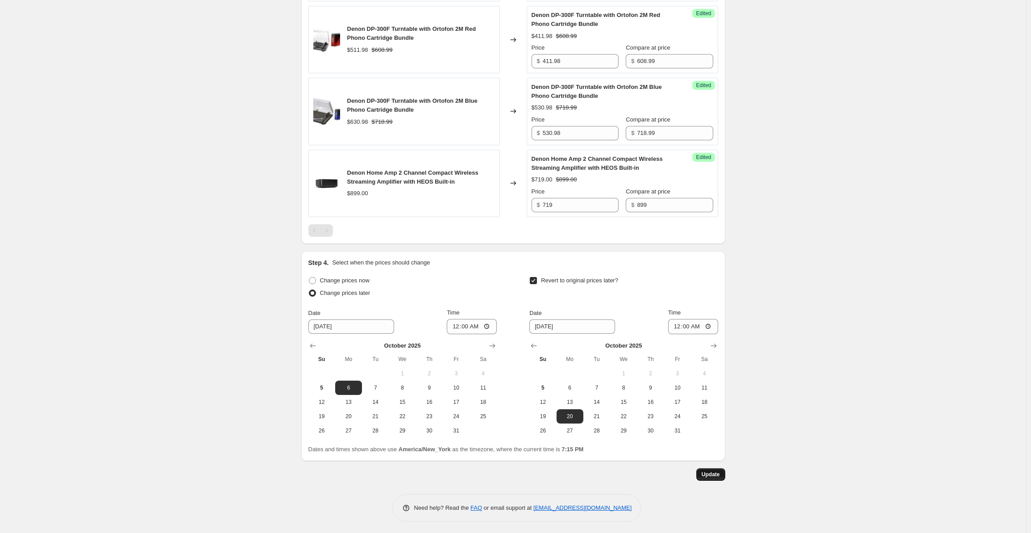
click at [715, 471] on span "Update" at bounding box center [711, 474] width 18 height 7
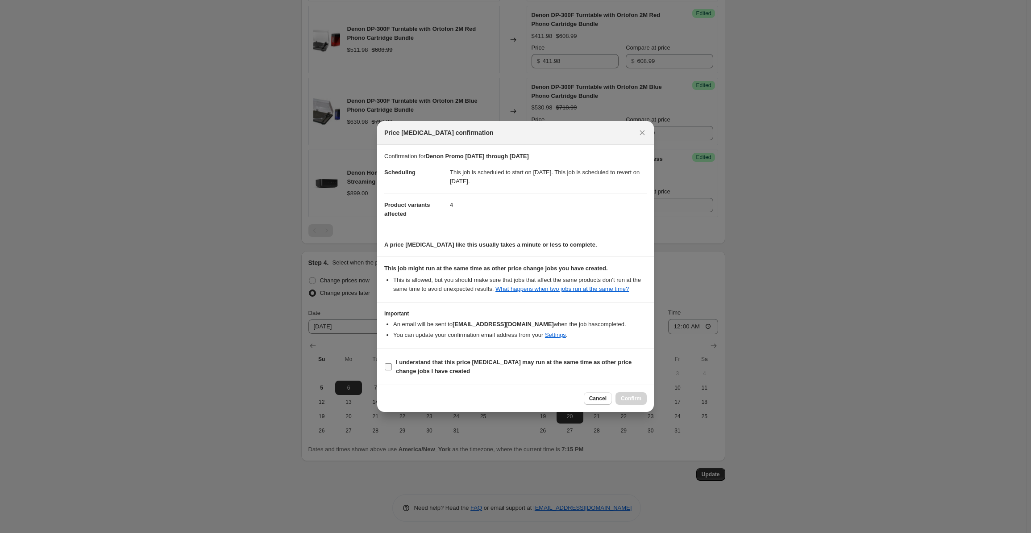
click at [410, 364] on b "I understand that this price change job may run at the same time as other price…" at bounding box center [514, 366] width 236 height 16
click at [392, 364] on input "I understand that this price change job may run at the same time as other price…" at bounding box center [388, 366] width 7 height 7
checkbox input "true"
click at [627, 397] on span "Confirm" at bounding box center [631, 398] width 21 height 7
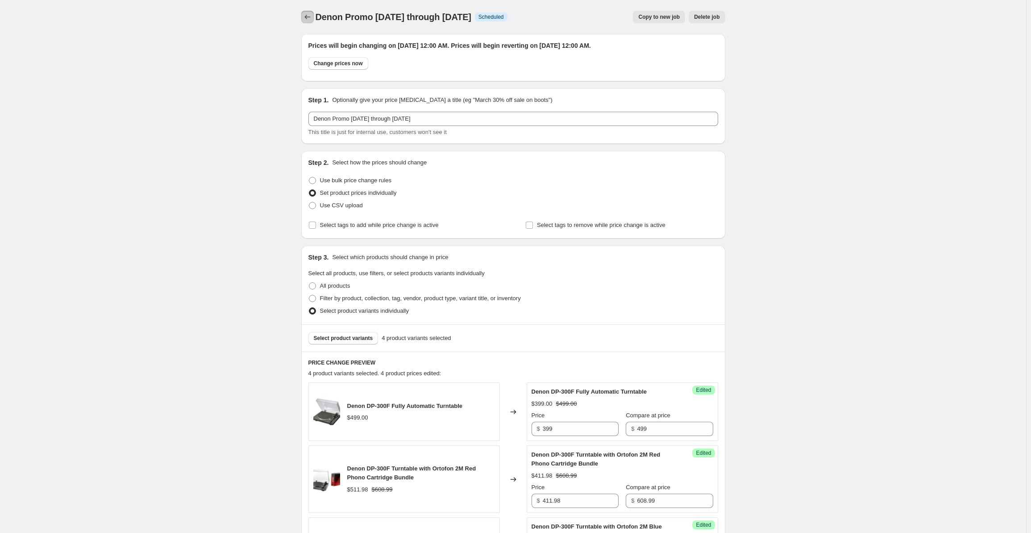
click at [310, 15] on icon "Price change jobs" at bounding box center [307, 17] width 9 height 9
